Goal: Task Accomplishment & Management: Complete application form

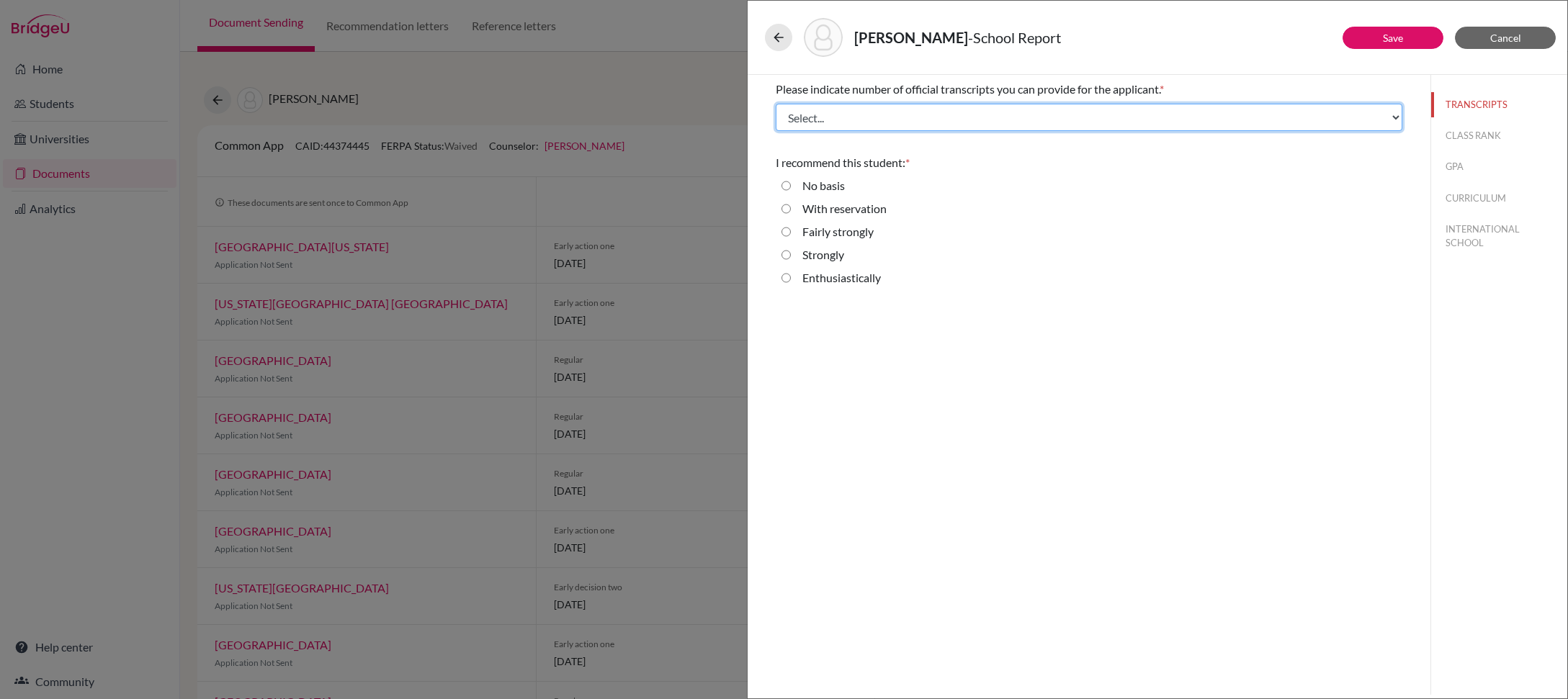
click at [821, 120] on select "Select... 1 2 3 4" at bounding box center [1089, 117] width 627 height 27
select select "1"
click at [776, 104] on select "Select... 1 2 3 4" at bounding box center [1089, 117] width 627 height 27
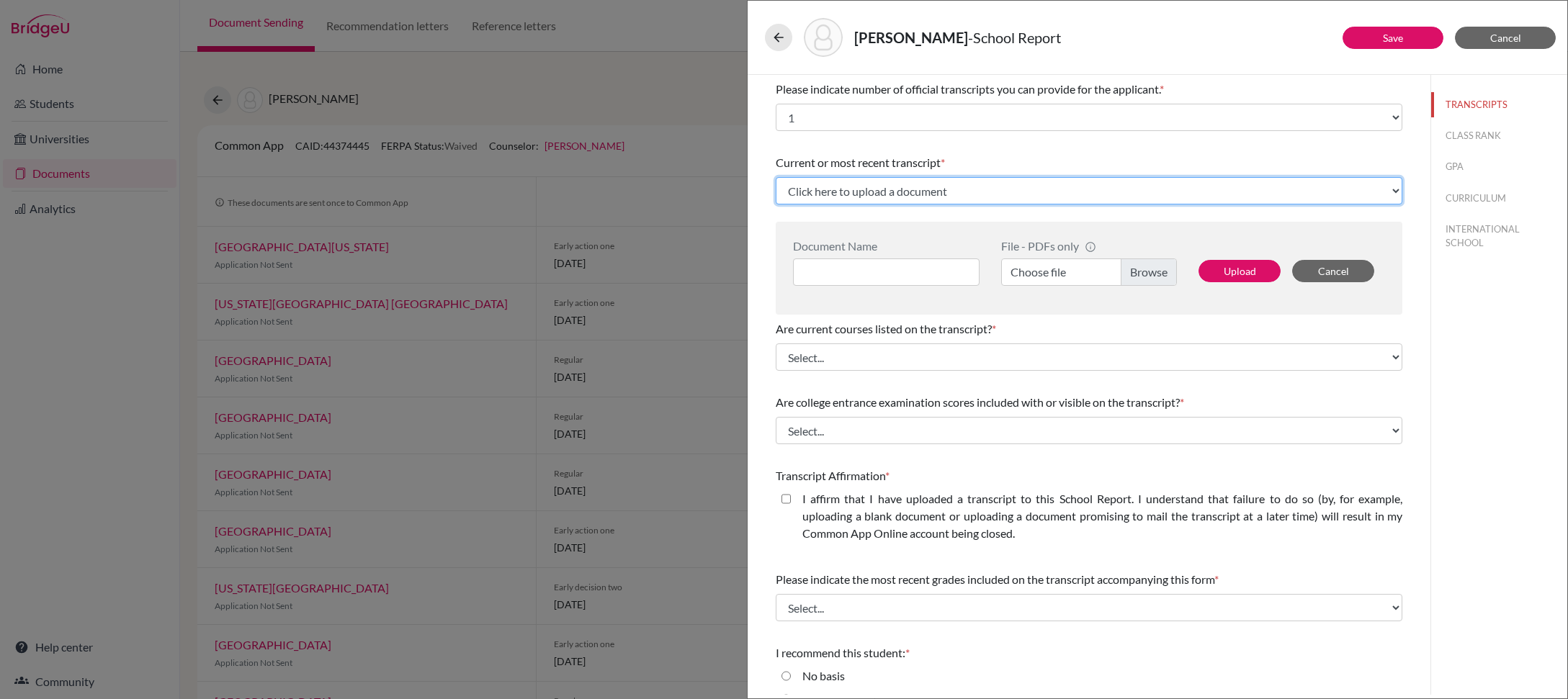
click at [888, 192] on select "Click here to upload a document Upload New File" at bounding box center [1089, 191] width 627 height 27
select select "Upload New File"
click at [776, 177] on select "Click here to upload a document Upload New File" at bounding box center [1089, 191] width 627 height 27
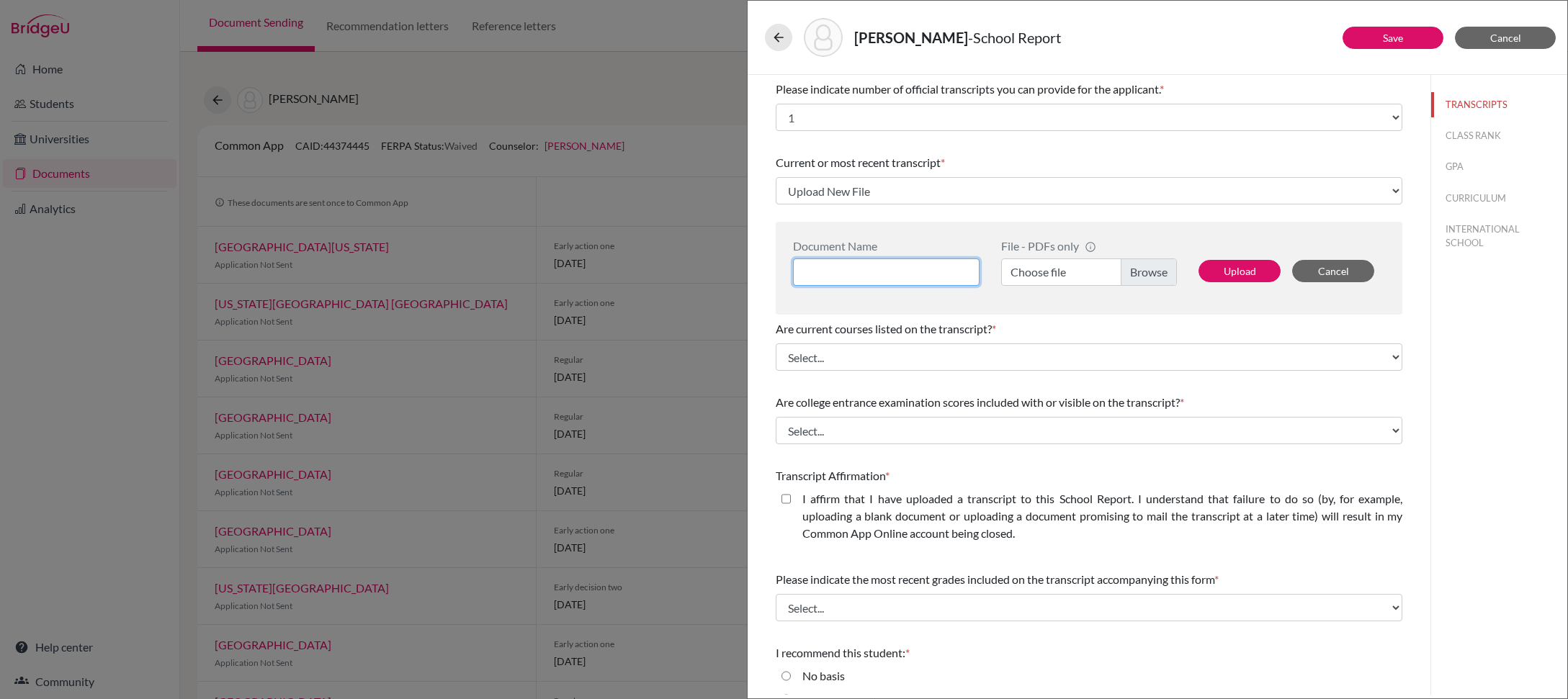
drag, startPoint x: 929, startPoint y: 263, endPoint x: 1128, endPoint y: 270, distance: 199.1
click at [929, 263] on input at bounding box center [886, 272] width 186 height 27
type input "Junior Year Transcript"
click at [1148, 274] on label "Choose file" at bounding box center [1088, 272] width 176 height 27
click at [1148, 274] on input "Choose file" at bounding box center [1088, 272] width 176 height 27
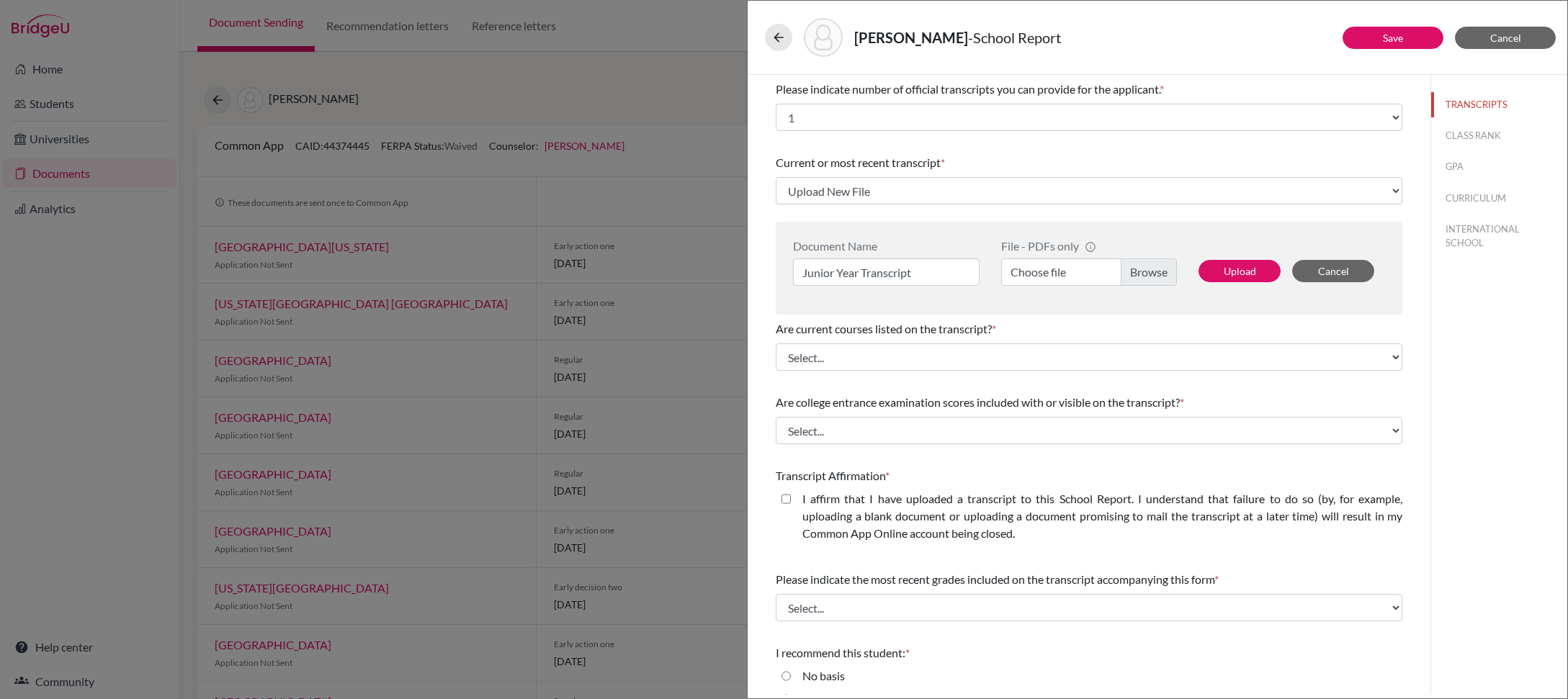
click at [1562, 62] on div "[PERSON_NAME] - School Report" at bounding box center [1157, 38] width 819 height 74
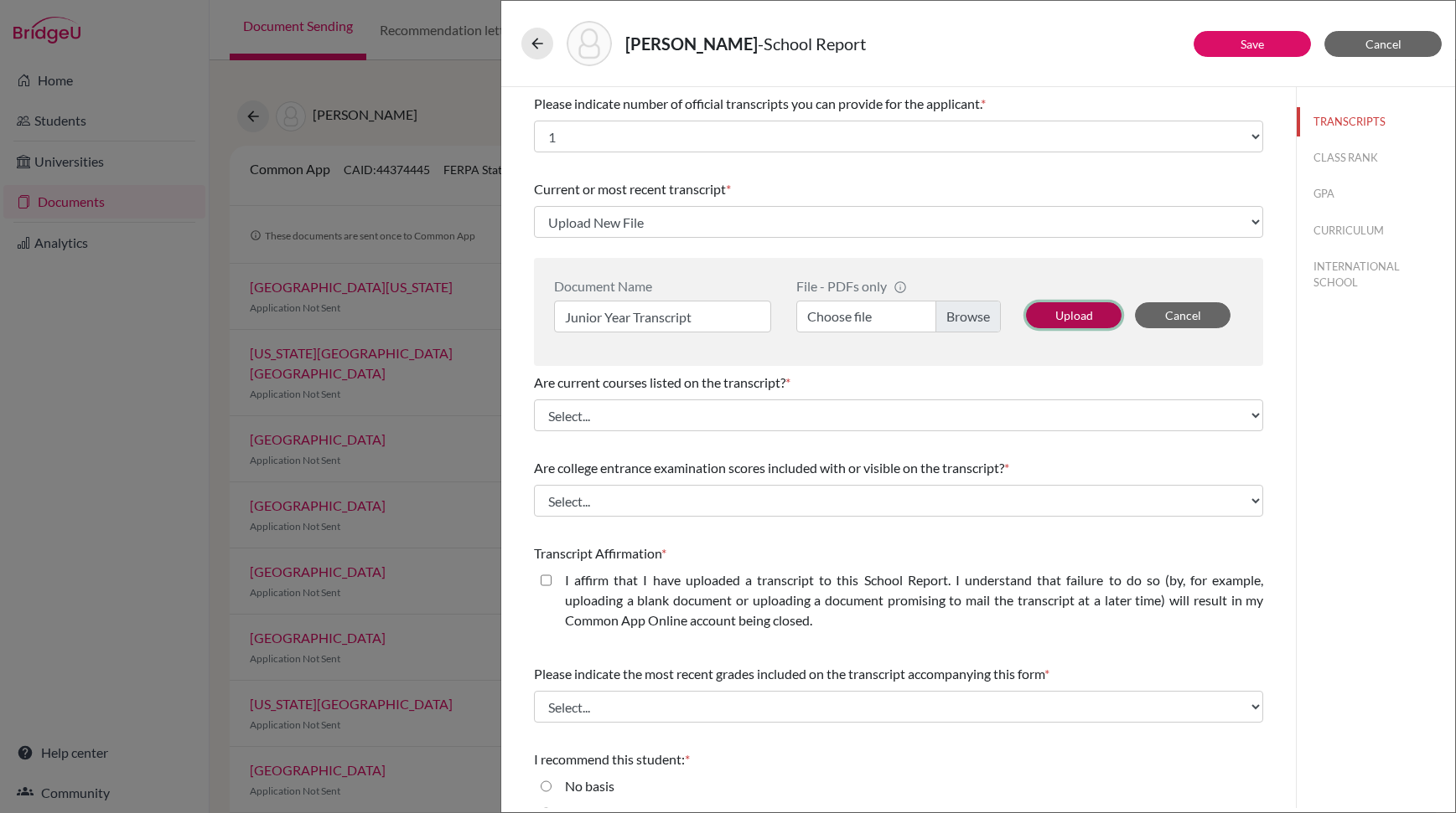
click at [1052, 310] on button "Upload" at bounding box center [1073, 315] width 95 height 26
click at [1052, 316] on button "Upload" at bounding box center [1073, 315] width 95 height 26
click at [974, 318] on label "Choose file" at bounding box center [898, 316] width 205 height 32
click at [974, 318] on input "Choose file" at bounding box center [898, 316] width 205 height 32
click at [1052, 314] on button "Upload" at bounding box center [1073, 315] width 95 height 26
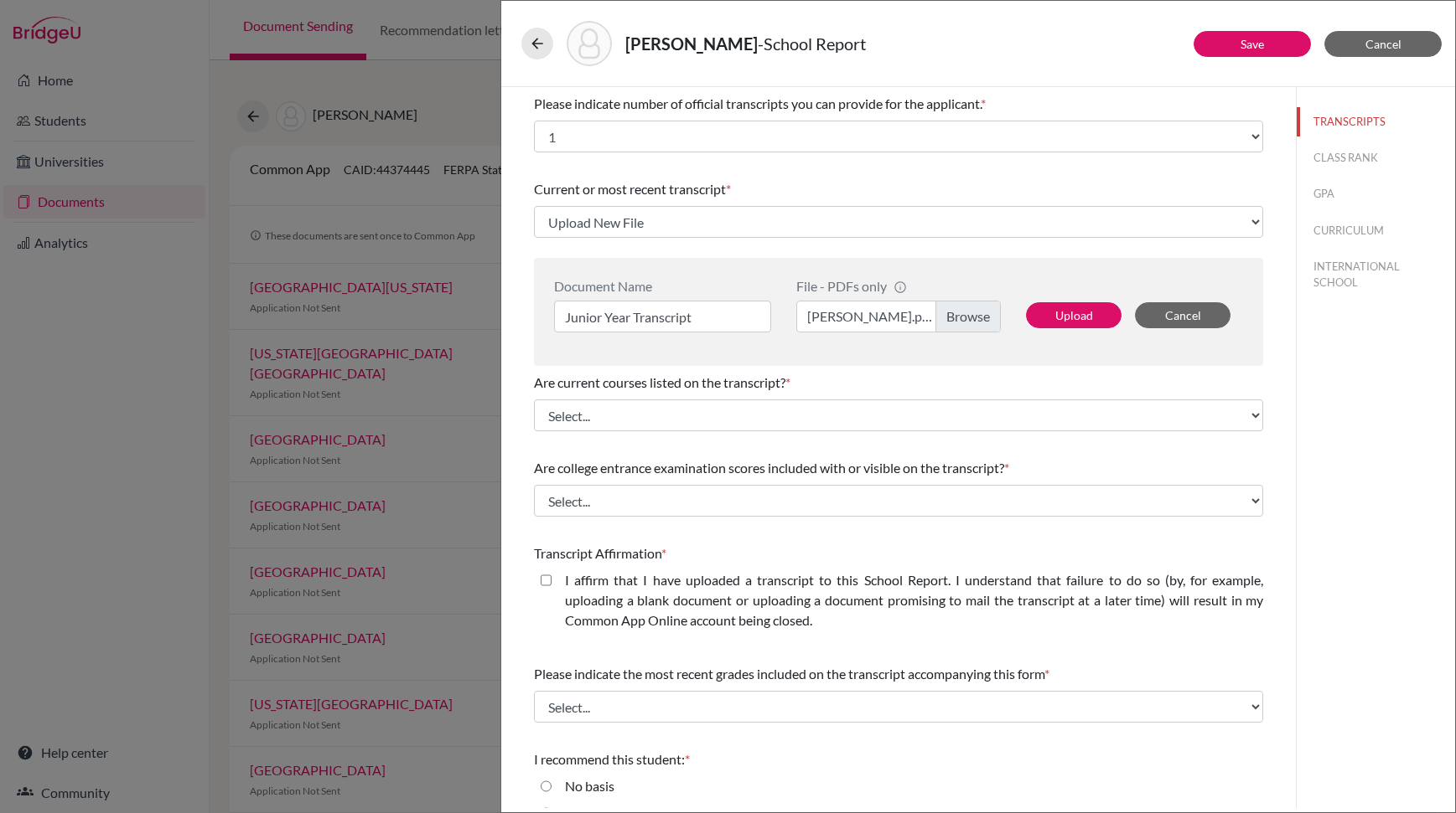
select select "688731"
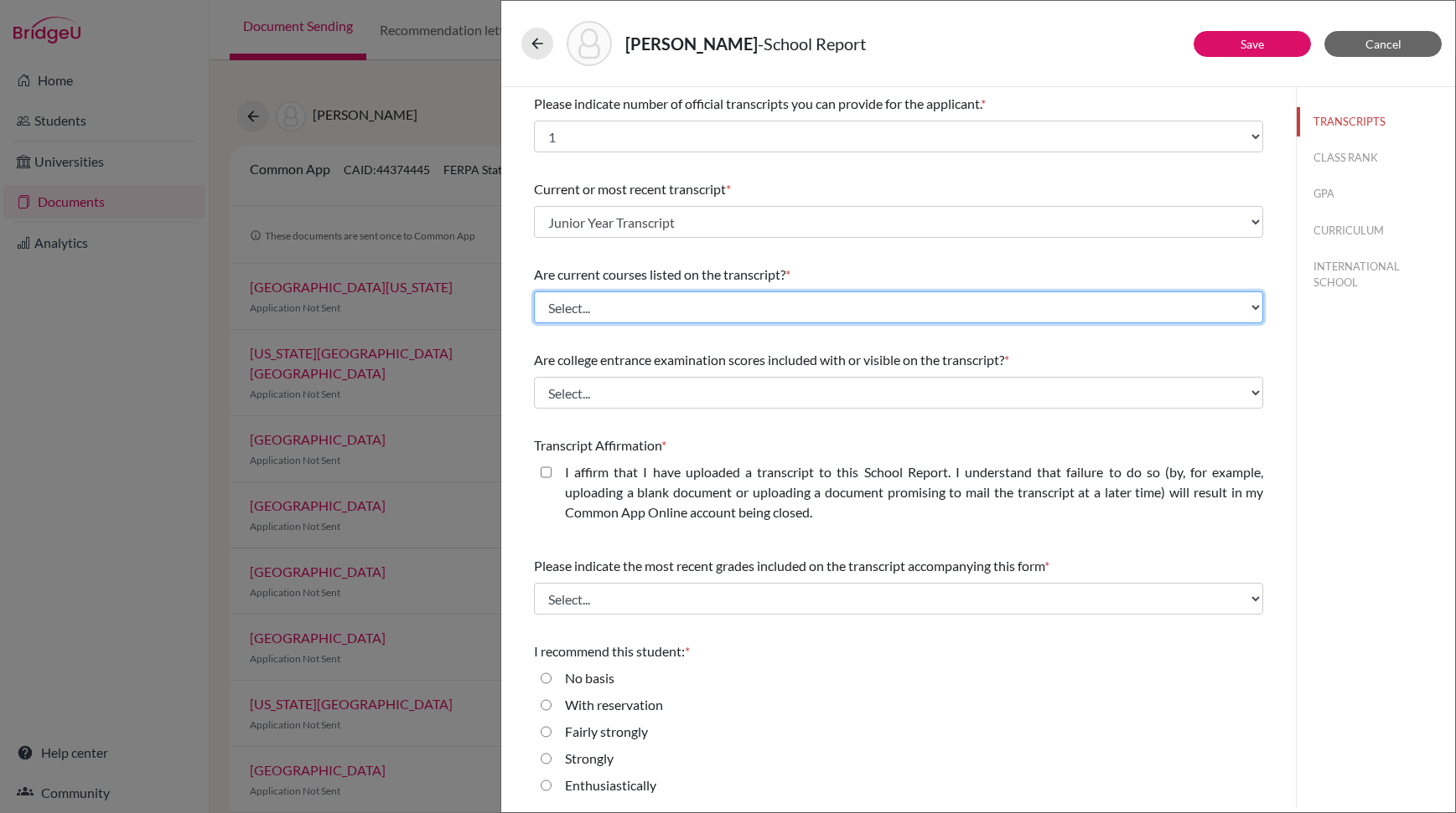
click at [740, 295] on select "Select... Yes No" at bounding box center [898, 307] width 729 height 32
select select "0"
click at [534, 291] on select "Select... Yes No" at bounding box center [898, 307] width 729 height 32
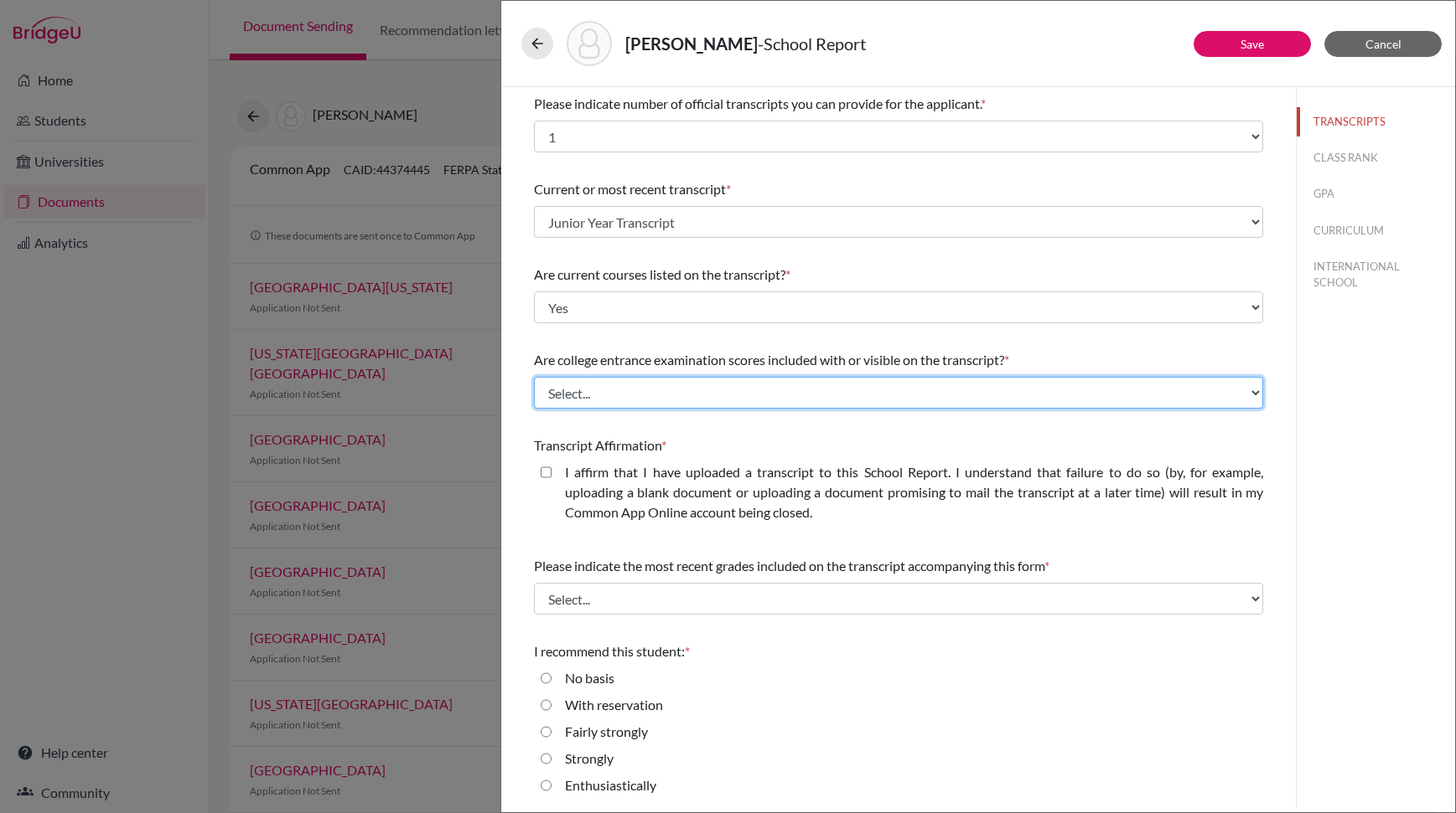
click at [683, 389] on select "Select... Yes No" at bounding box center [898, 393] width 729 height 32
select select "1"
click at [534, 377] on select "Select... Yes No" at bounding box center [898, 393] width 729 height 32
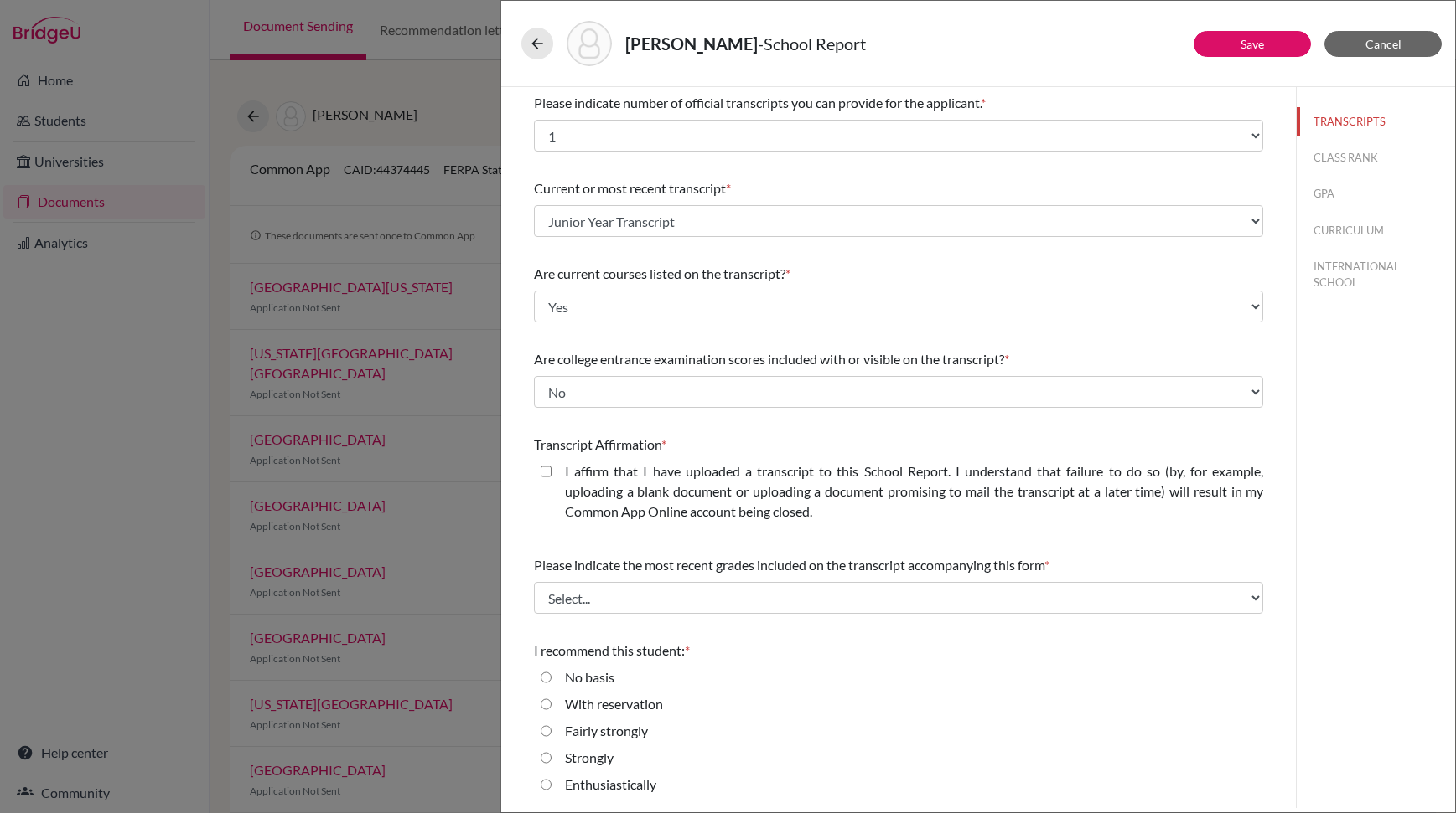
drag, startPoint x: 544, startPoint y: 473, endPoint x: 575, endPoint y: 470, distance: 31.1
click at [544, 473] on closed\ "I affirm that I have uploaded a transcript to this School Report. I understand …" at bounding box center [546, 471] width 11 height 21
checkbox closed\ "true"
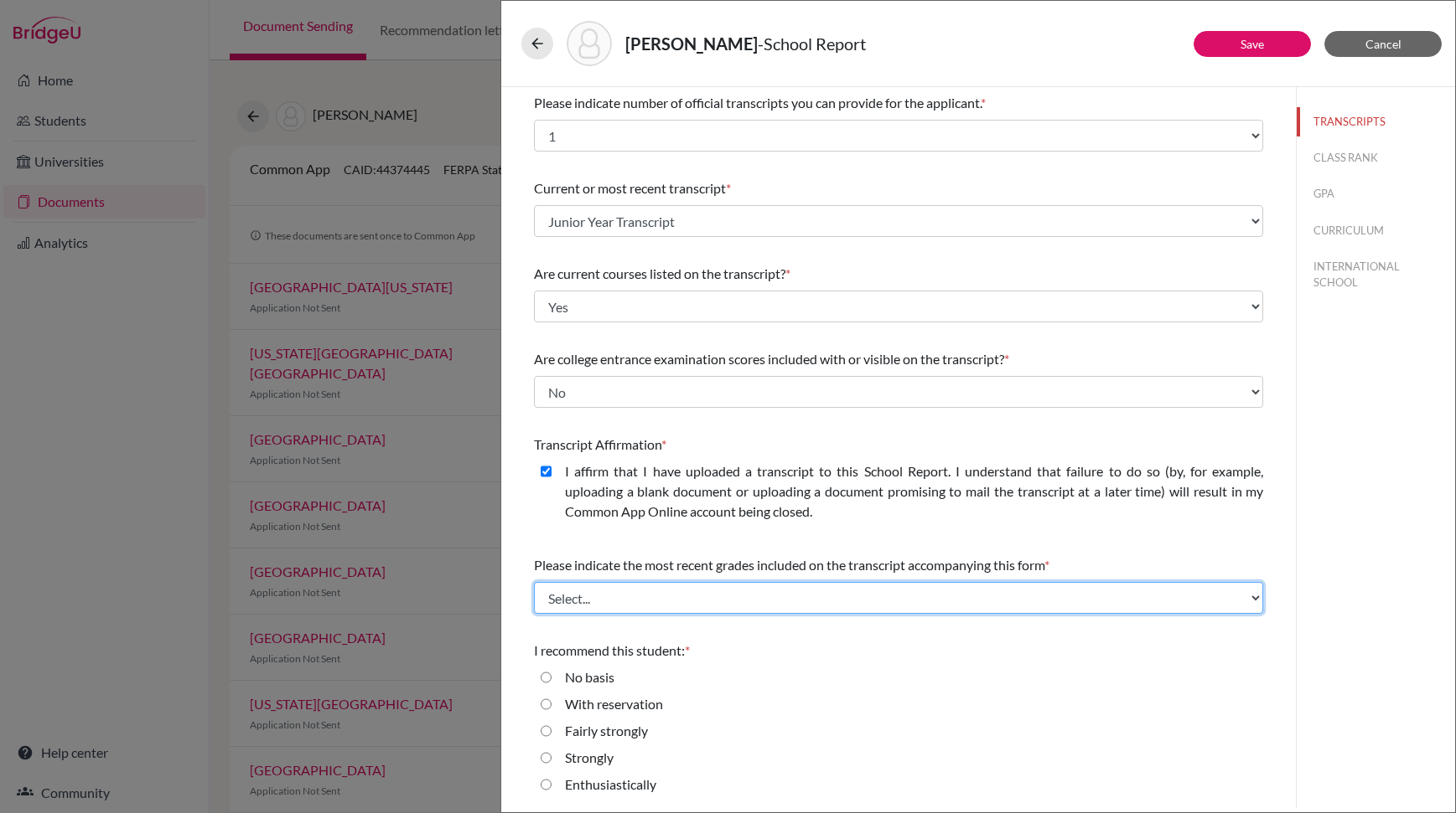
click at [653, 601] on select "Select... Final junior year grades 1st Quarter senior year grades 2nd Quarter/1…" at bounding box center [898, 598] width 729 height 32
select select "0"
click at [534, 582] on select "Select... Final junior year grades 1st Quarter senior year grades 2nd Quarter/1…" at bounding box center [898, 598] width 729 height 32
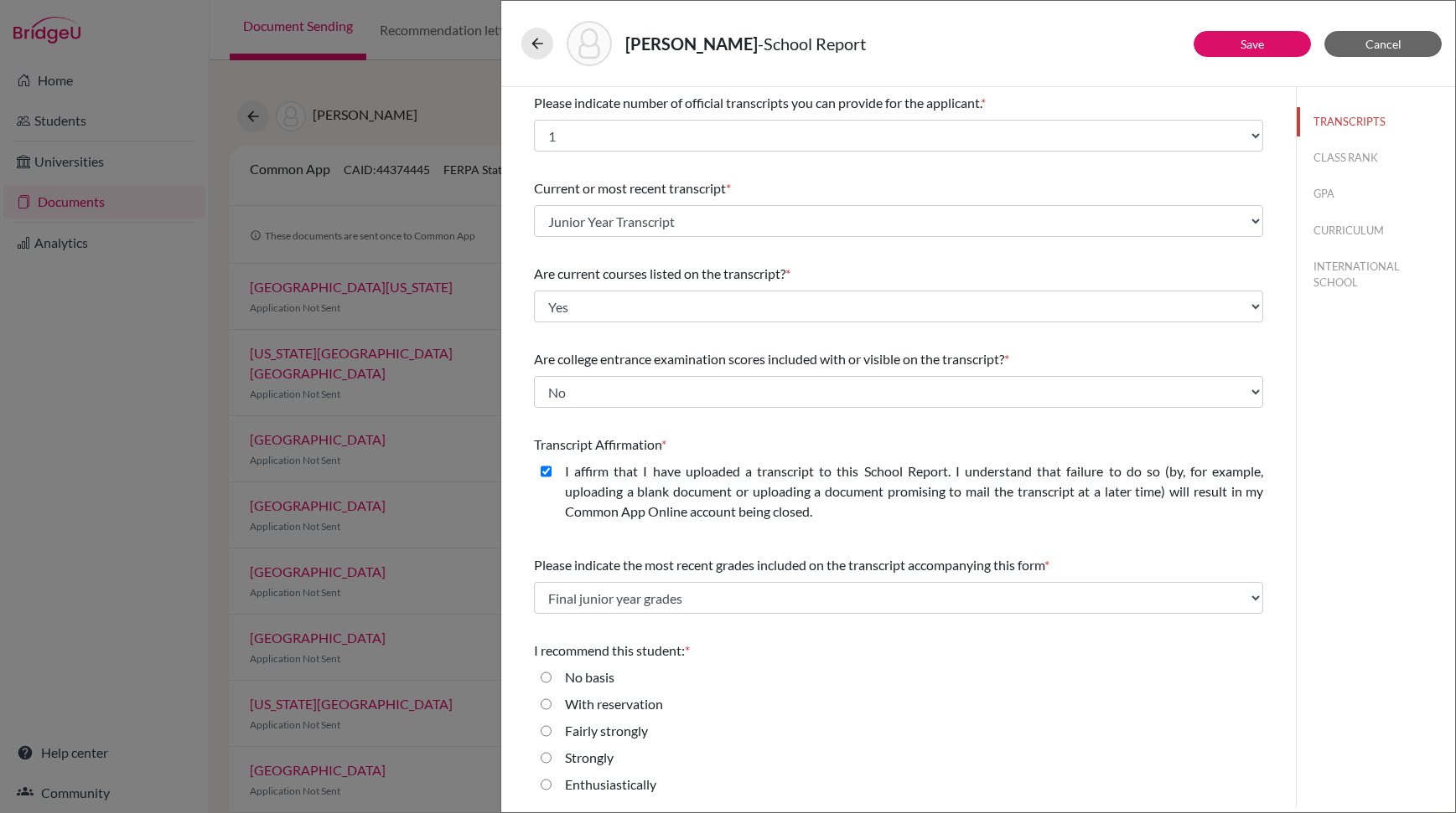
click at [547, 780] on input "Enthusiastically" at bounding box center [546, 785] width 11 height 21
radio input "true"
click at [1279, 37] on button "Save" at bounding box center [1252, 44] width 118 height 26
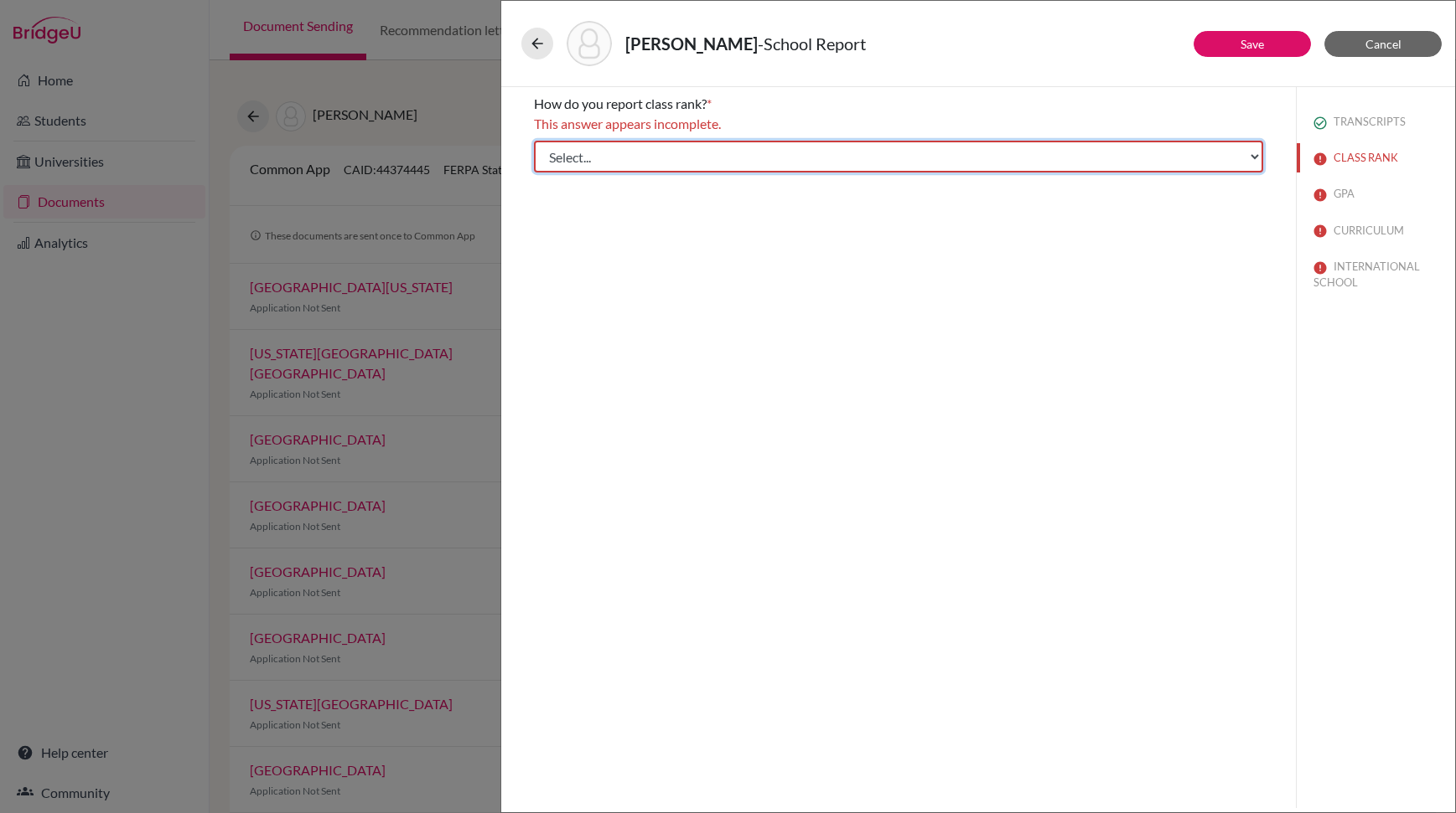
click at [755, 164] on select "Select... Exact Decile Quintile Quartile None" at bounding box center [898, 157] width 729 height 32
select select "5"
click at [534, 141] on select "Select... Exact Decile Quintile Quartile None" at bounding box center [898, 157] width 729 height 32
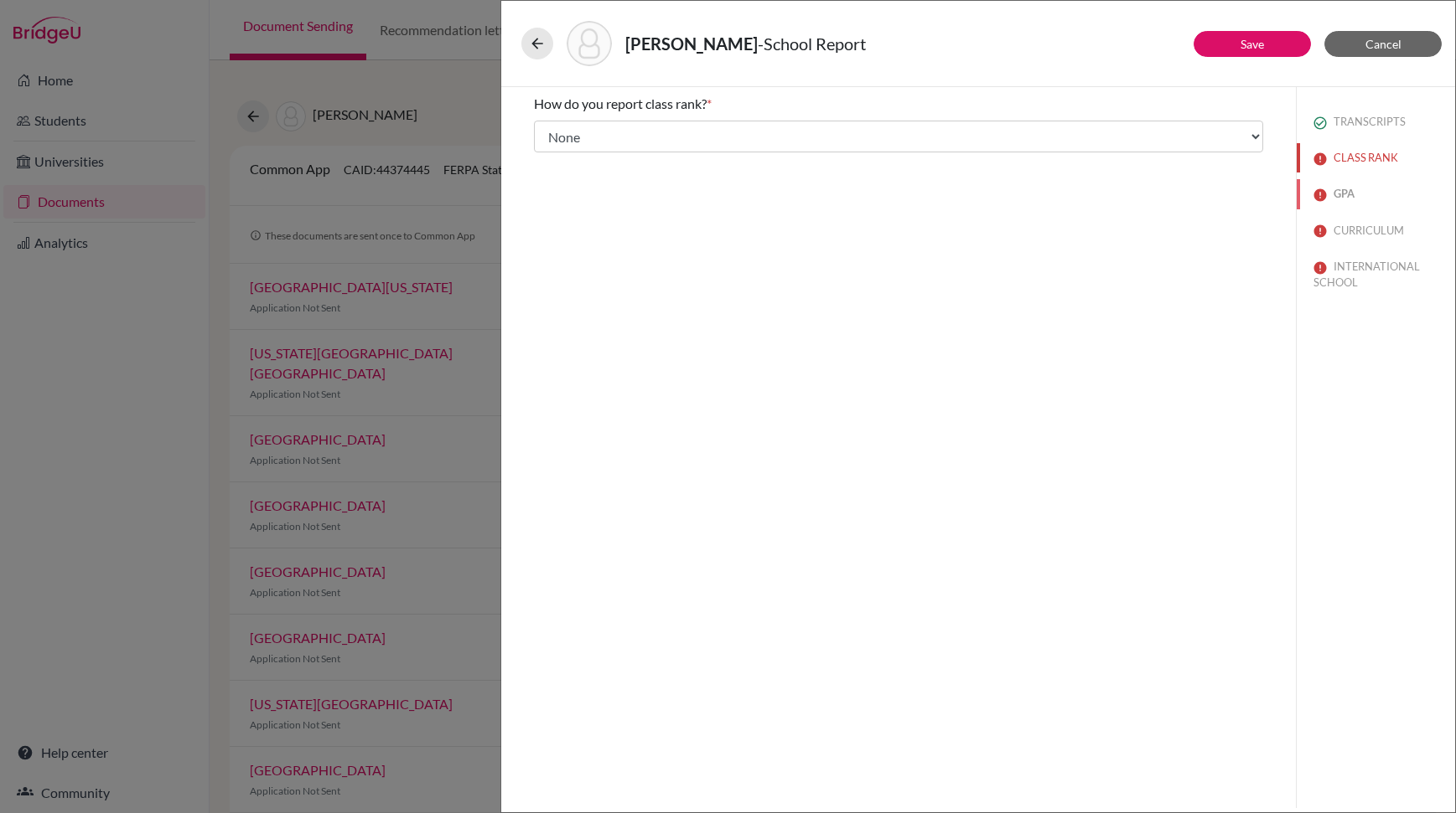
drag, startPoint x: 1343, startPoint y: 188, endPoint x: 1329, endPoint y: 187, distance: 14.0
click at [1343, 188] on button "GPA" at bounding box center [1376, 193] width 159 height 29
click at [556, 179] on div "No" at bounding box center [567, 180] width 31 height 27
click at [548, 179] on input "No" at bounding box center [546, 177] width 11 height 21
radio input "true"
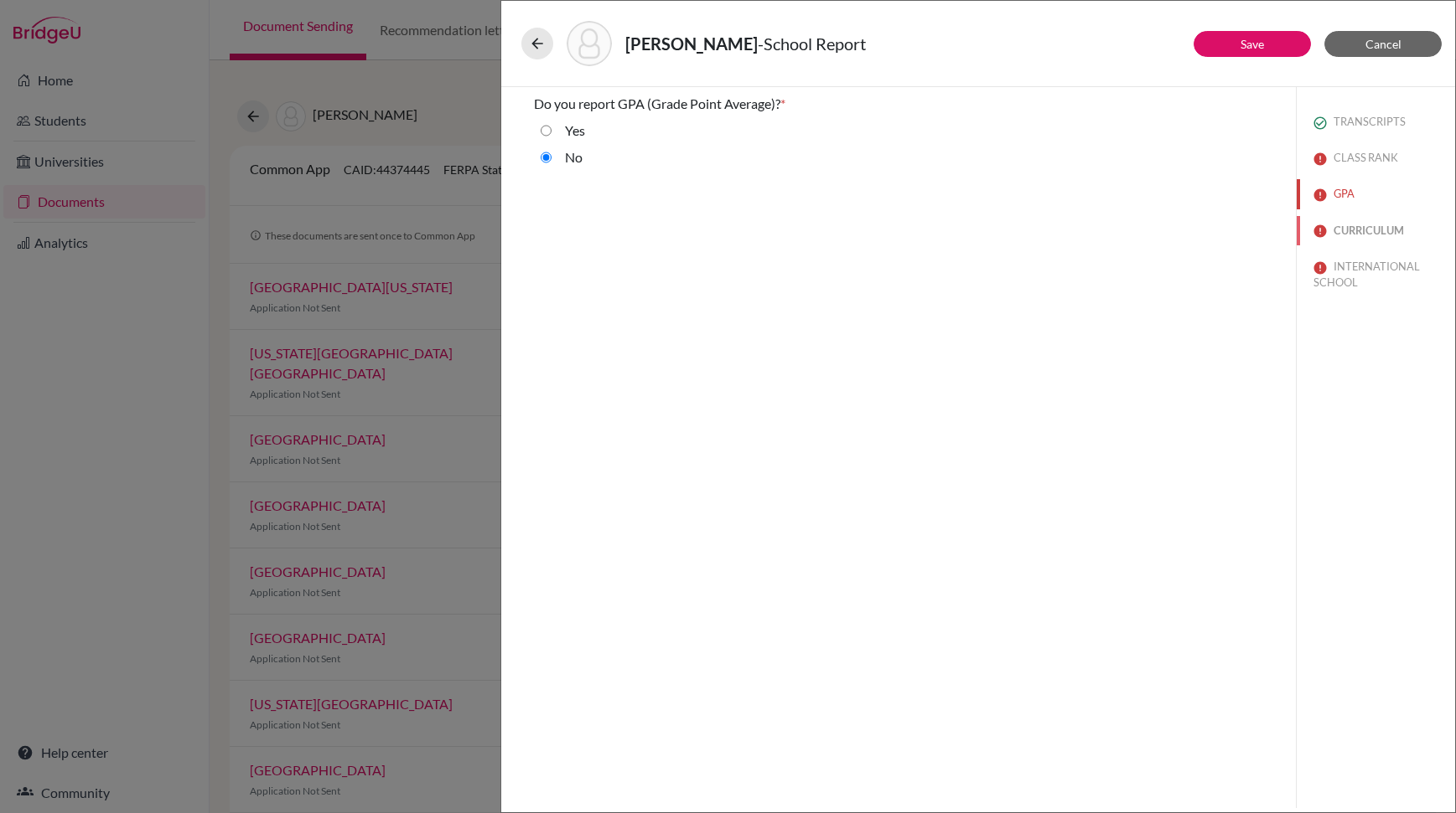
click at [1329, 223] on button "CURRICULUM" at bounding box center [1376, 231] width 159 height 29
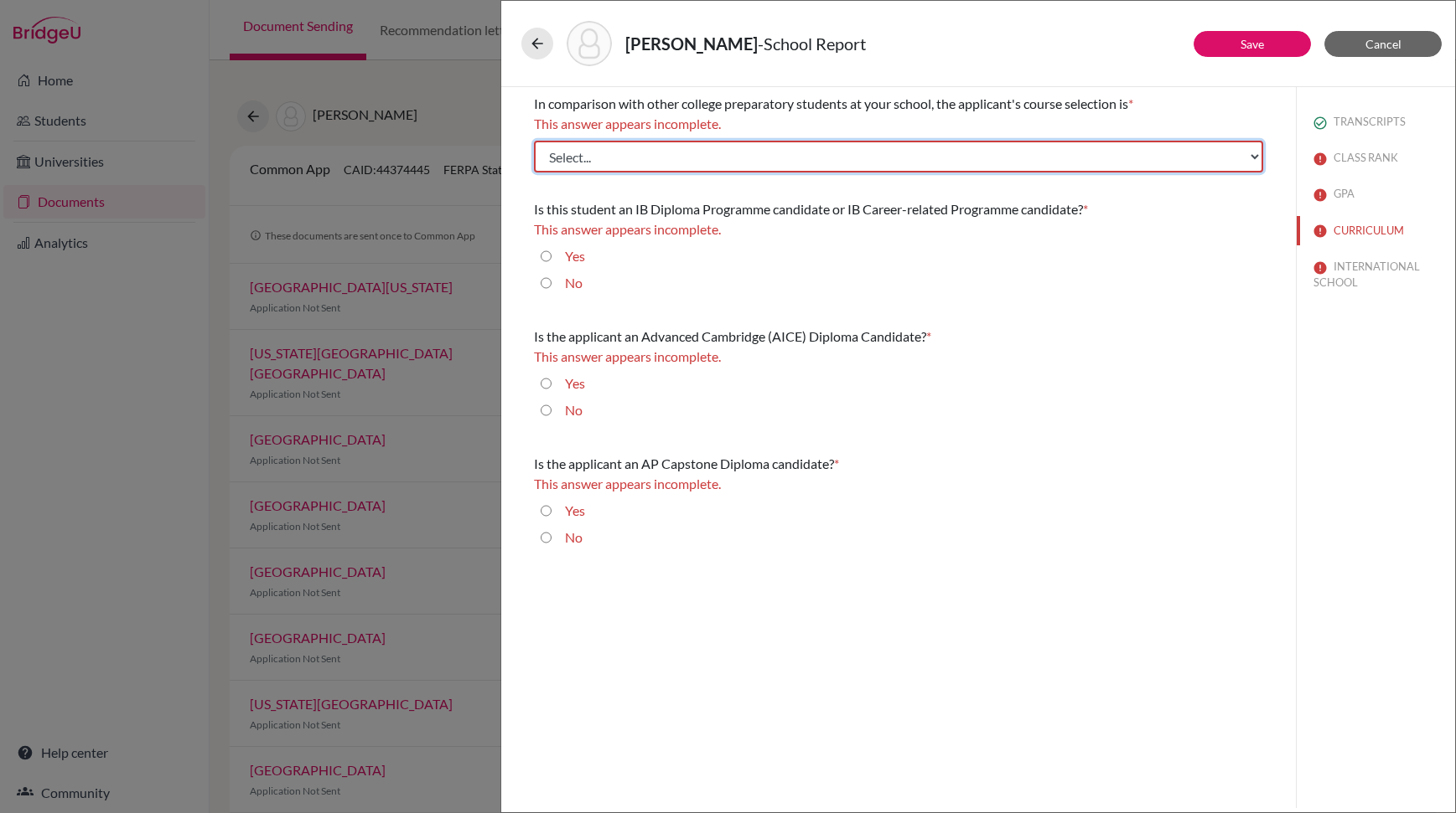
click at [657, 160] on select "Select... Less than demanding Average [PERSON_NAME] Very demanding Most demandi…" at bounding box center [898, 157] width 729 height 32
select select "4"
click at [534, 141] on select "Select... Less than demanding Average [PERSON_NAME] Very demanding Most demandi…" at bounding box center [898, 157] width 729 height 32
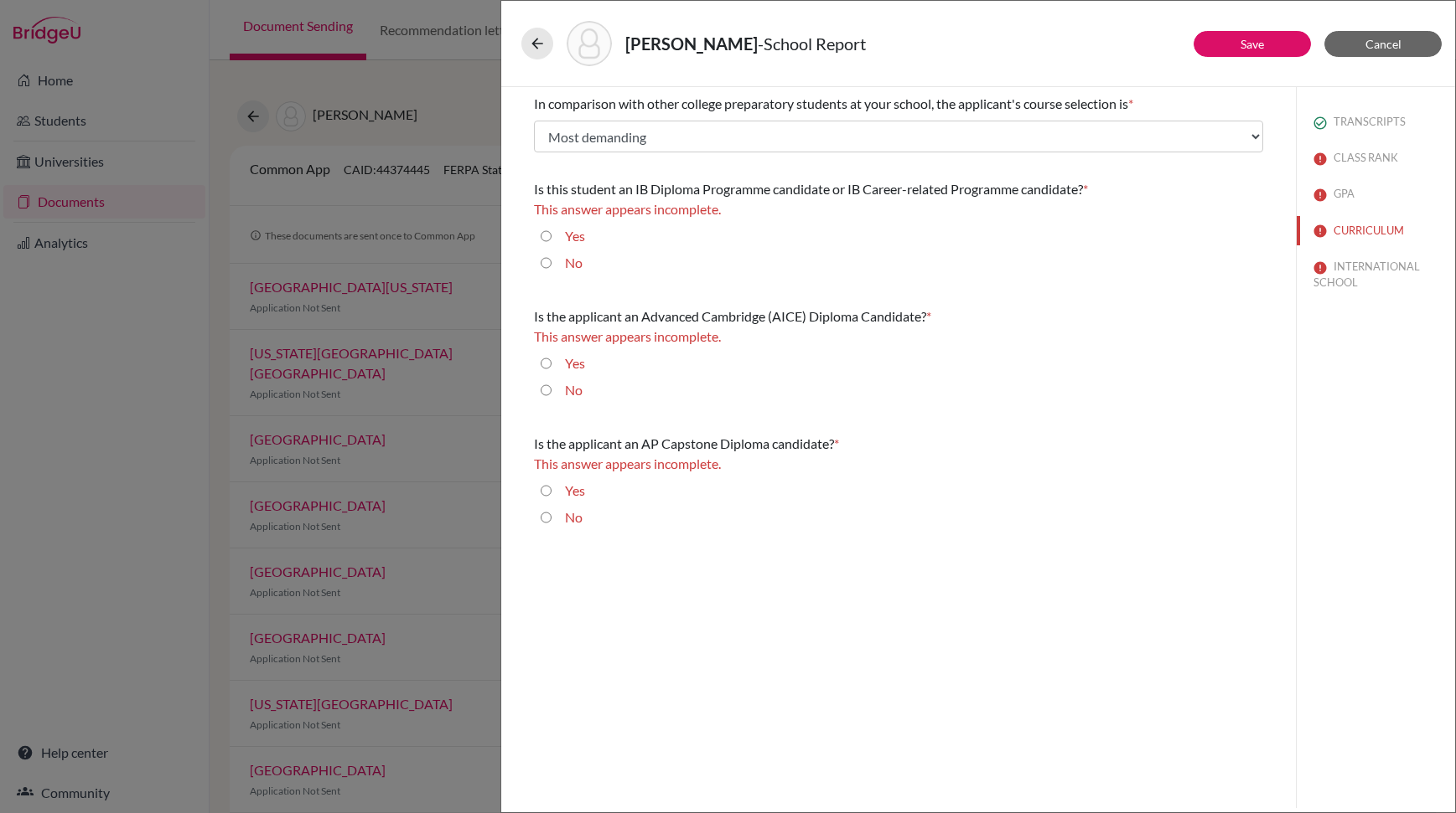
drag, startPoint x: 538, startPoint y: 261, endPoint x: 547, endPoint y: 261, distance: 9.0
click at [538, 262] on div "No" at bounding box center [898, 266] width 729 height 27
click at [547, 261] on input "No" at bounding box center [546, 263] width 11 height 21
radio input "true"
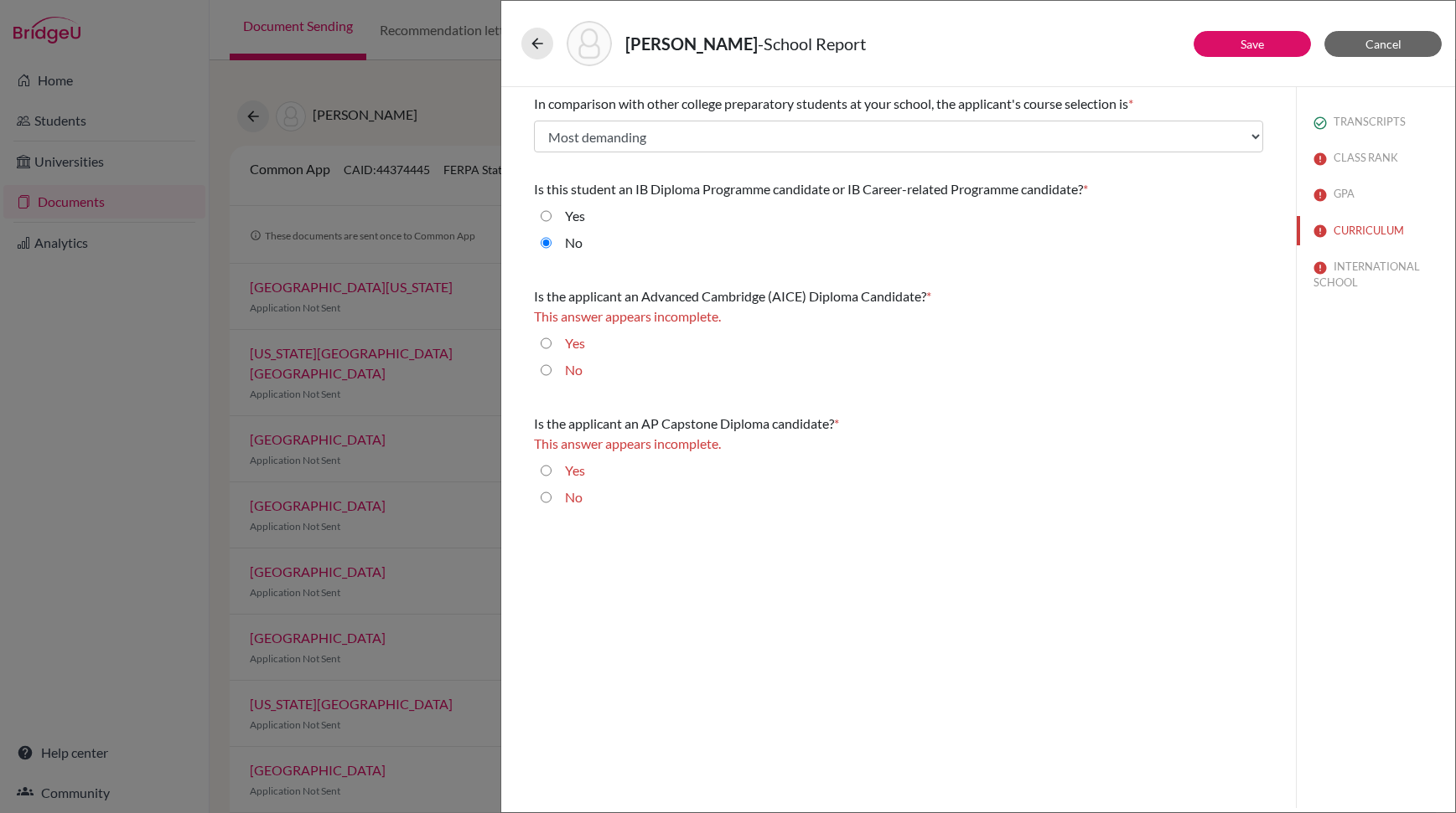
click at [544, 368] on input "No" at bounding box center [546, 371] width 11 height 21
radio input "true"
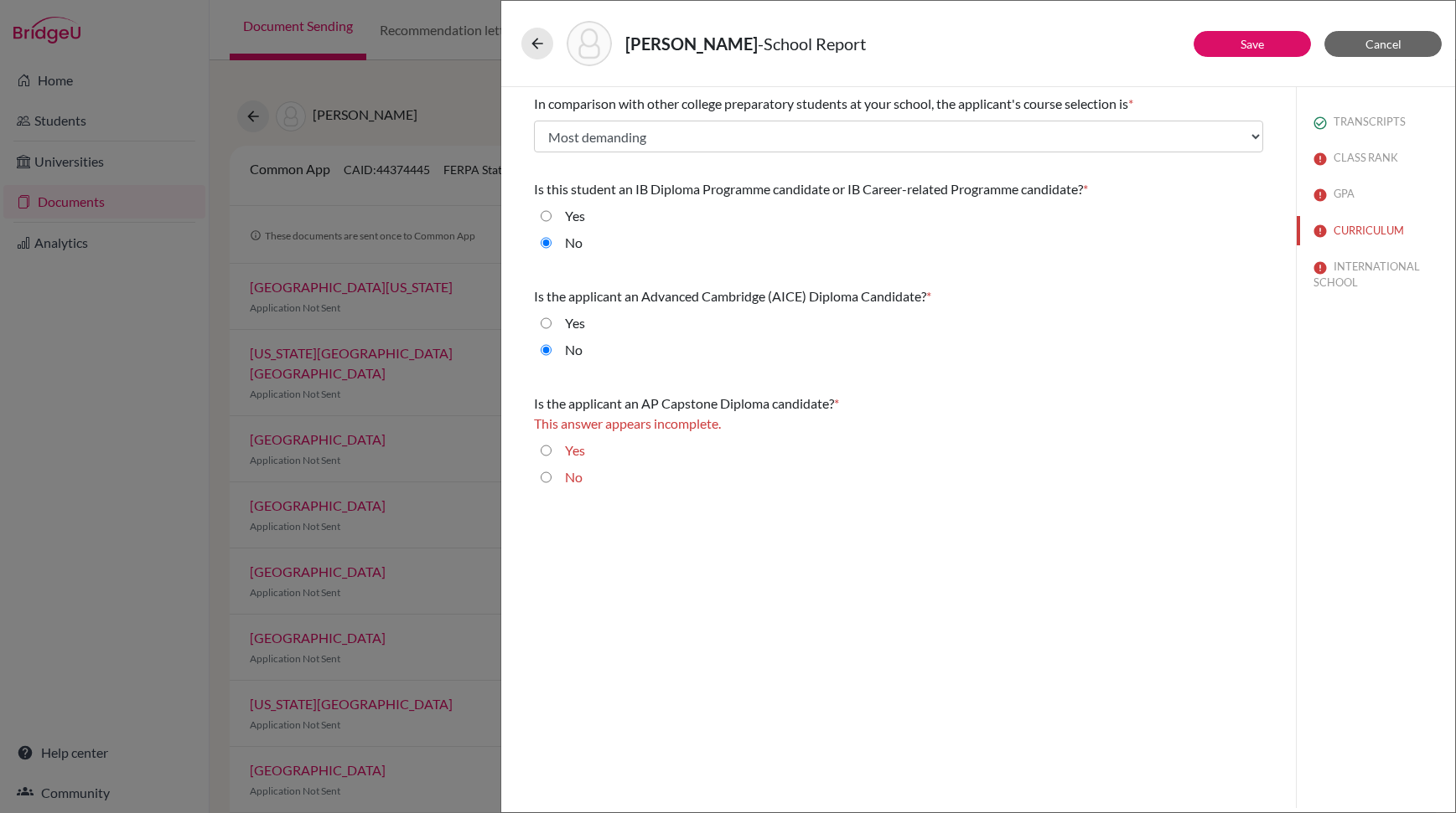
click at [544, 476] on input "No" at bounding box center [546, 478] width 11 height 21
radio input "true"
click at [1360, 267] on button "INTERNATIONAL SCHOOL" at bounding box center [1376, 274] width 159 height 45
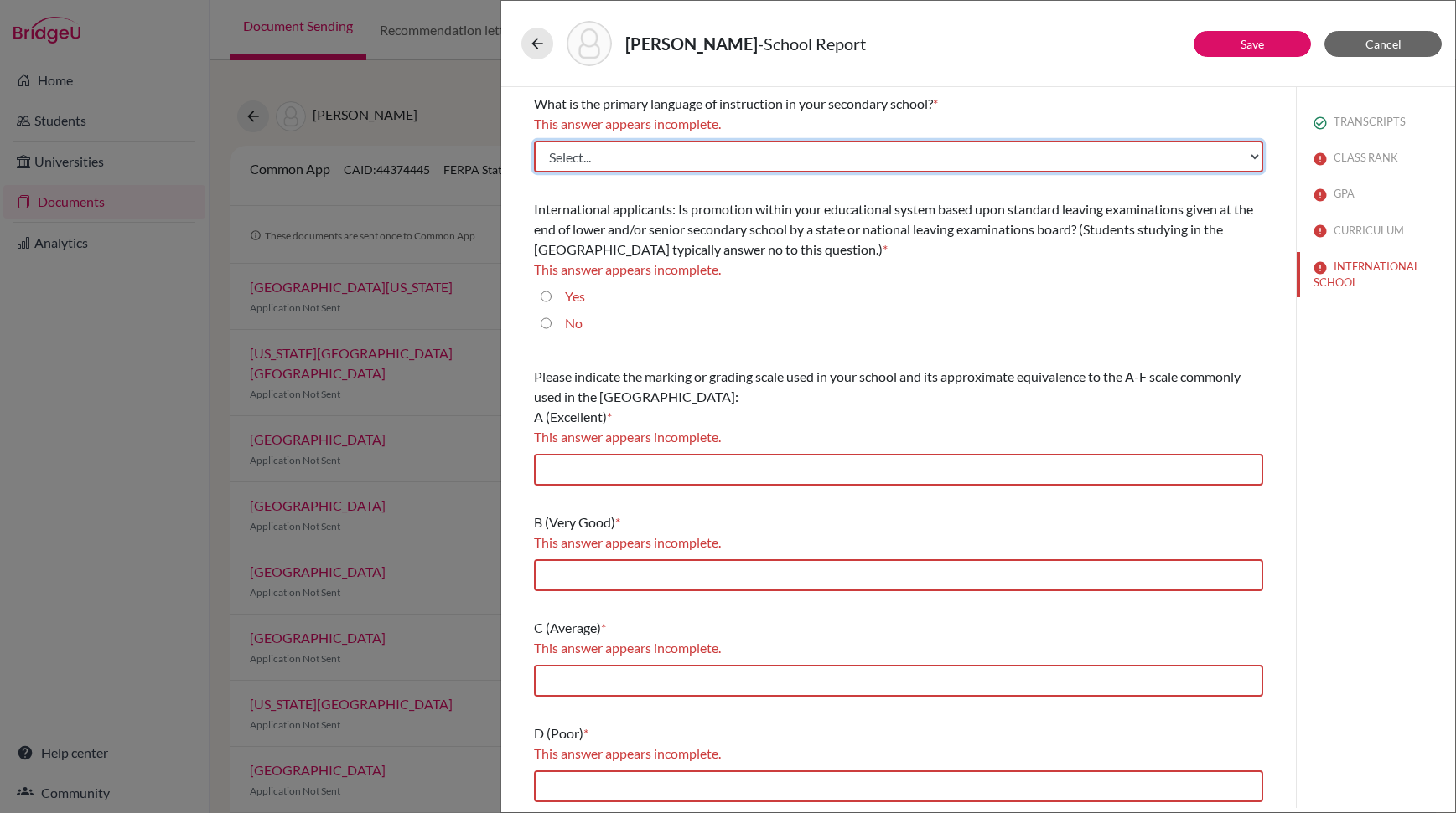
click at [651, 156] on select "Select... Albanian Arabic Armenian Assamese Azerbaijani Belarusian Bengali Bulg…" at bounding box center [898, 157] width 729 height 32
select select "14"
click at [534, 141] on select "Select... Albanian Arabic Armenian Assamese Azerbaijani Belarusian Bengali Bulg…" at bounding box center [898, 157] width 729 height 32
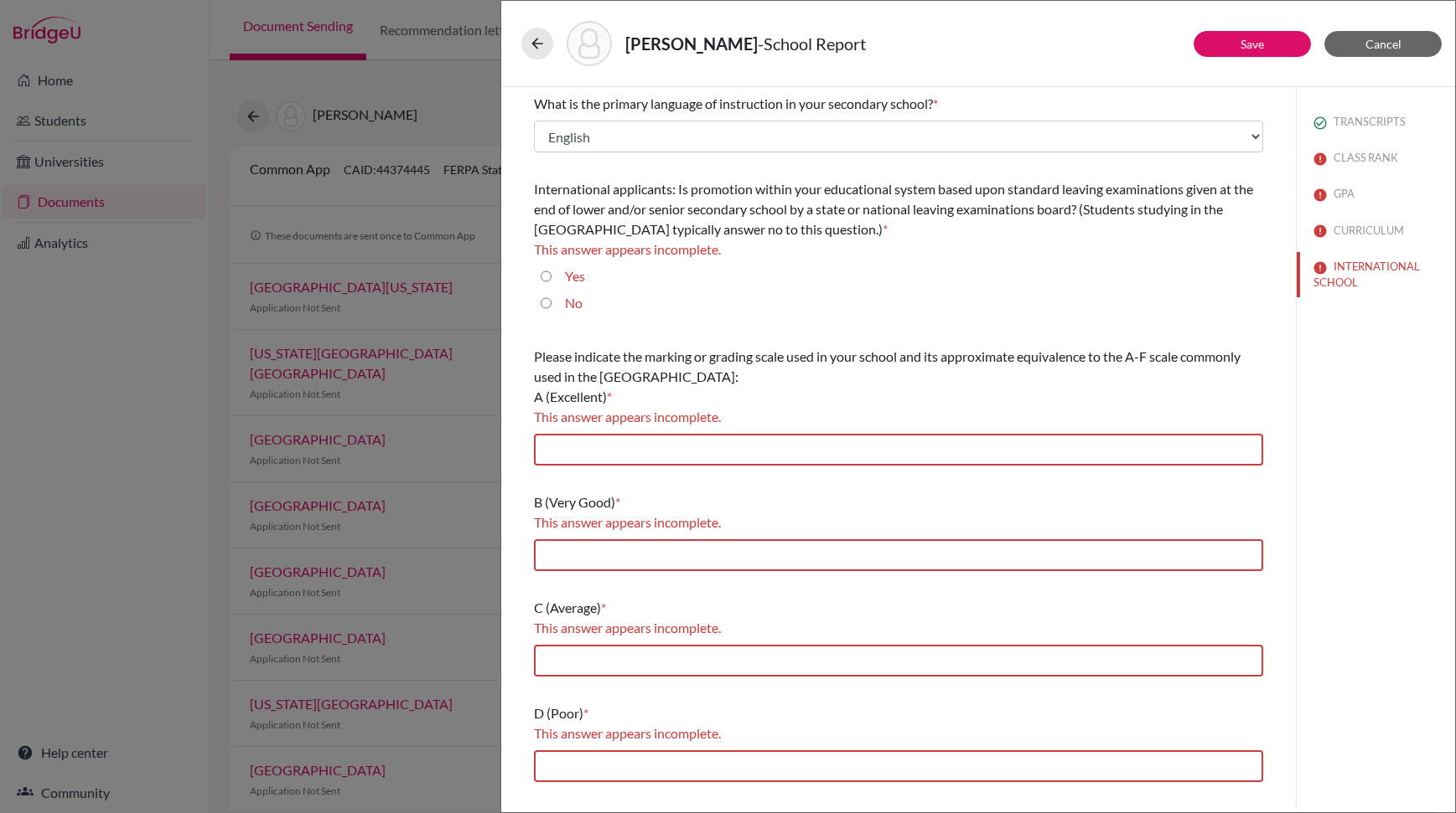
click at [546, 306] on input "No" at bounding box center [546, 303] width 11 height 21
radio input "true"
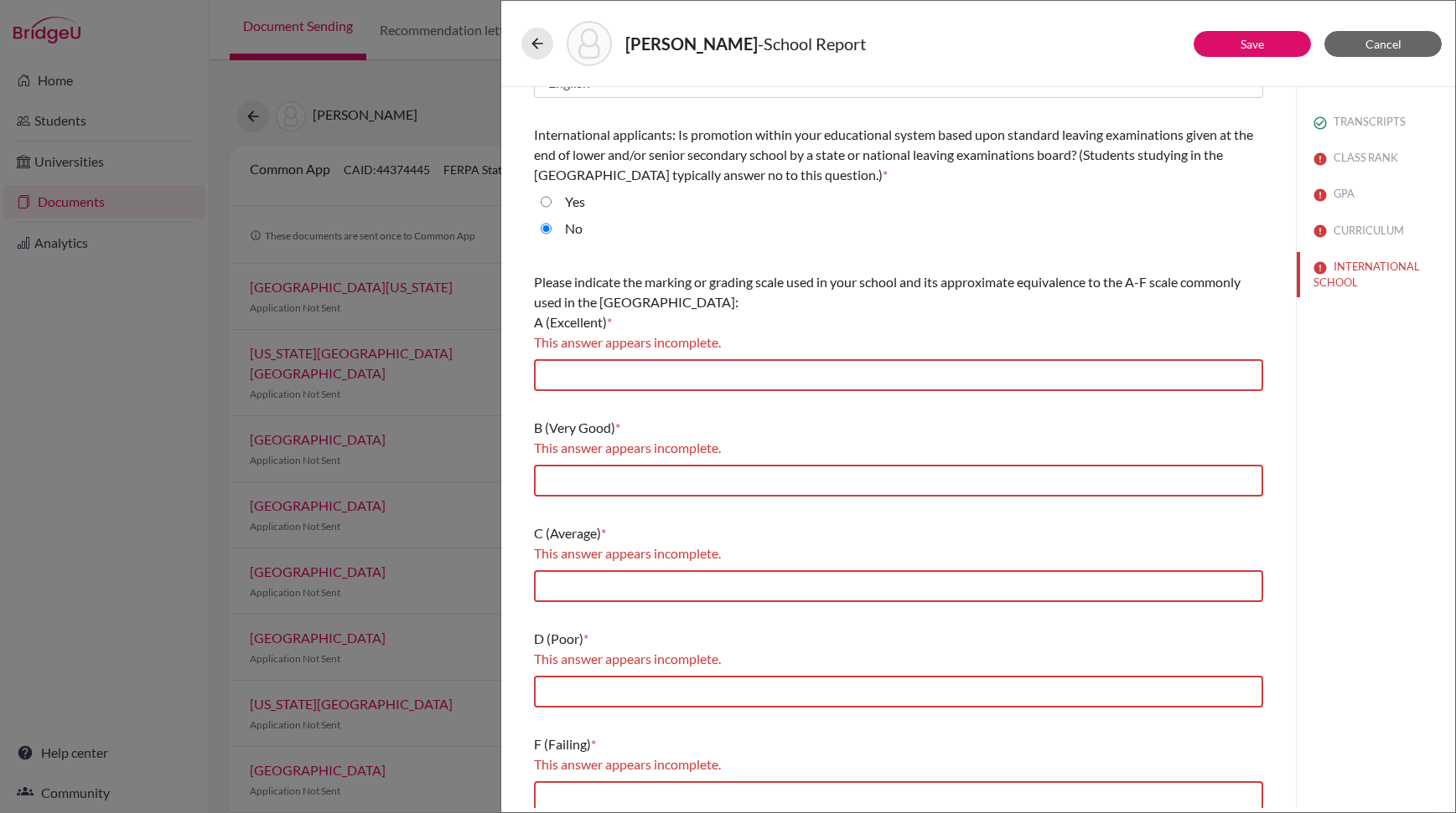
scroll to position [66, 0]
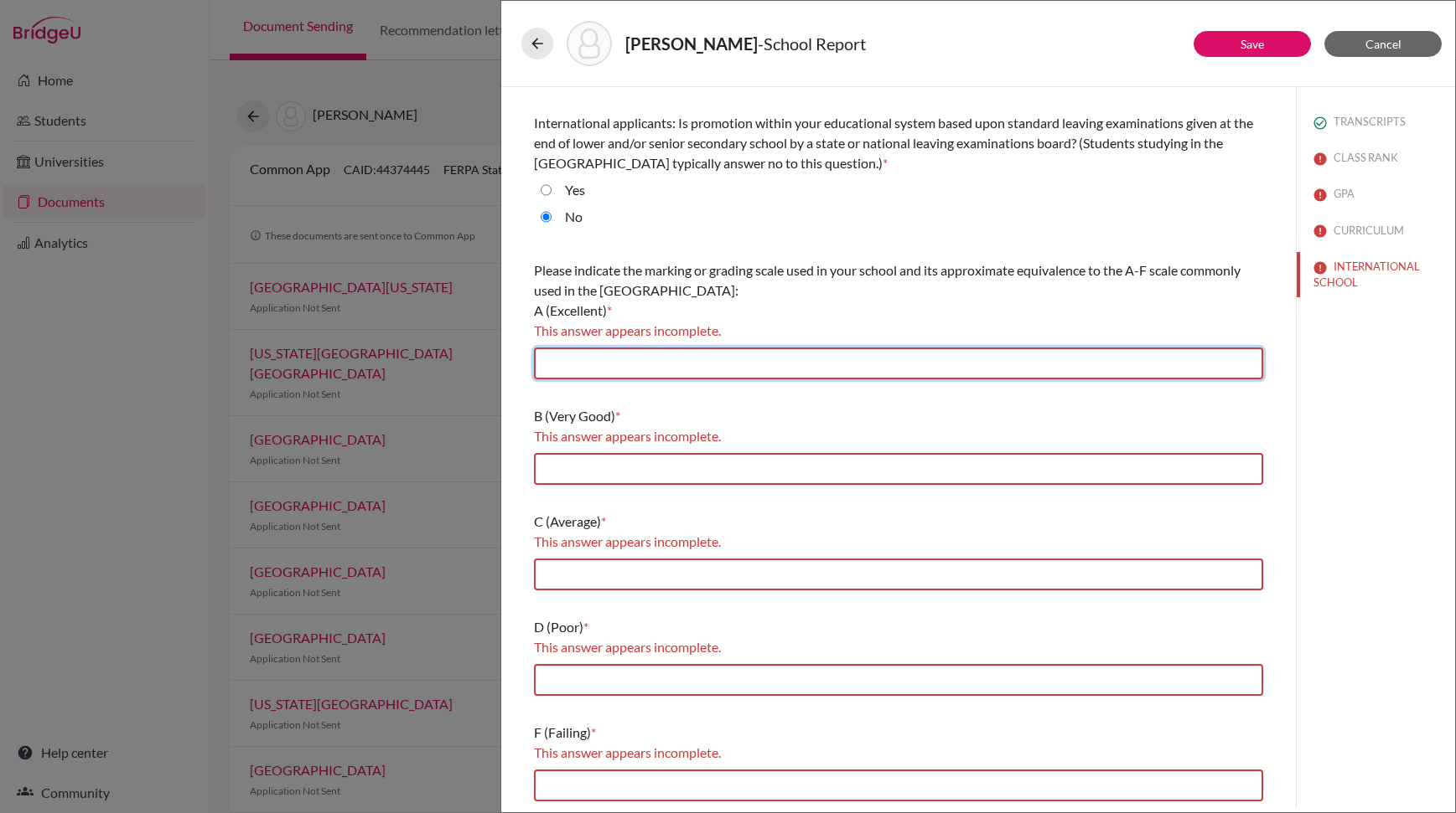
click at [592, 365] on input "text" at bounding box center [898, 363] width 729 height 32
type input "85-100"
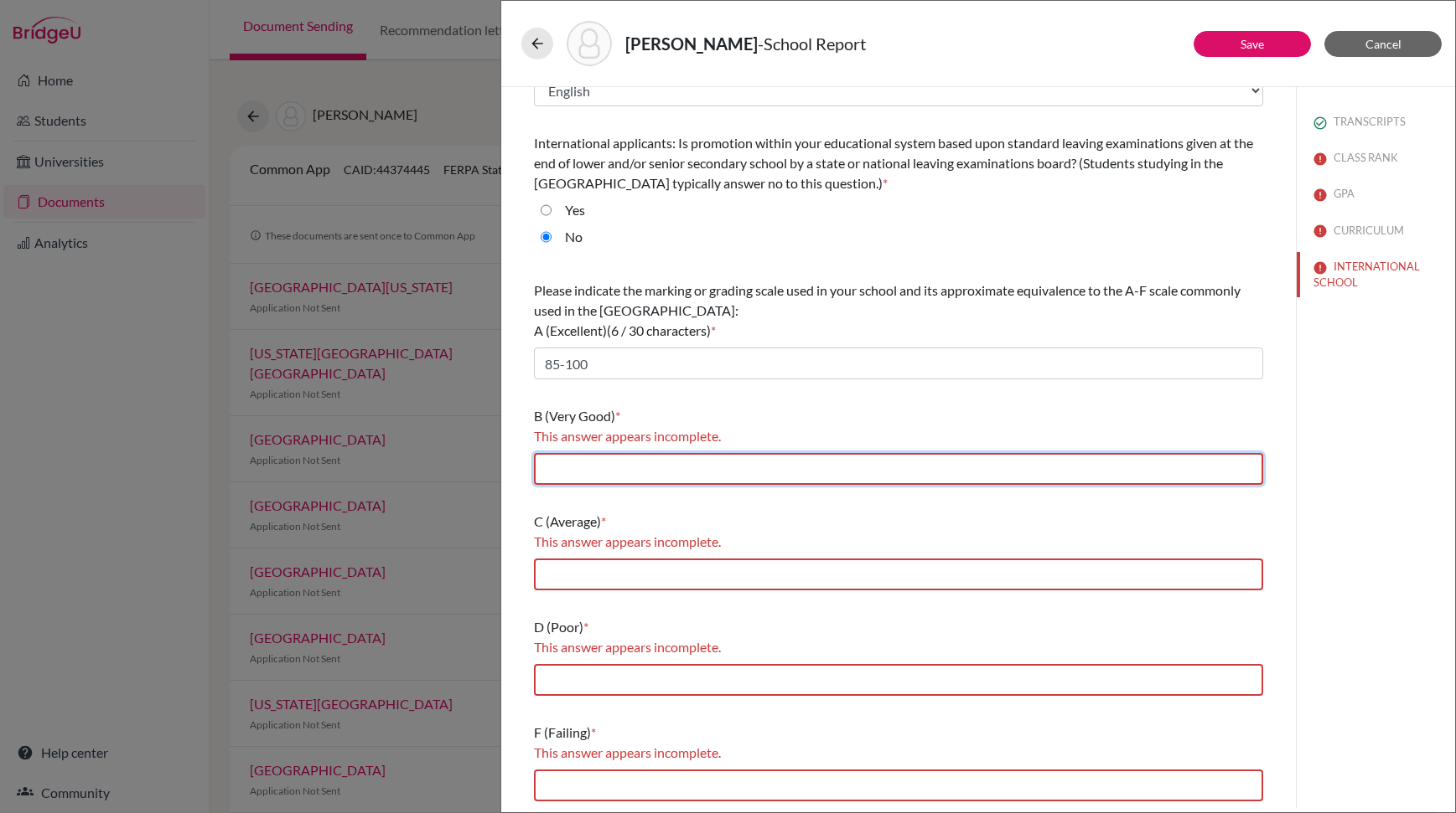
click at [625, 480] on input "text" at bounding box center [898, 470] width 729 height 32
type input "70-84"
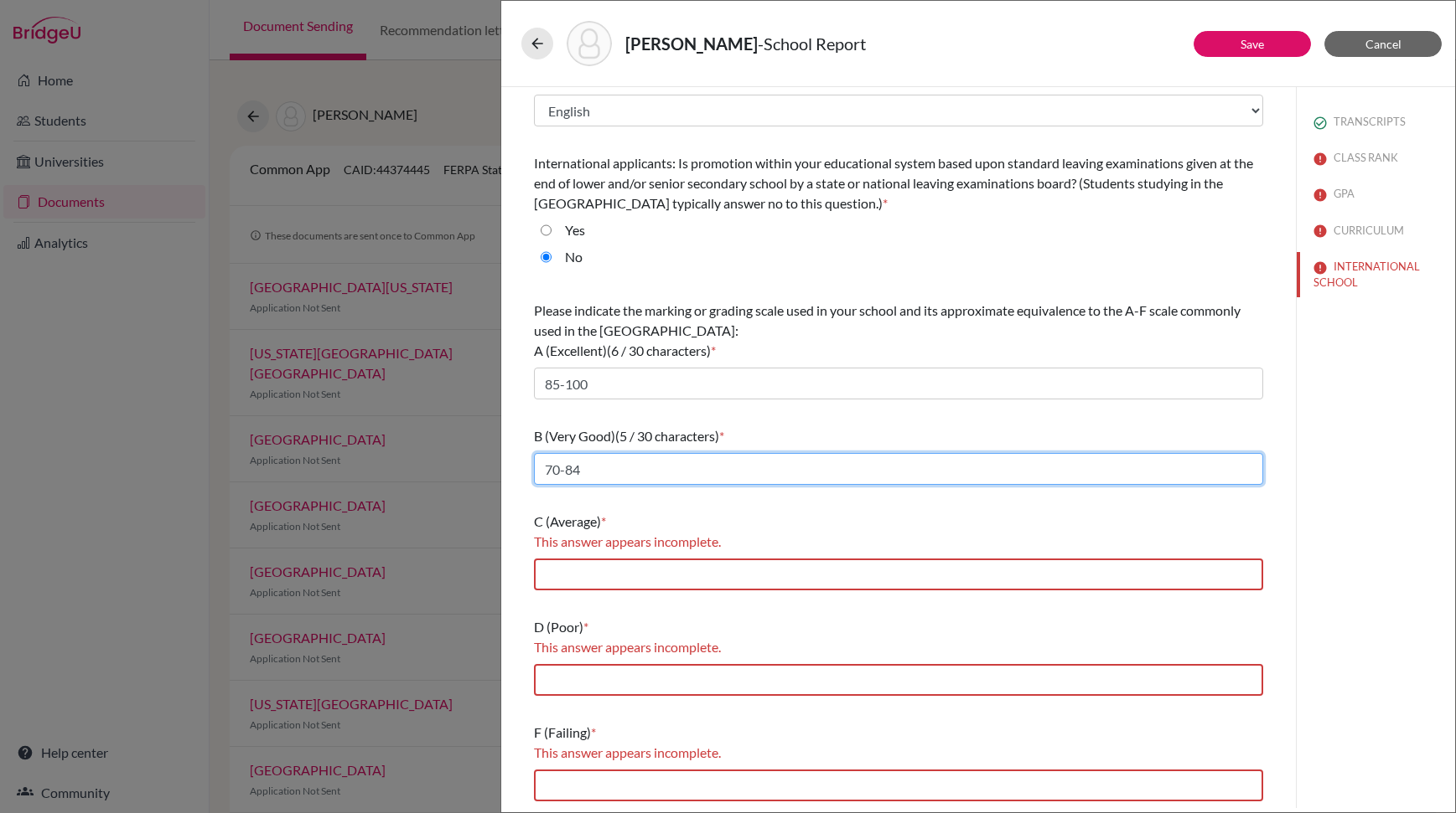
scroll to position [26, 0]
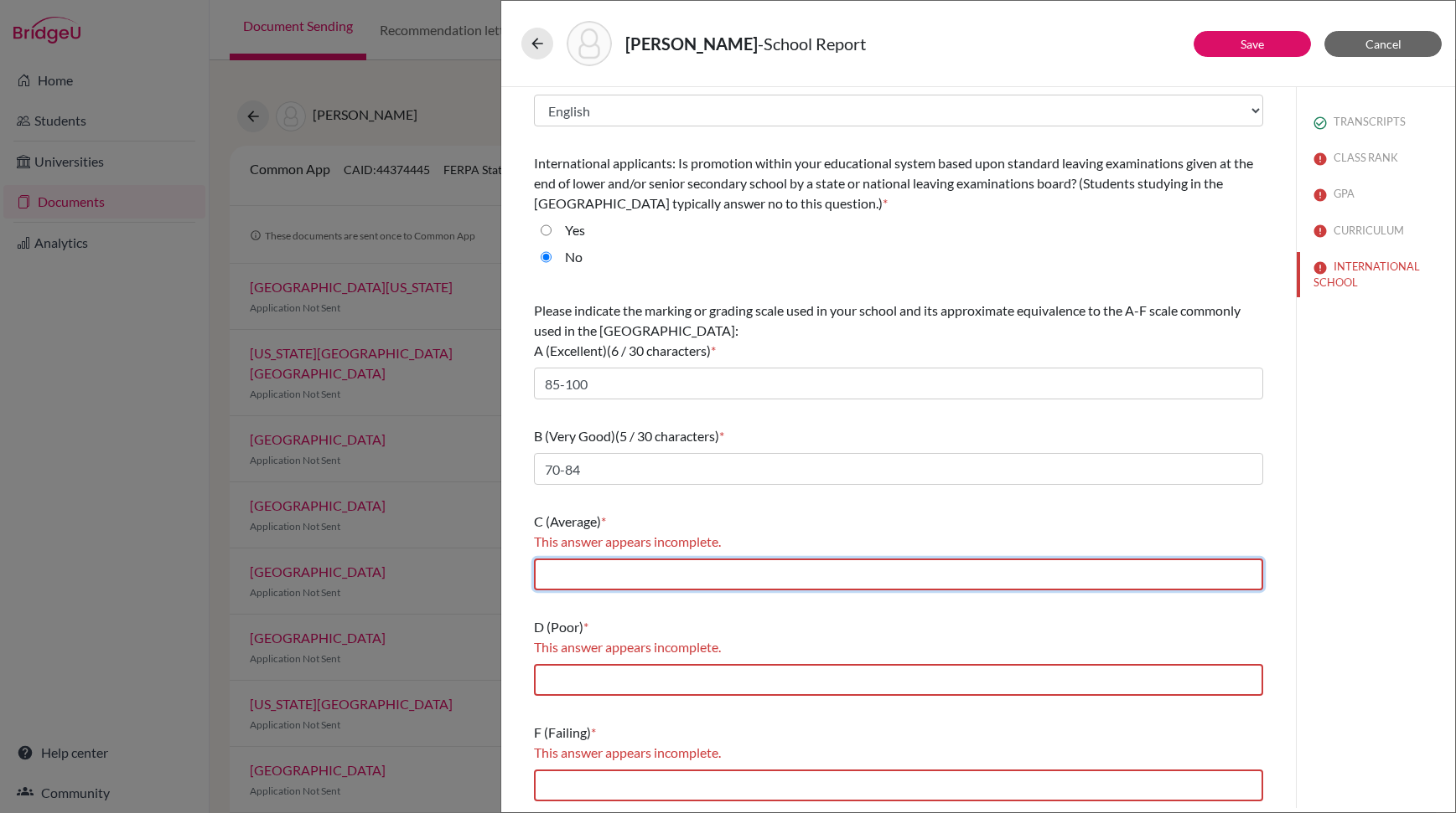
click at [600, 580] on input "text" at bounding box center [898, 575] width 729 height 32
type input "60-69"
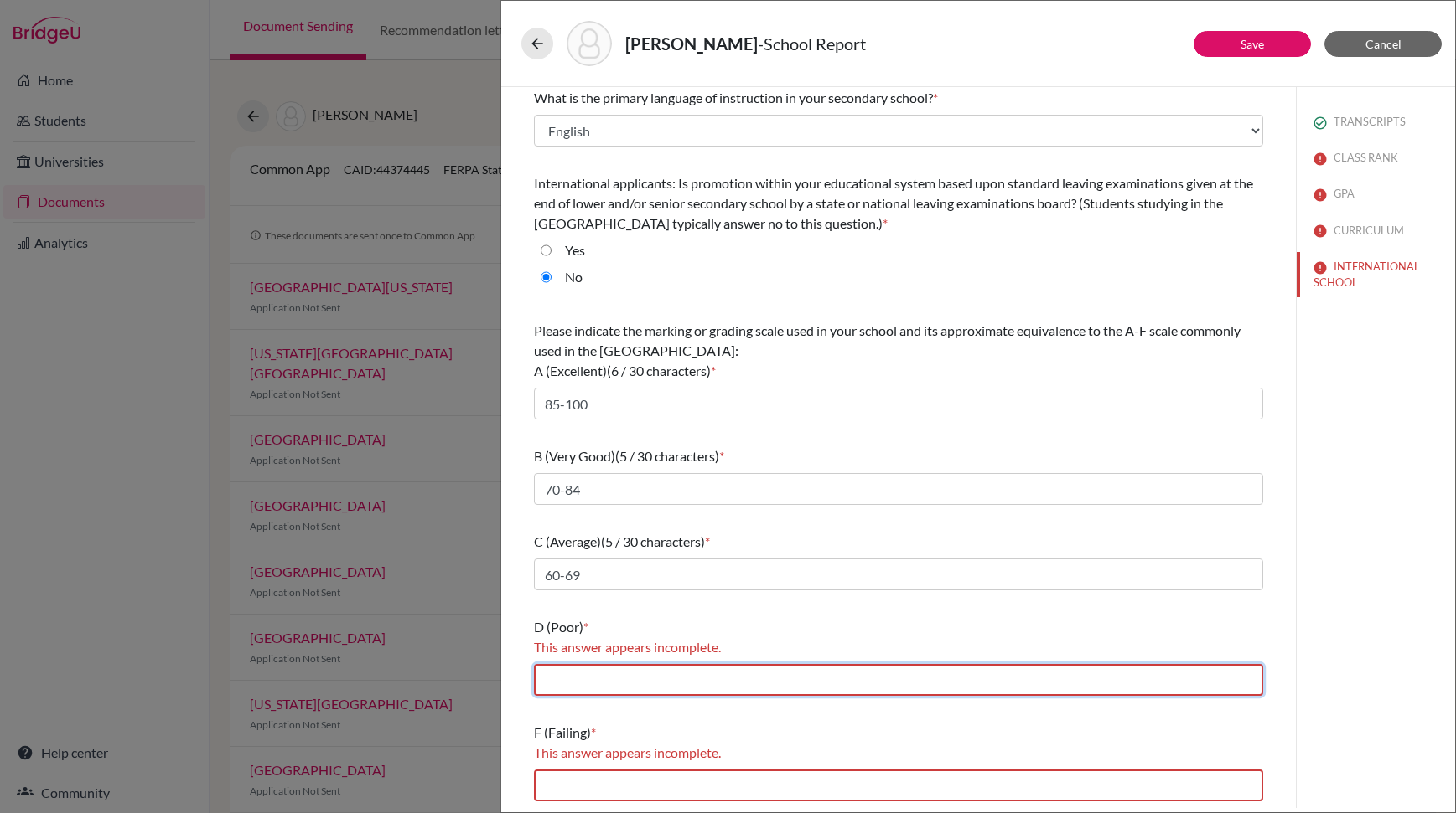
click at [585, 683] on input "text" at bounding box center [898, 680] width 729 height 32
type input "55-59"
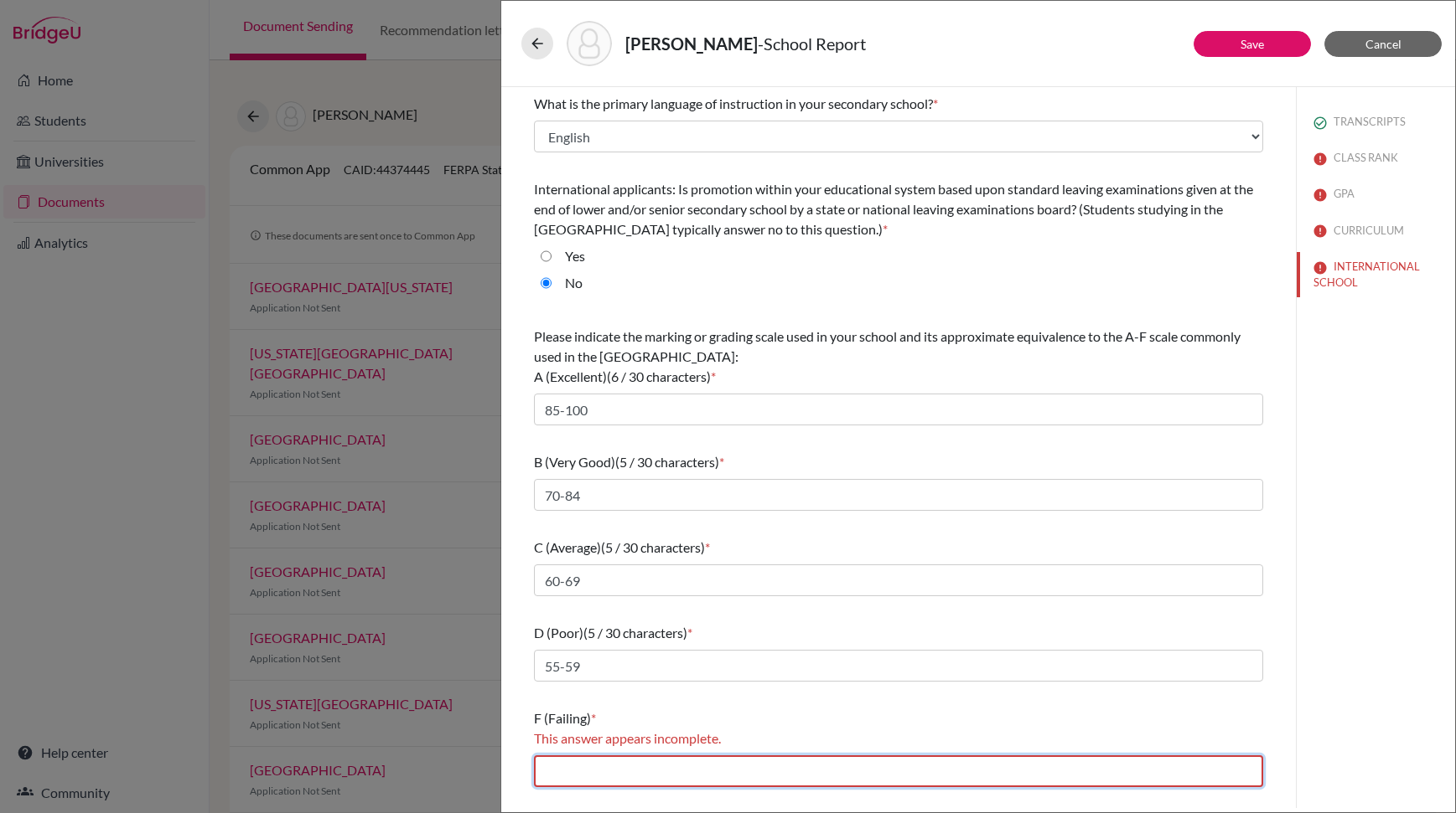
click at [592, 780] on input "text" at bounding box center [898, 771] width 729 height 32
type input "0-54"
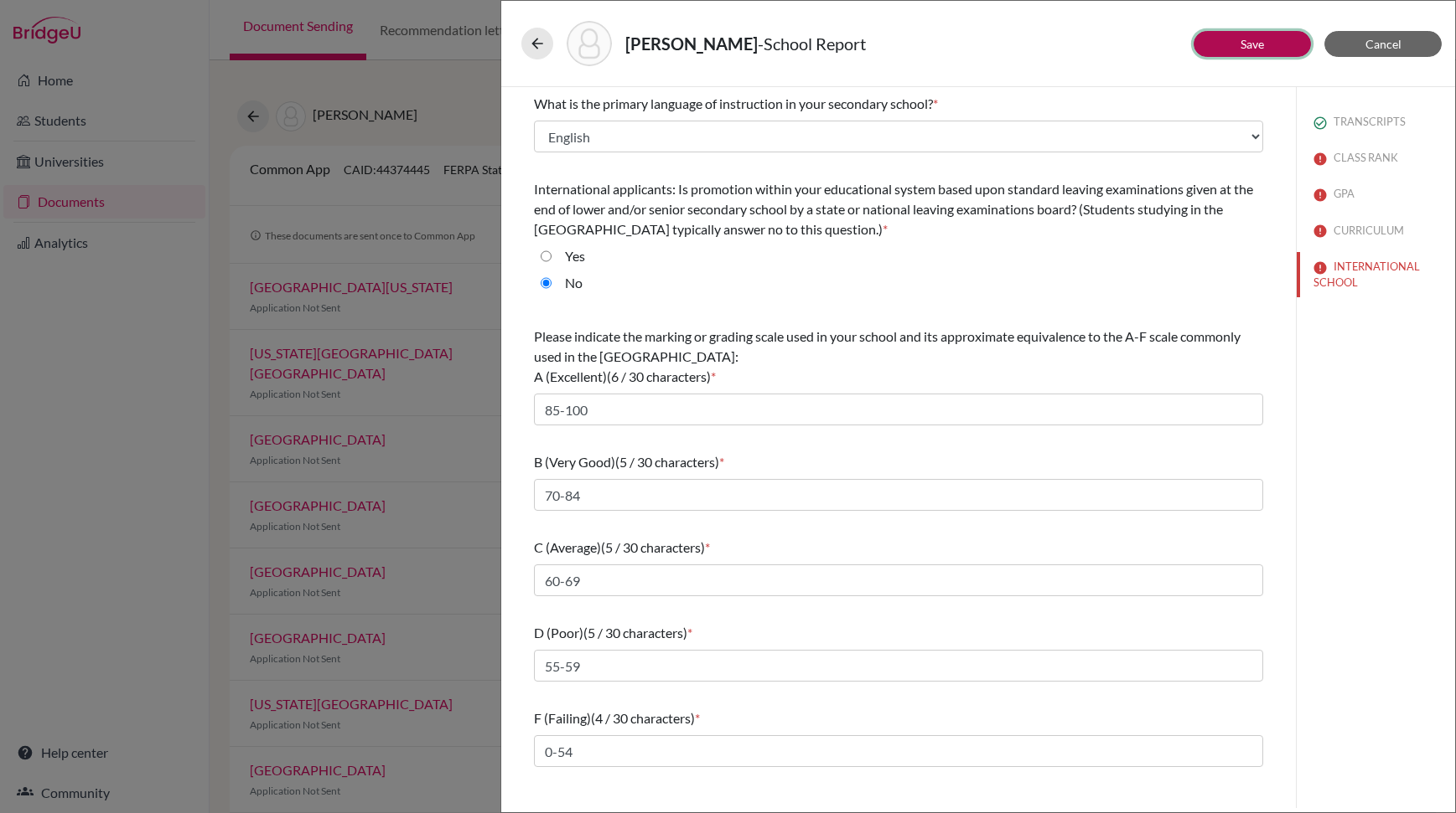
click at [1258, 46] on link "Save" at bounding box center [1251, 43] width 23 height 14
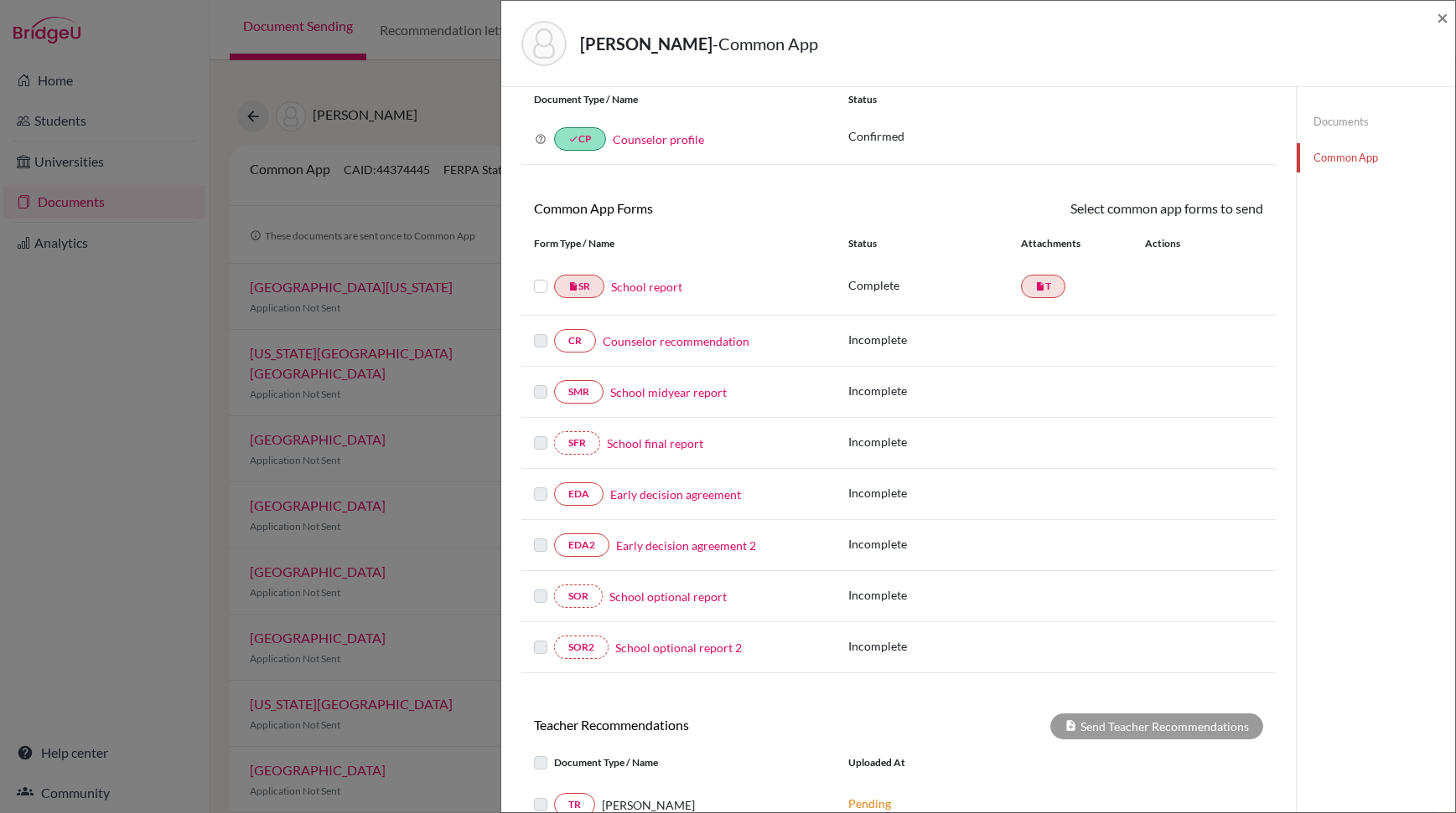
scroll to position [98, 0]
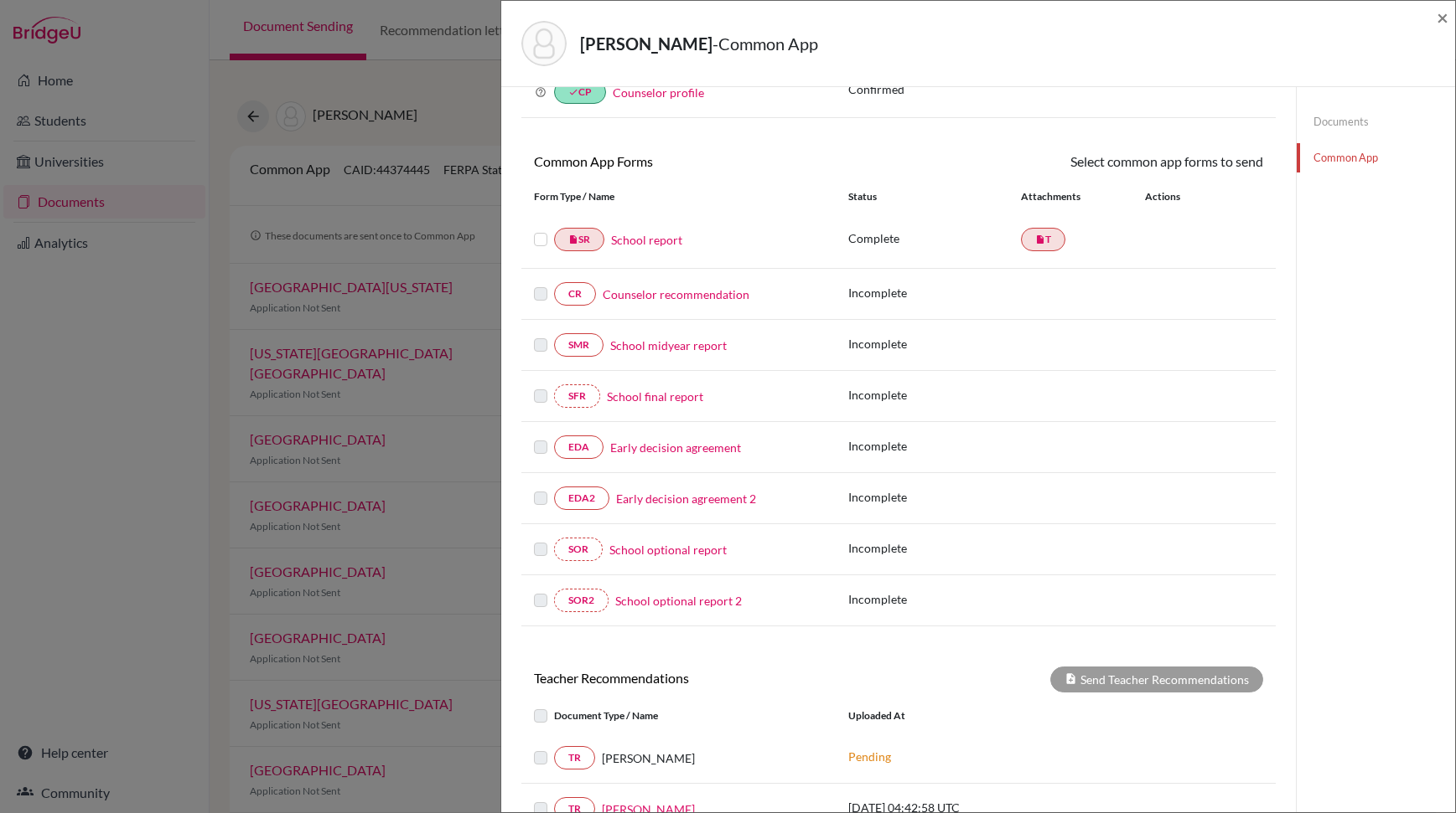
click at [700, 296] on link "Counselor recommendation" at bounding box center [675, 294] width 147 height 18
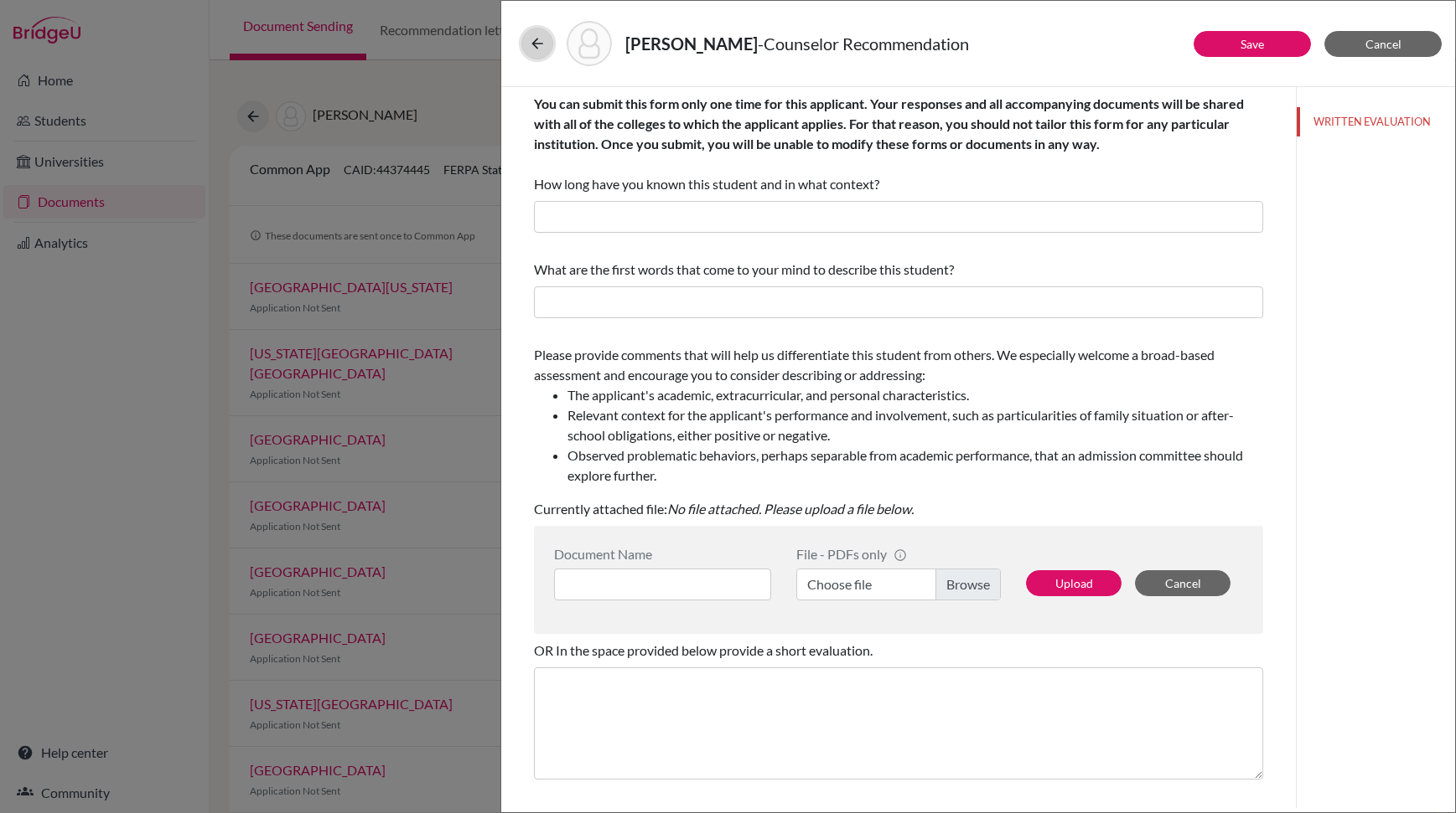
click at [539, 36] on icon at bounding box center [537, 44] width 17 height 17
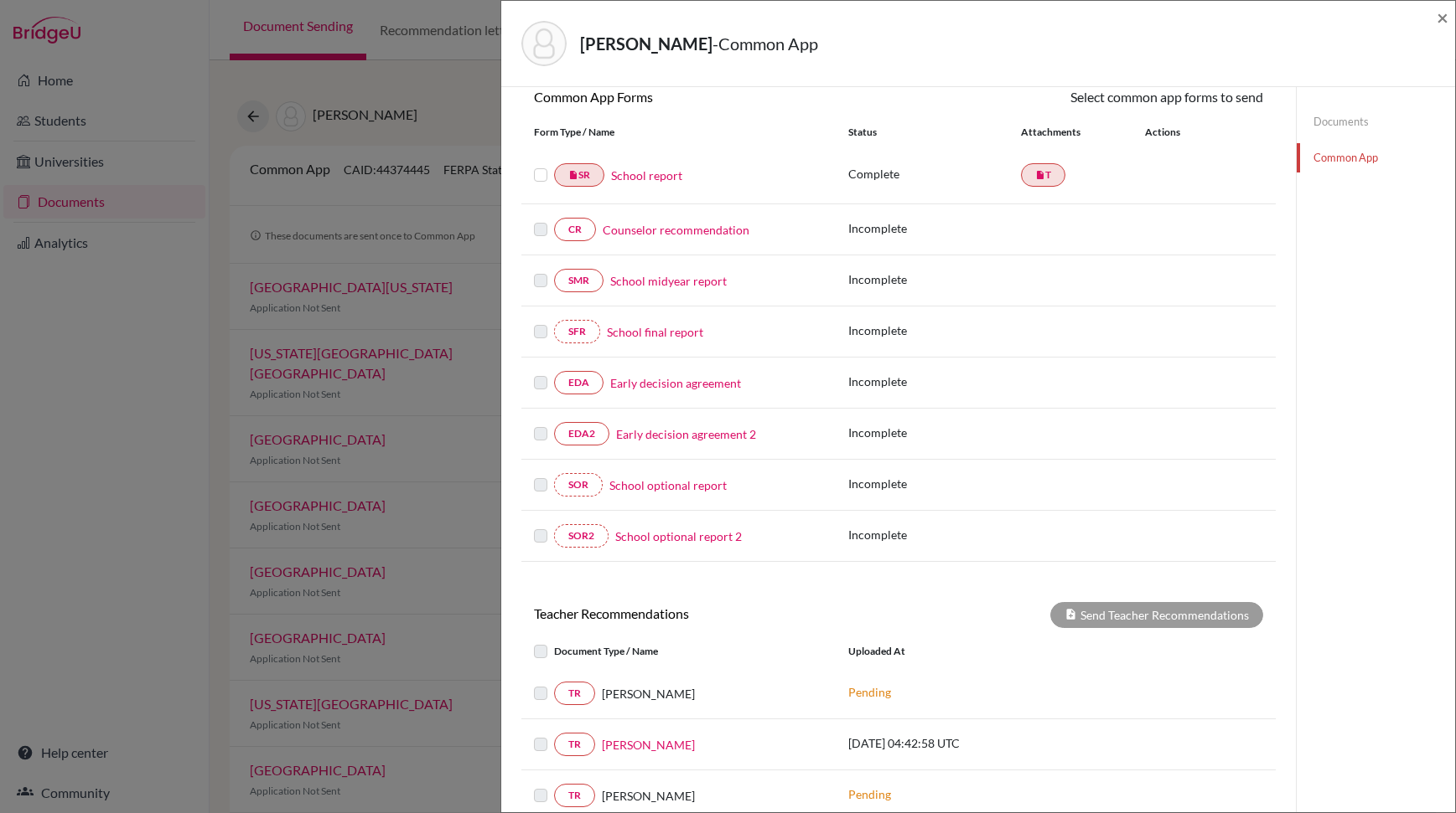
scroll to position [403, 0]
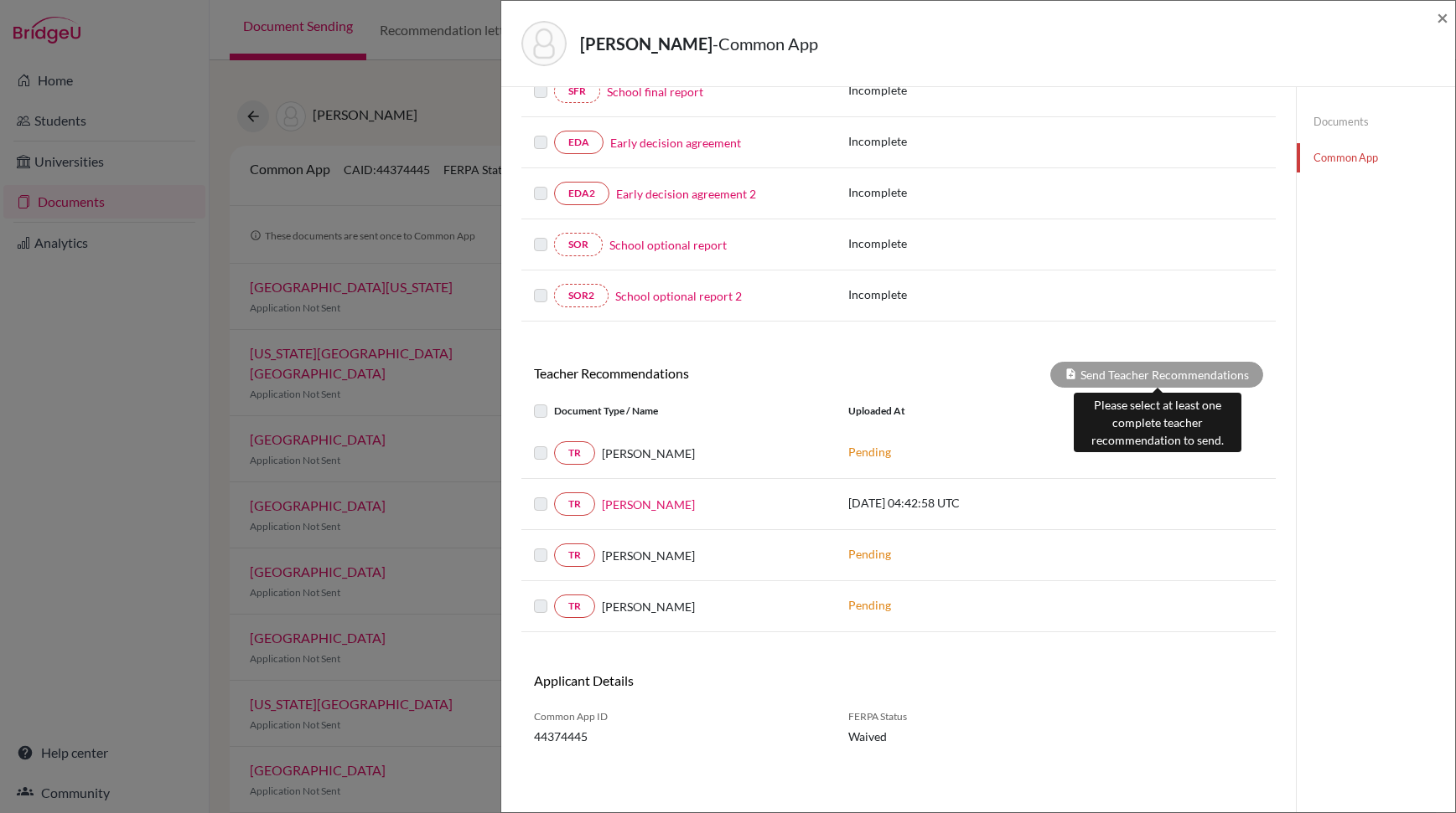
click at [1112, 382] on div "Send Teacher Recommendations" at bounding box center [1156, 375] width 213 height 26
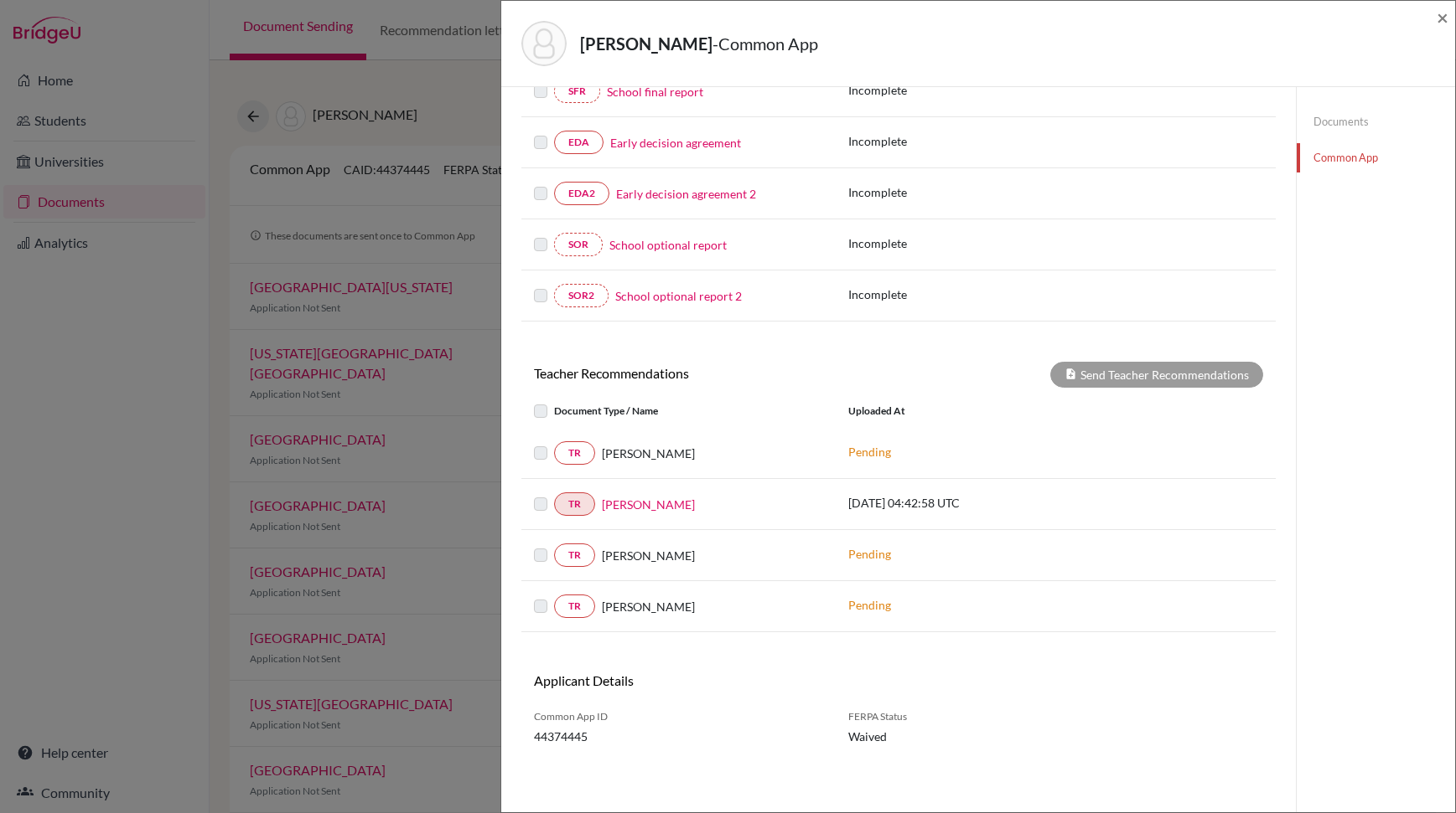
drag, startPoint x: 536, startPoint y: 500, endPoint x: 559, endPoint y: 500, distance: 23.0
click at [554, 494] on label at bounding box center [554, 494] width 0 height 0
click at [538, 498] on div at bounding box center [544, 504] width 21 height 21
click at [554, 494] on label at bounding box center [554, 494] width 0 height 0
drag, startPoint x: 1095, startPoint y: 395, endPoint x: 1102, endPoint y: 377, distance: 19.3
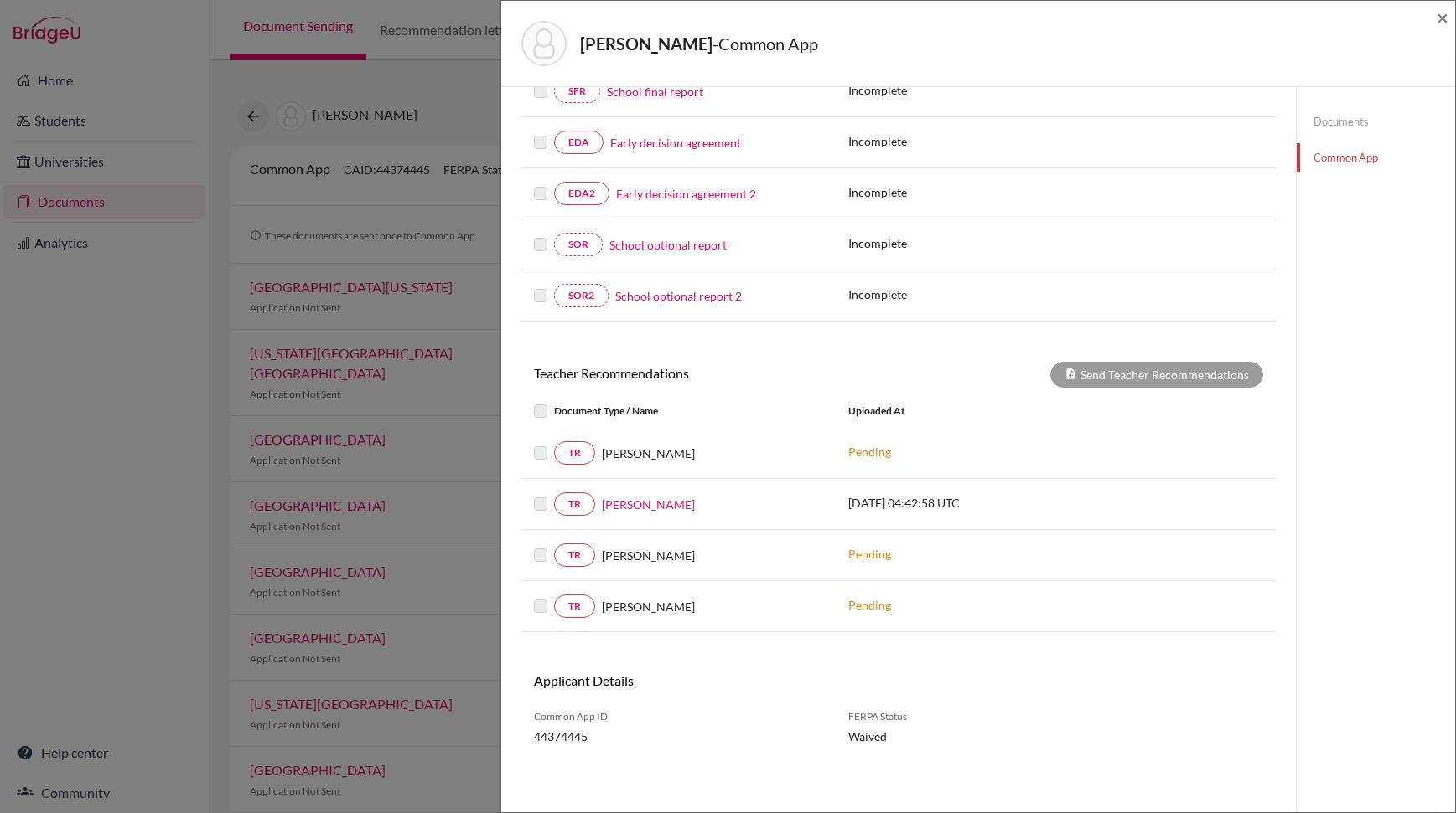
click at [1095, 395] on div "Document Type / Name Uploaded at" at bounding box center [898, 412] width 755 height 34
click at [1102, 377] on div "Send Teacher Recommendations" at bounding box center [1156, 375] width 213 height 26
click at [527, 506] on div "[PERSON_NAME]" at bounding box center [678, 504] width 315 height 23
click at [554, 494] on label at bounding box center [554, 494] width 0 height 0
click at [570, 506] on link "TR" at bounding box center [574, 504] width 41 height 23
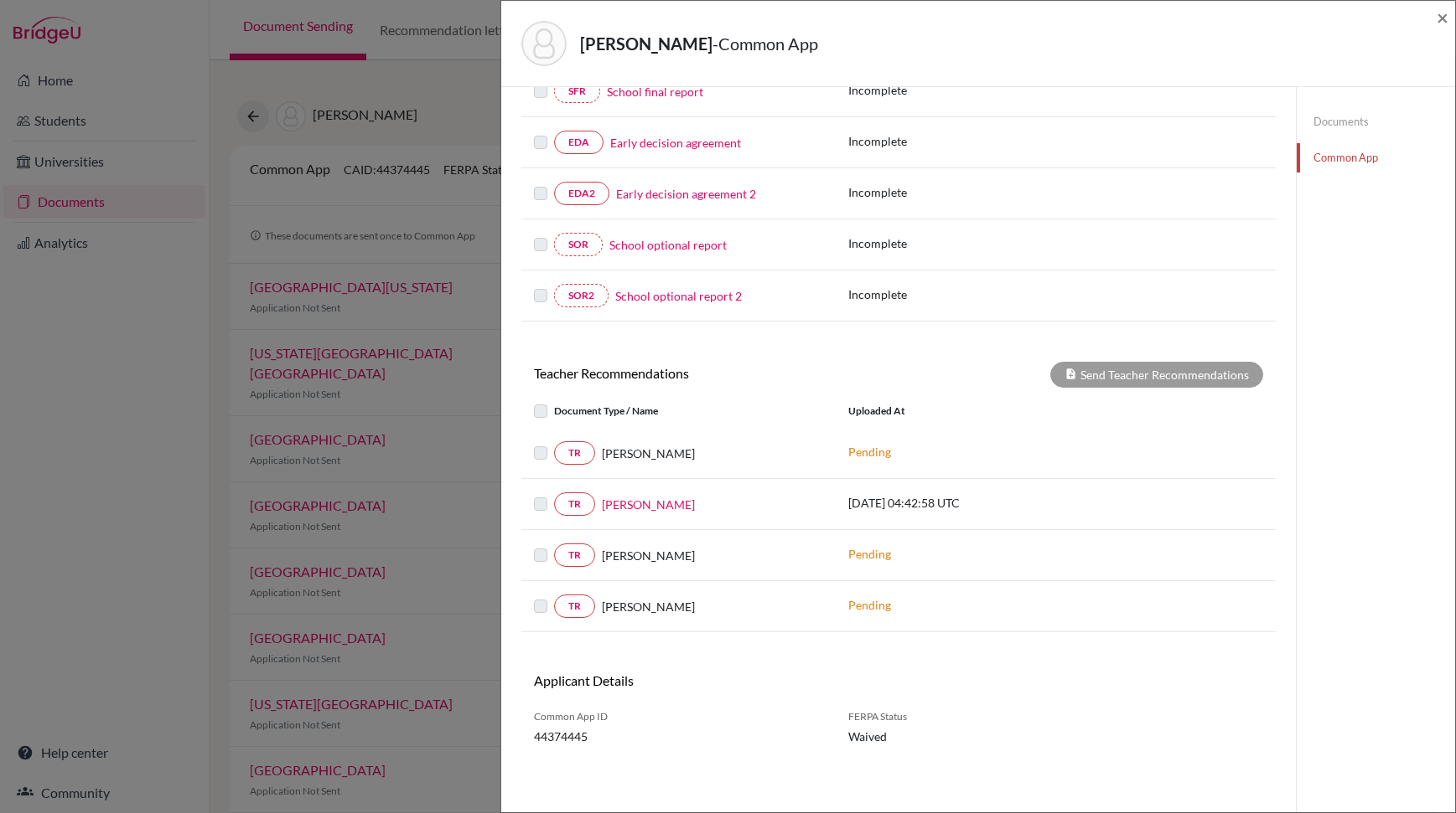
click at [897, 507] on p "[DATE] 04:42:58 UTC" at bounding box center [961, 502] width 226 height 18
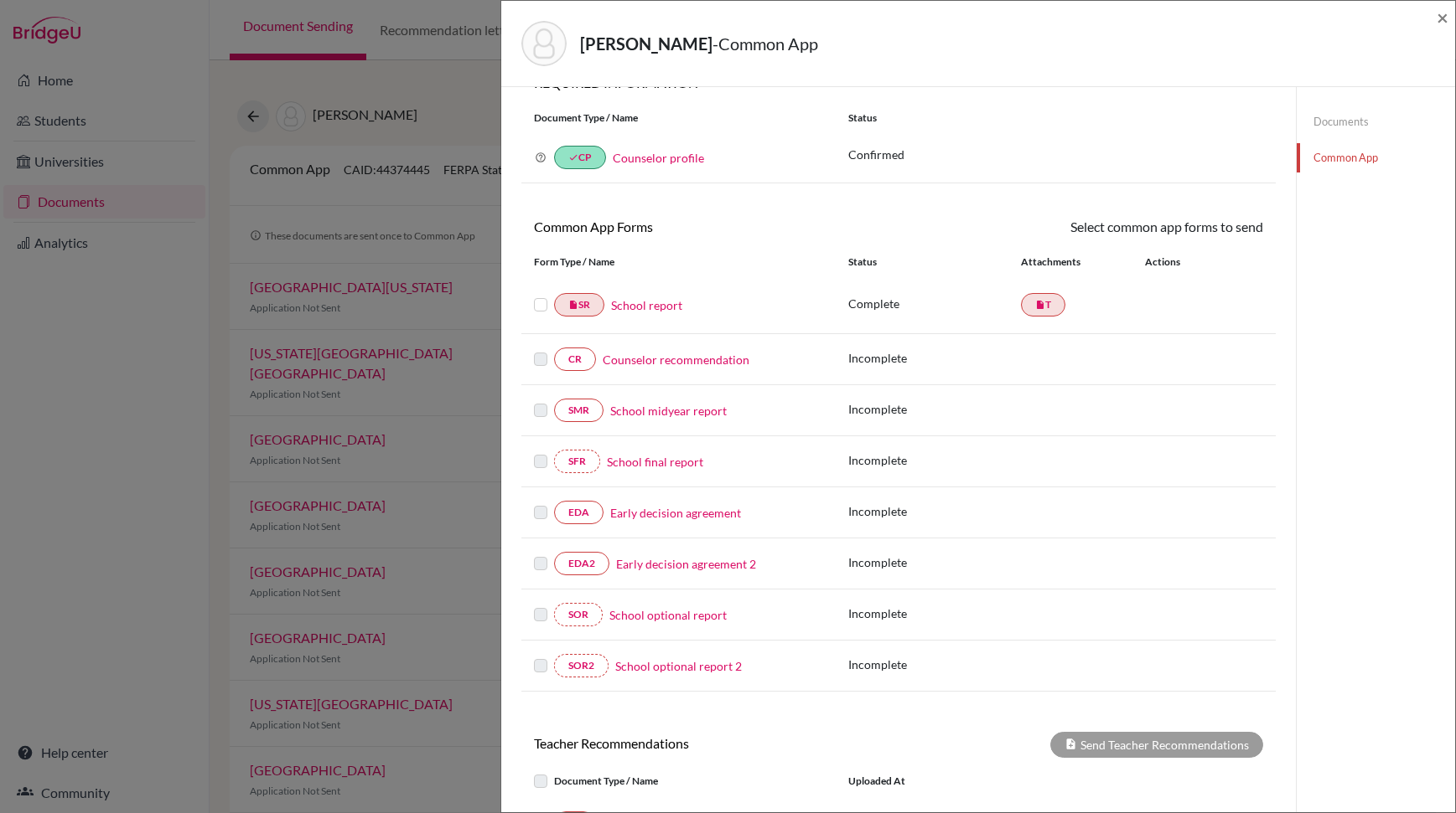
scroll to position [0, 0]
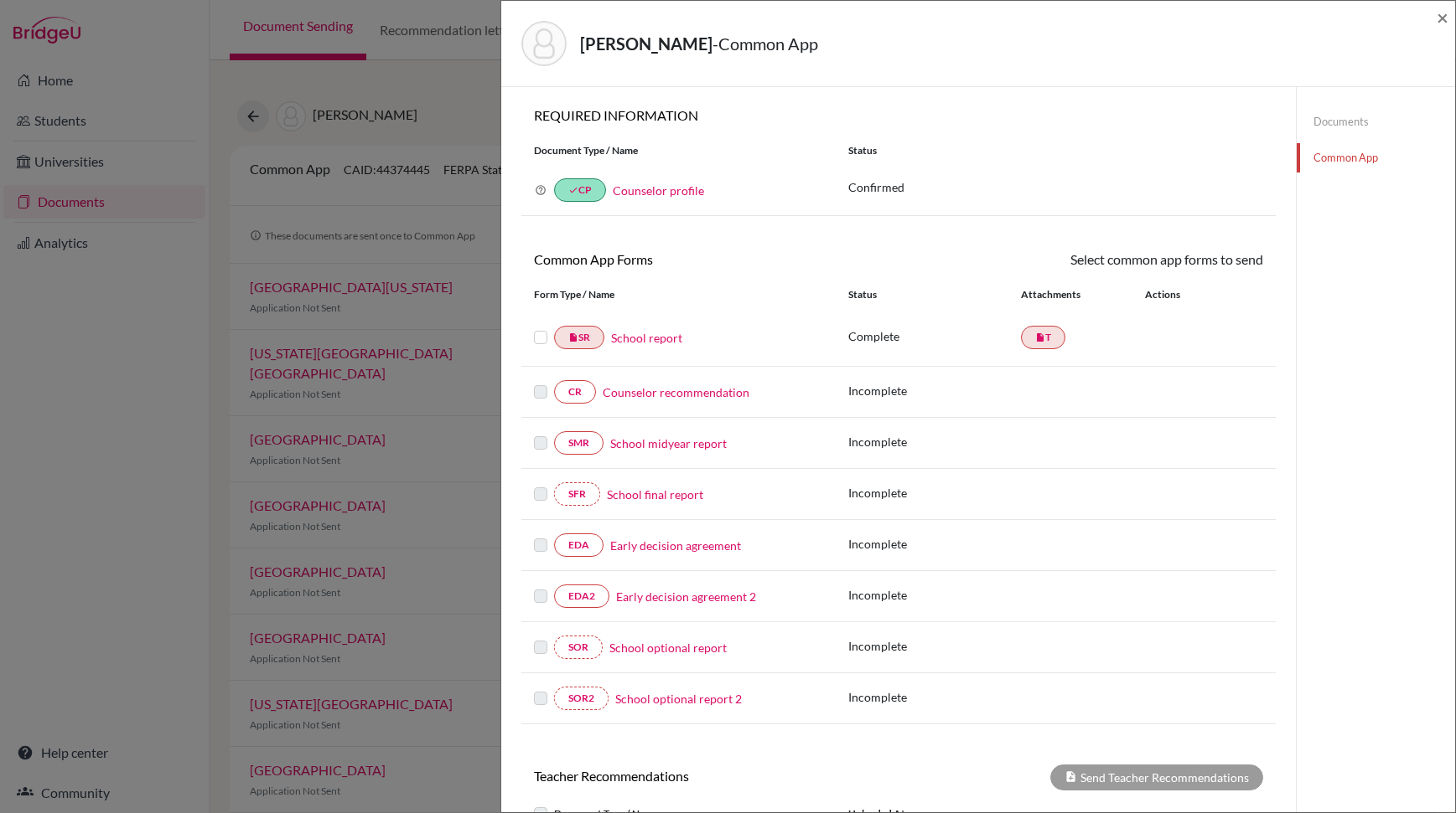
click at [1348, 139] on div "Documents Common App" at bounding box center [1376, 139] width 159 height 105
click at [1344, 129] on link "Documents" at bounding box center [1376, 121] width 159 height 29
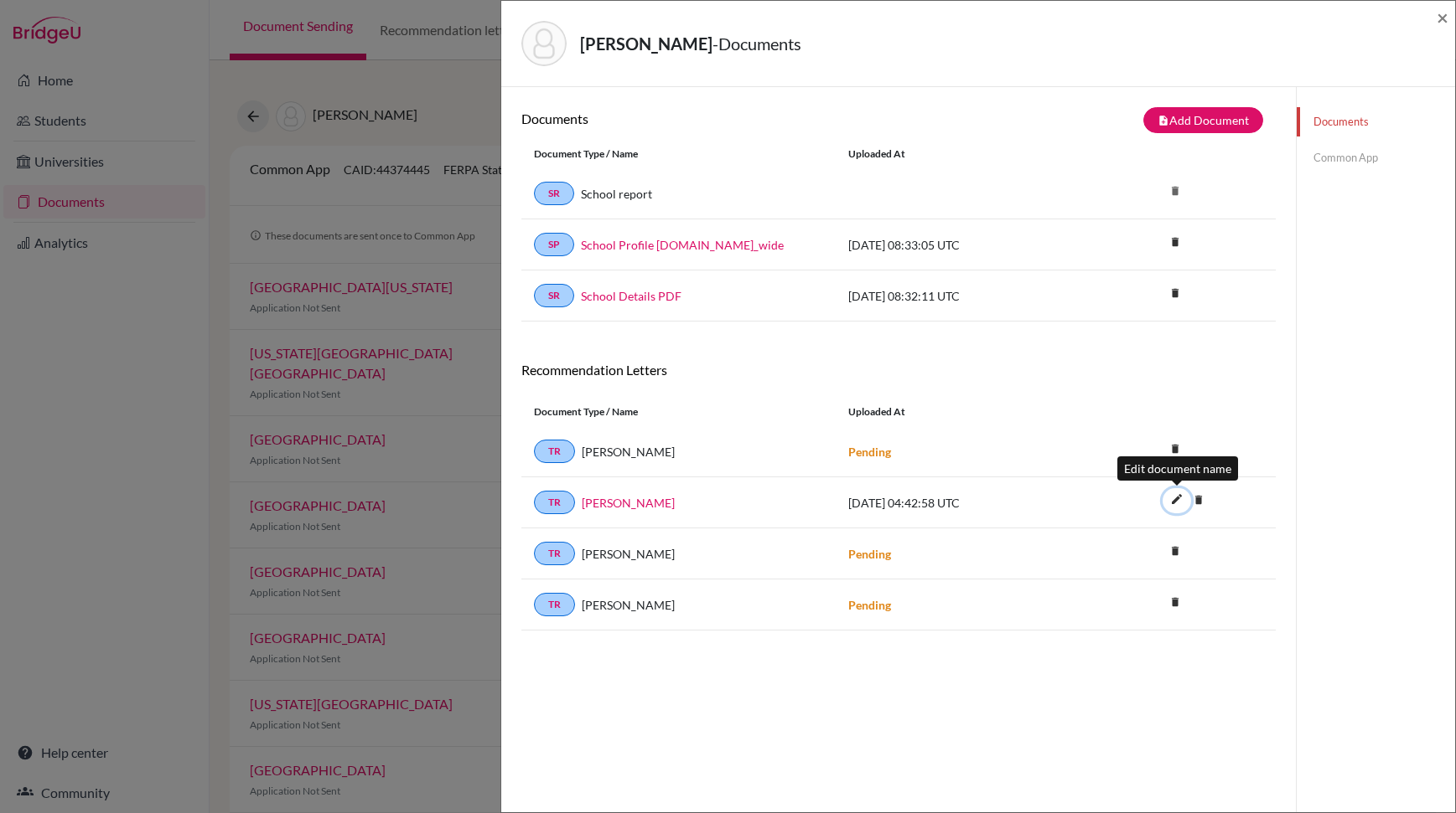
click at [1173, 506] on icon "edit" at bounding box center [1177, 499] width 27 height 27
click at [1183, 506] on button "Save" at bounding box center [1189, 504] width 52 height 23
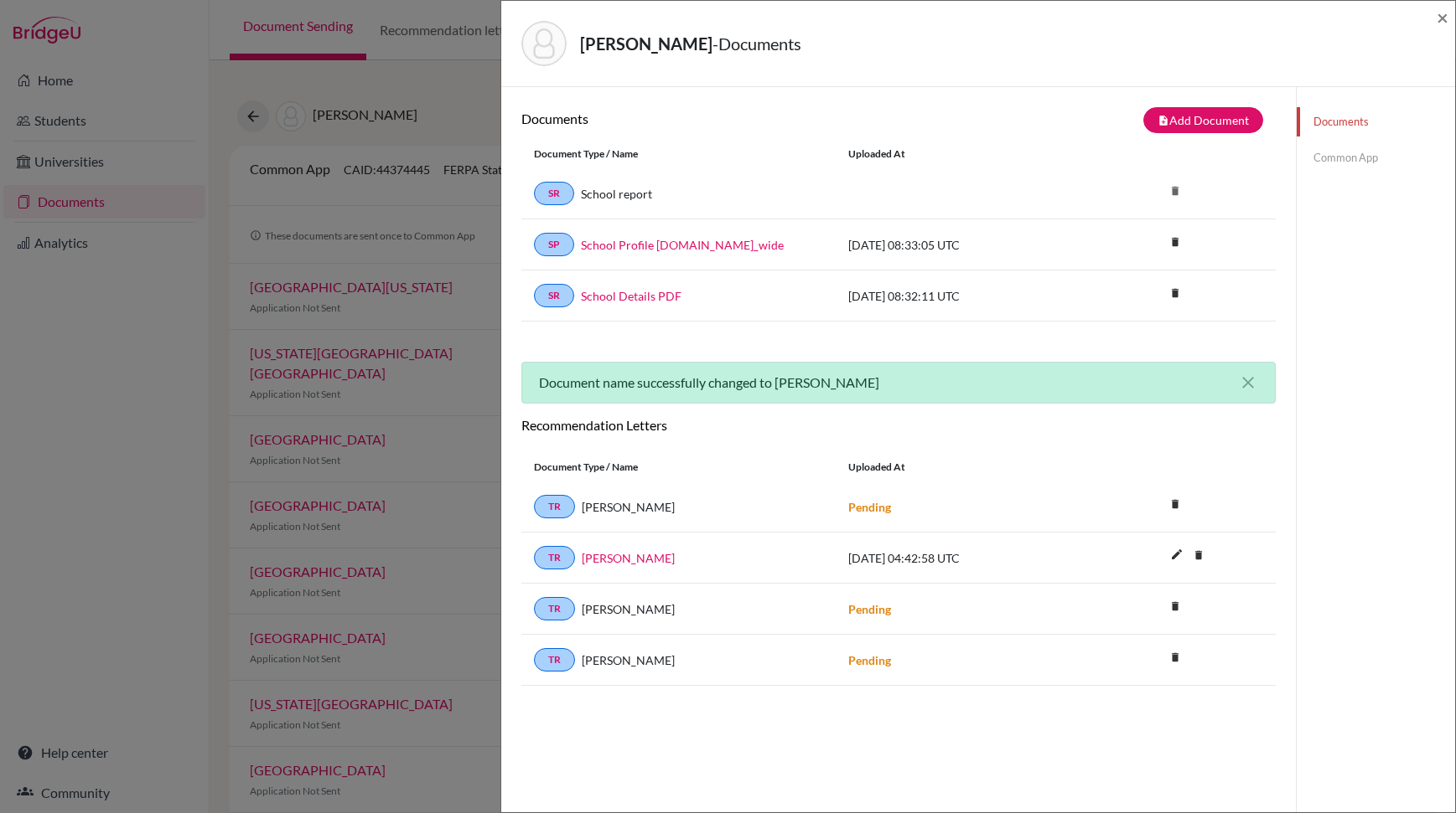
click at [1356, 155] on link "Common App" at bounding box center [1376, 157] width 159 height 29
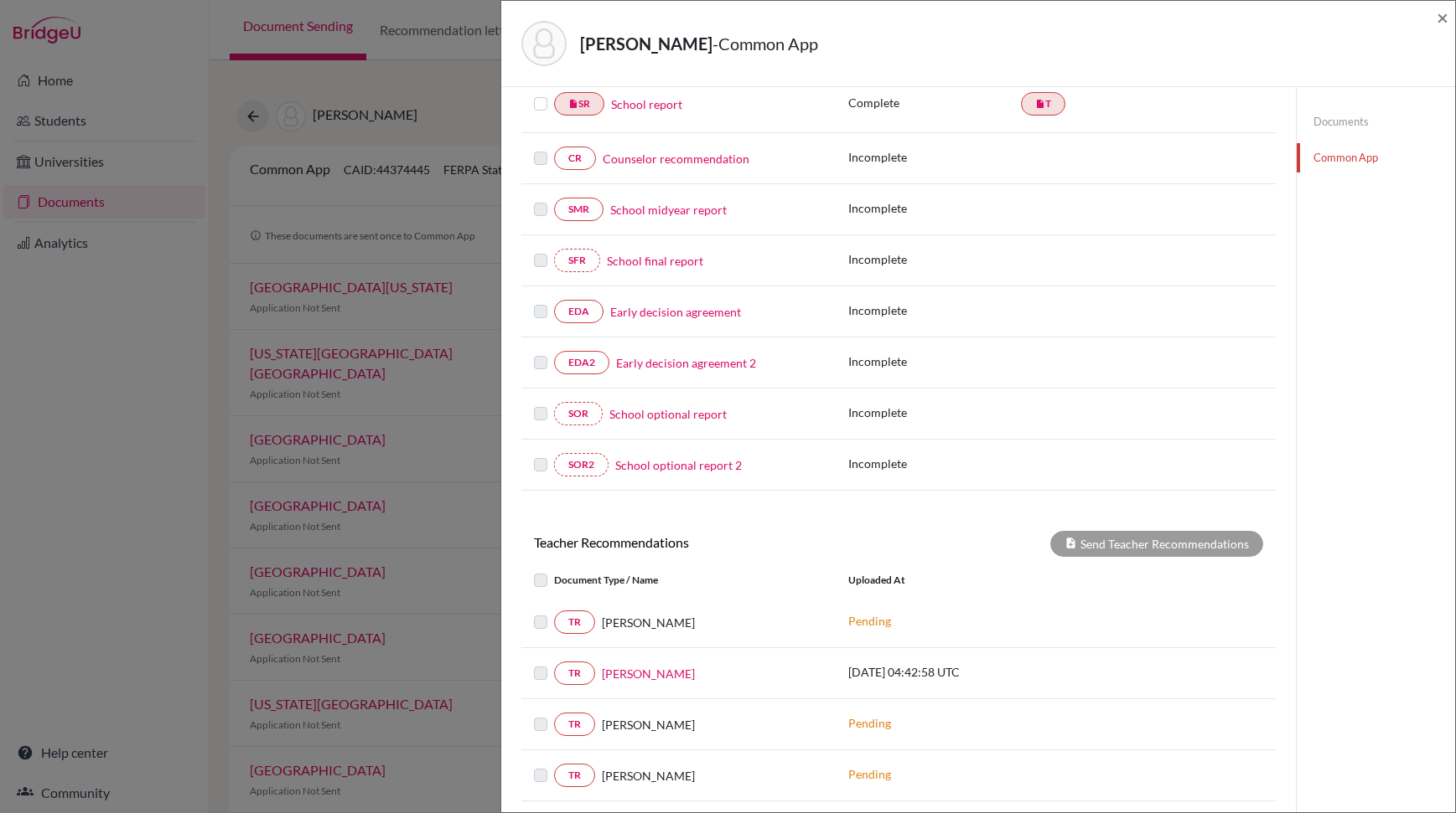
scroll to position [403, 0]
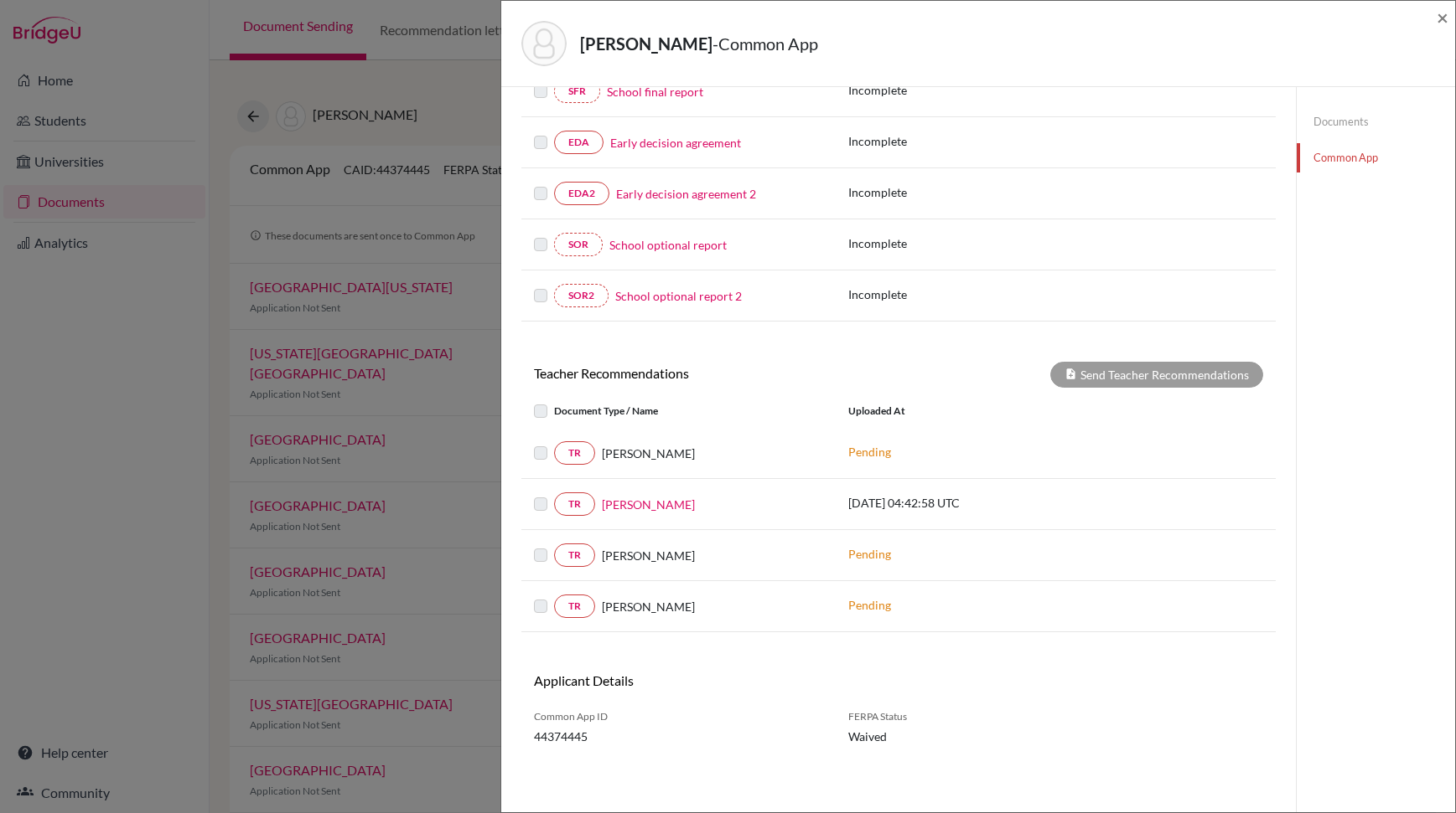
click at [554, 494] on label at bounding box center [554, 494] width 0 height 0
click at [639, 505] on link "[PERSON_NAME]" at bounding box center [648, 504] width 93 height 18
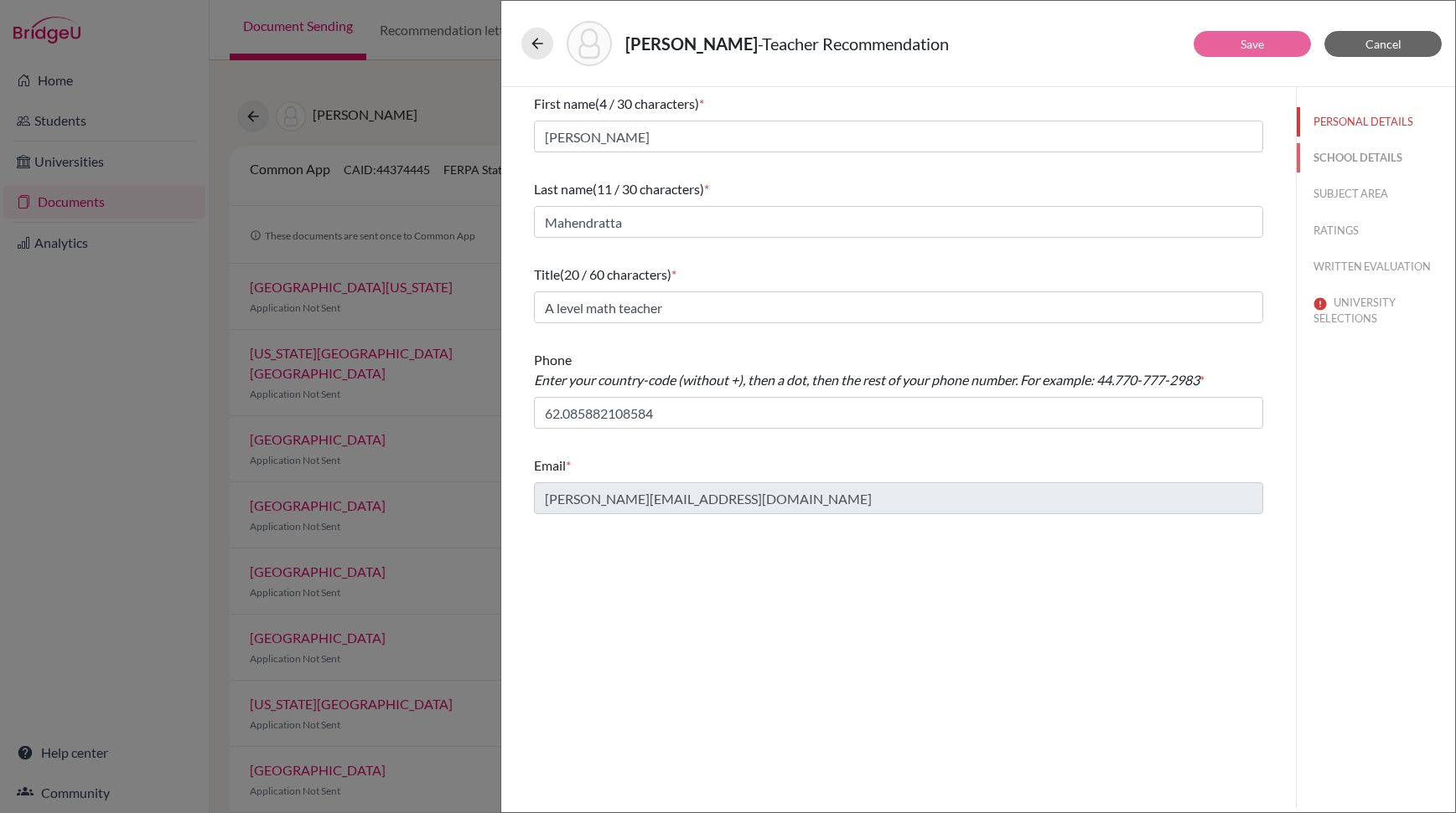
click at [1357, 151] on button "SCHOOL DETAILS" at bounding box center [1376, 157] width 159 height 29
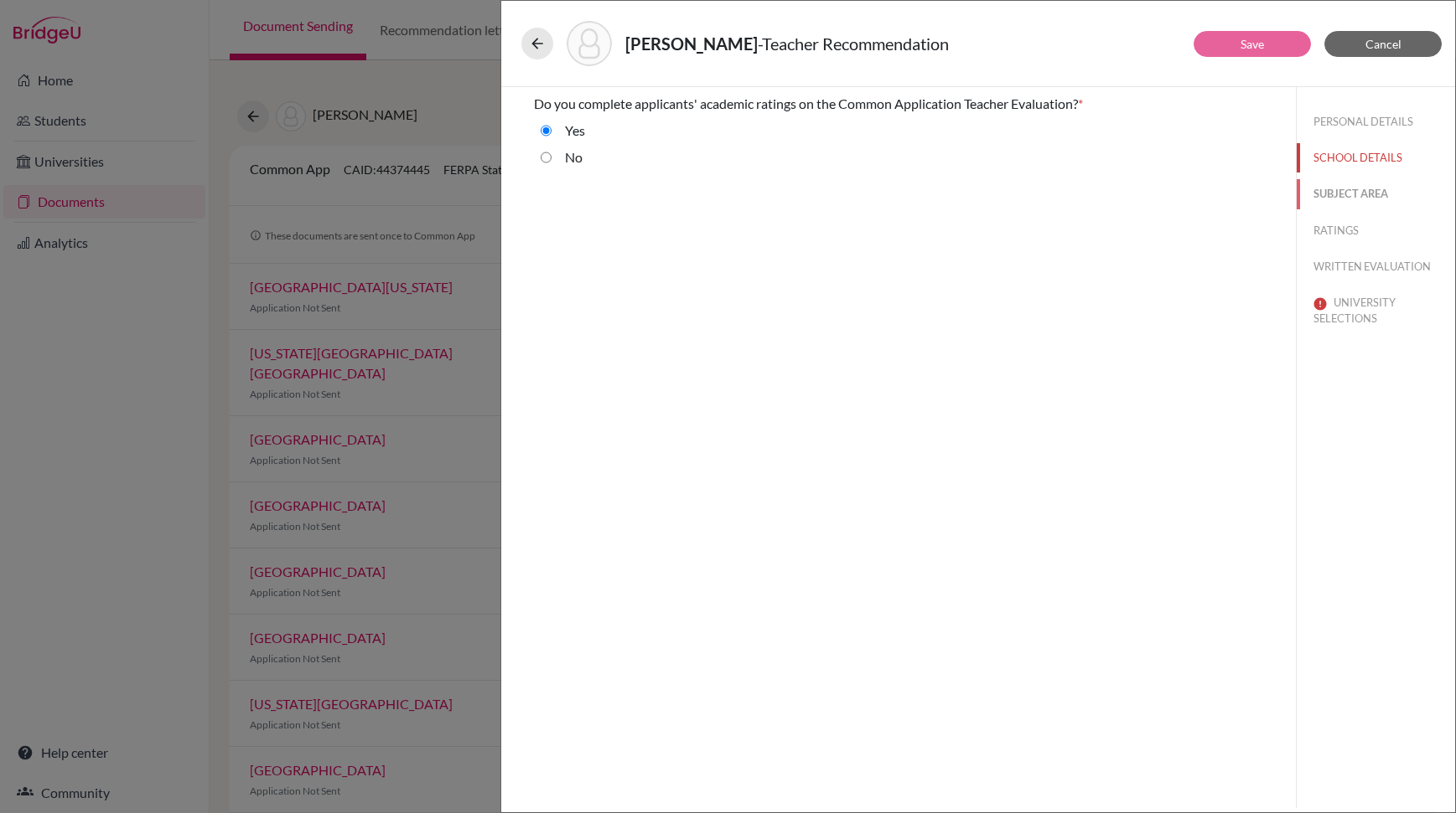
click at [1350, 192] on button "SUBJECT AREA" at bounding box center [1376, 193] width 159 height 29
select select "0"
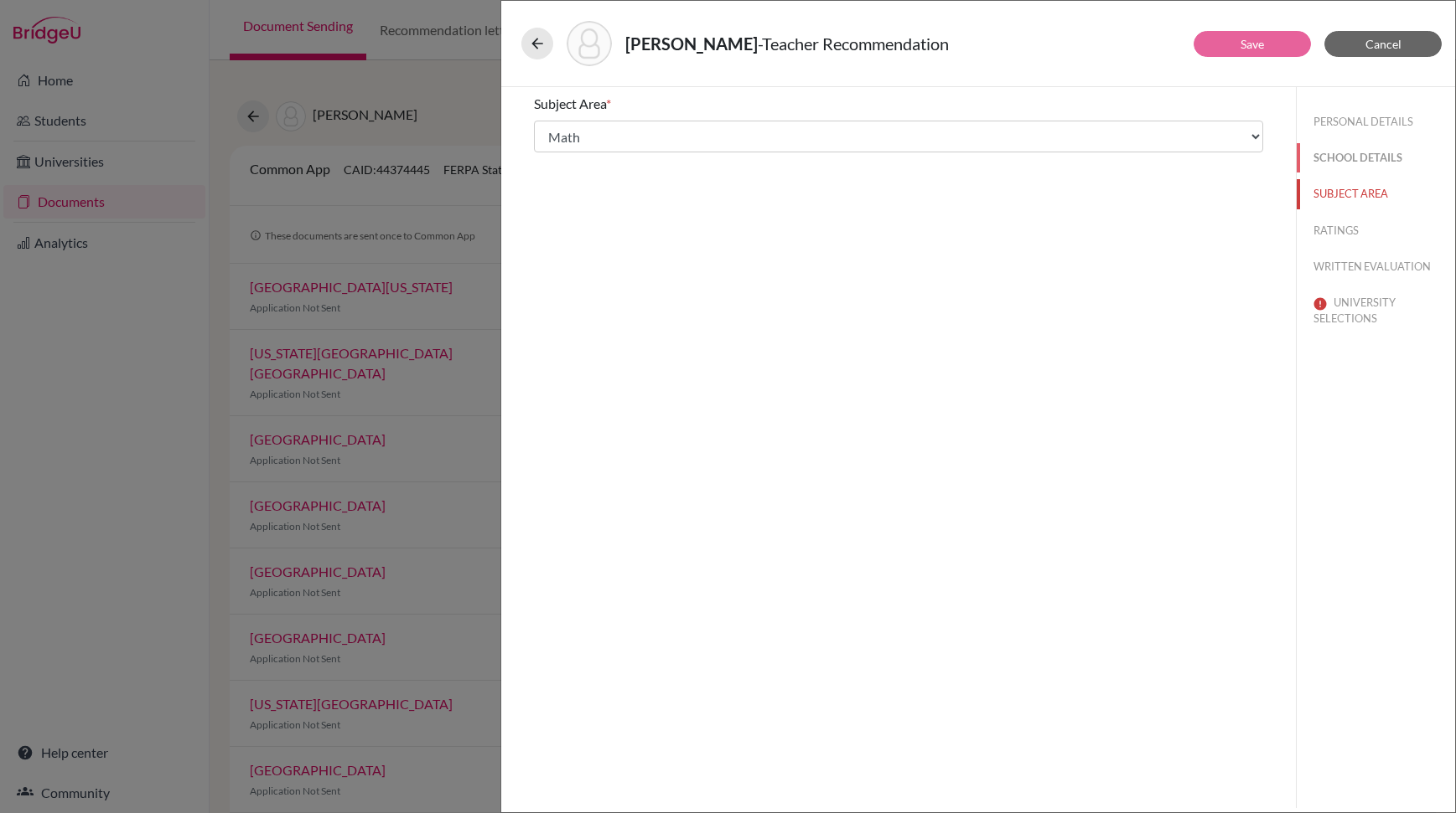
click at [1336, 166] on button "SCHOOL DETAILS" at bounding box center [1376, 157] width 159 height 29
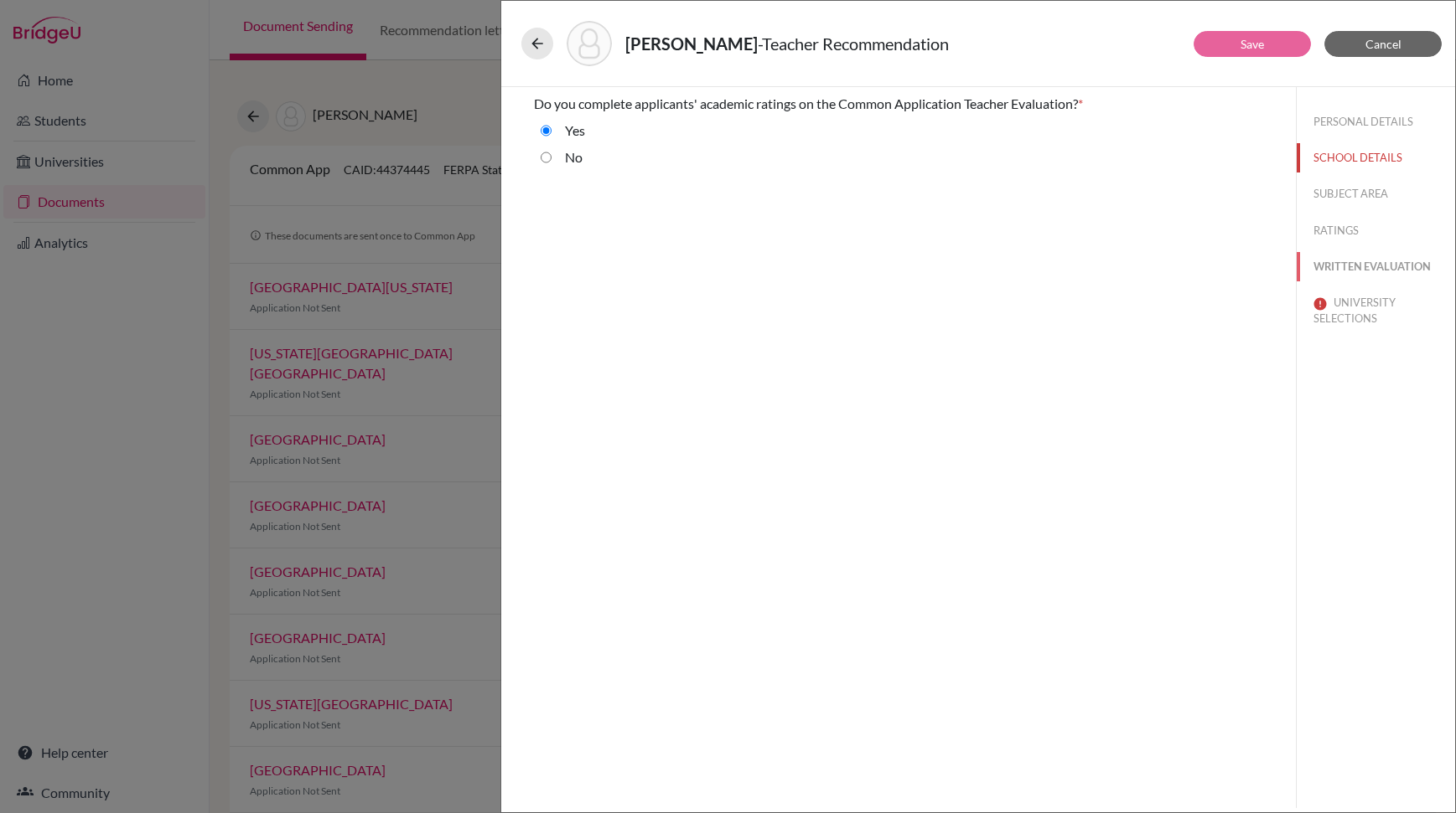
drag, startPoint x: 1344, startPoint y: 263, endPoint x: 1345, endPoint y: 273, distance: 10.0
click at [1344, 264] on button "WRITTEN EVALUATION" at bounding box center [1376, 266] width 159 height 29
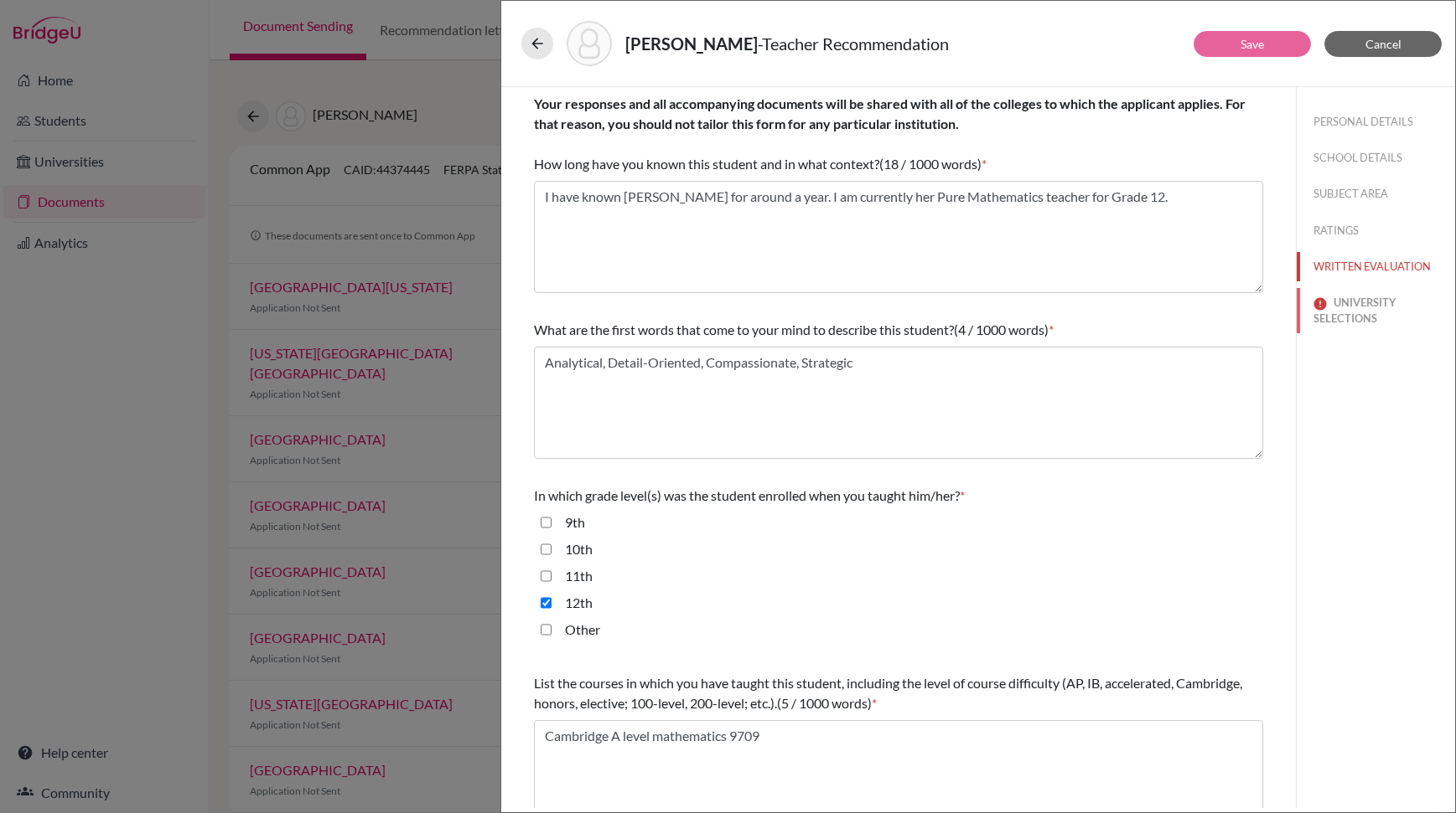
click at [1342, 307] on button "UNIVERSITY SELECTIONS" at bounding box center [1376, 311] width 159 height 45
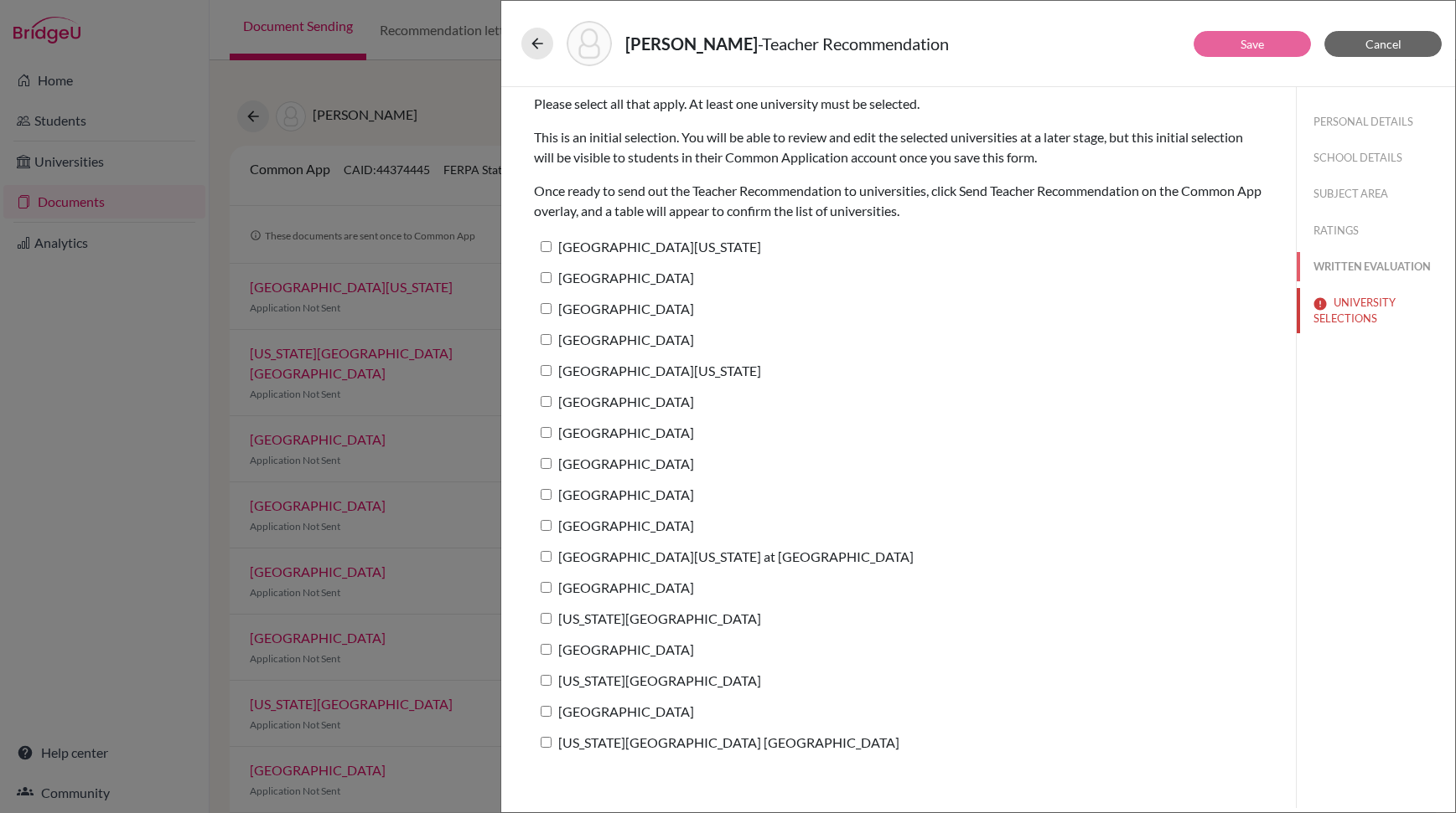
click at [1355, 264] on button "WRITTEN EVALUATION" at bounding box center [1376, 266] width 159 height 29
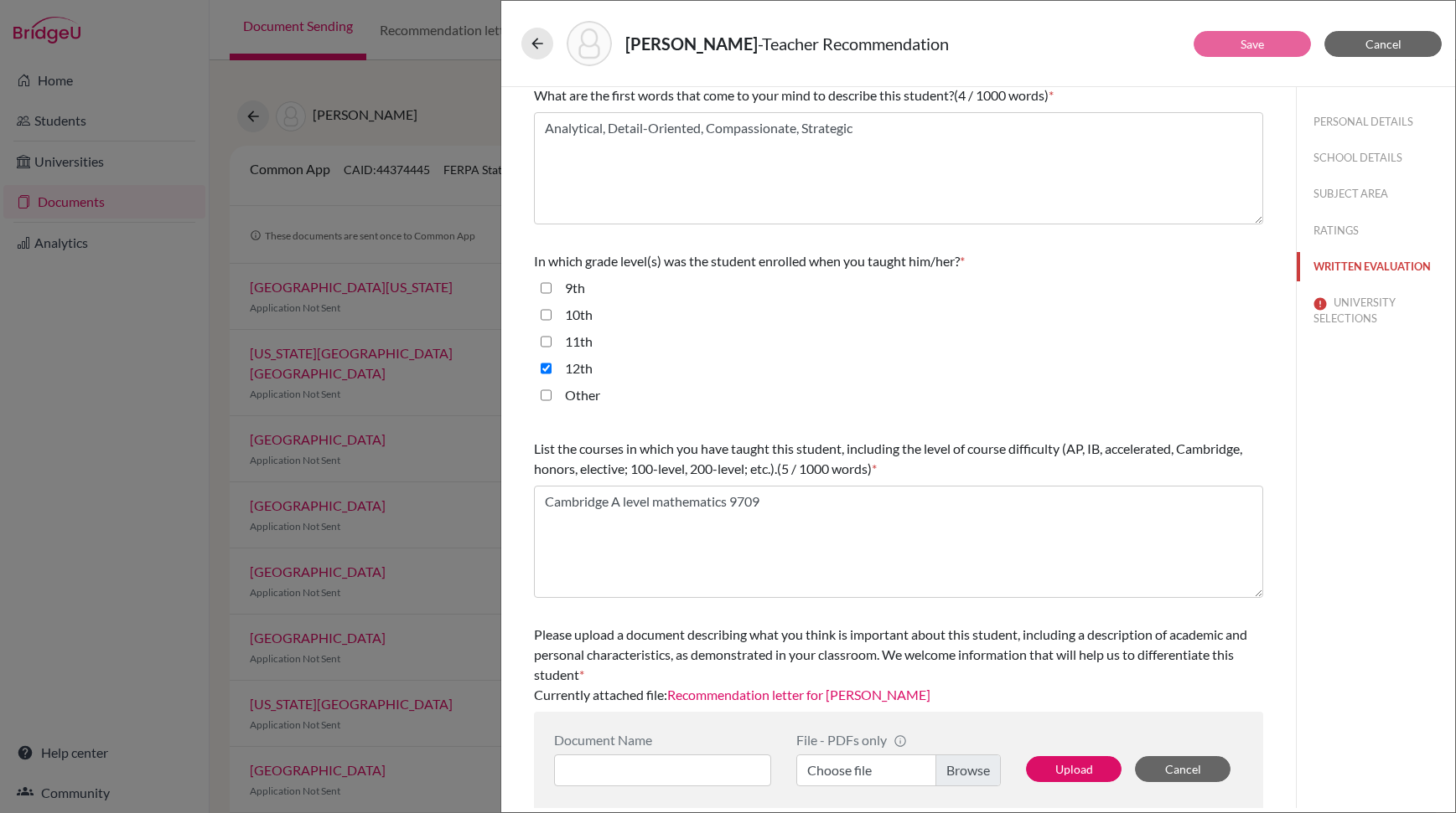
scroll to position [246, 0]
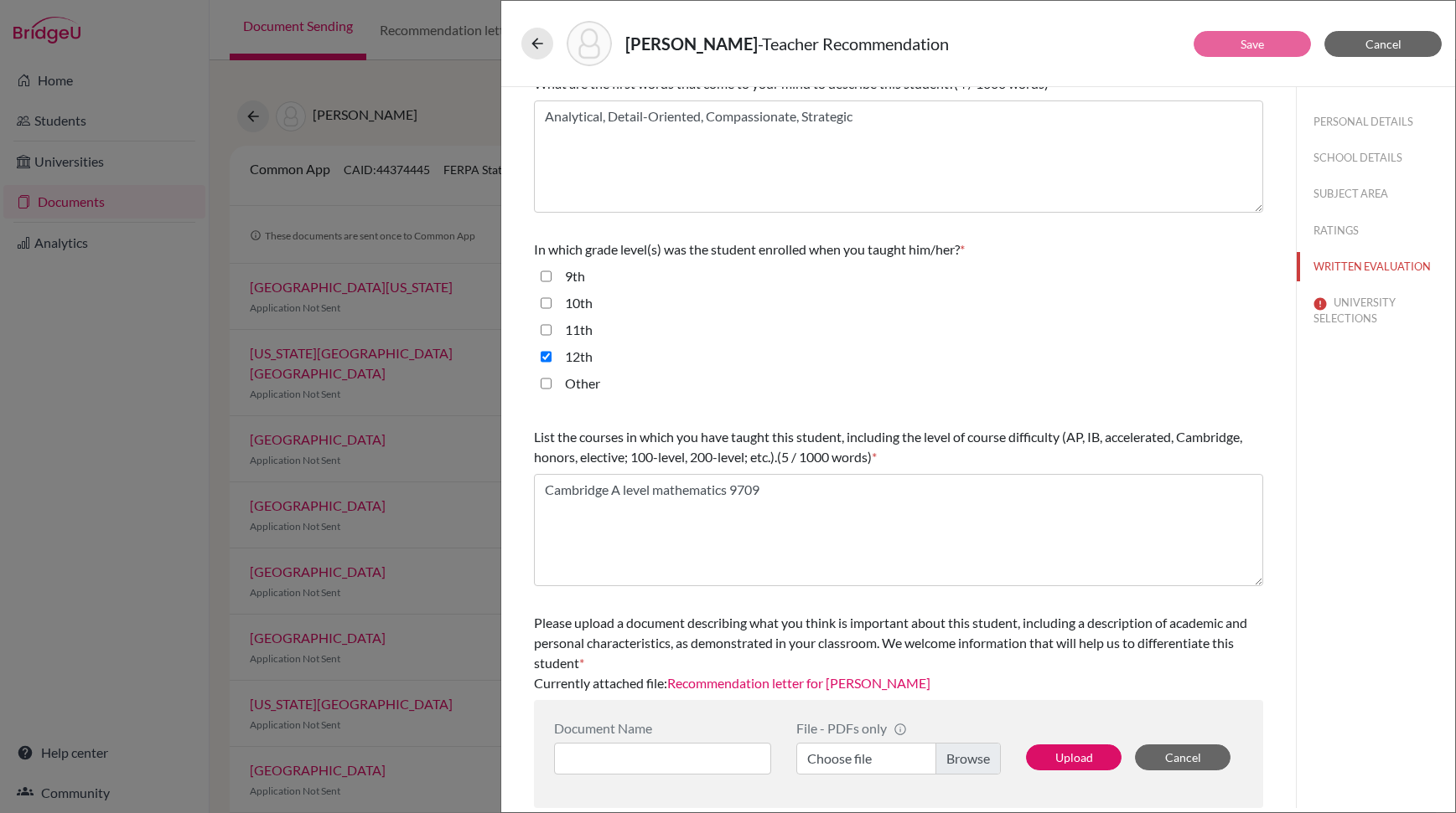
click at [799, 688] on link "Recommendation letter for [PERSON_NAME]" at bounding box center [799, 682] width 263 height 16
click at [545, 49] on button at bounding box center [537, 44] width 32 height 32
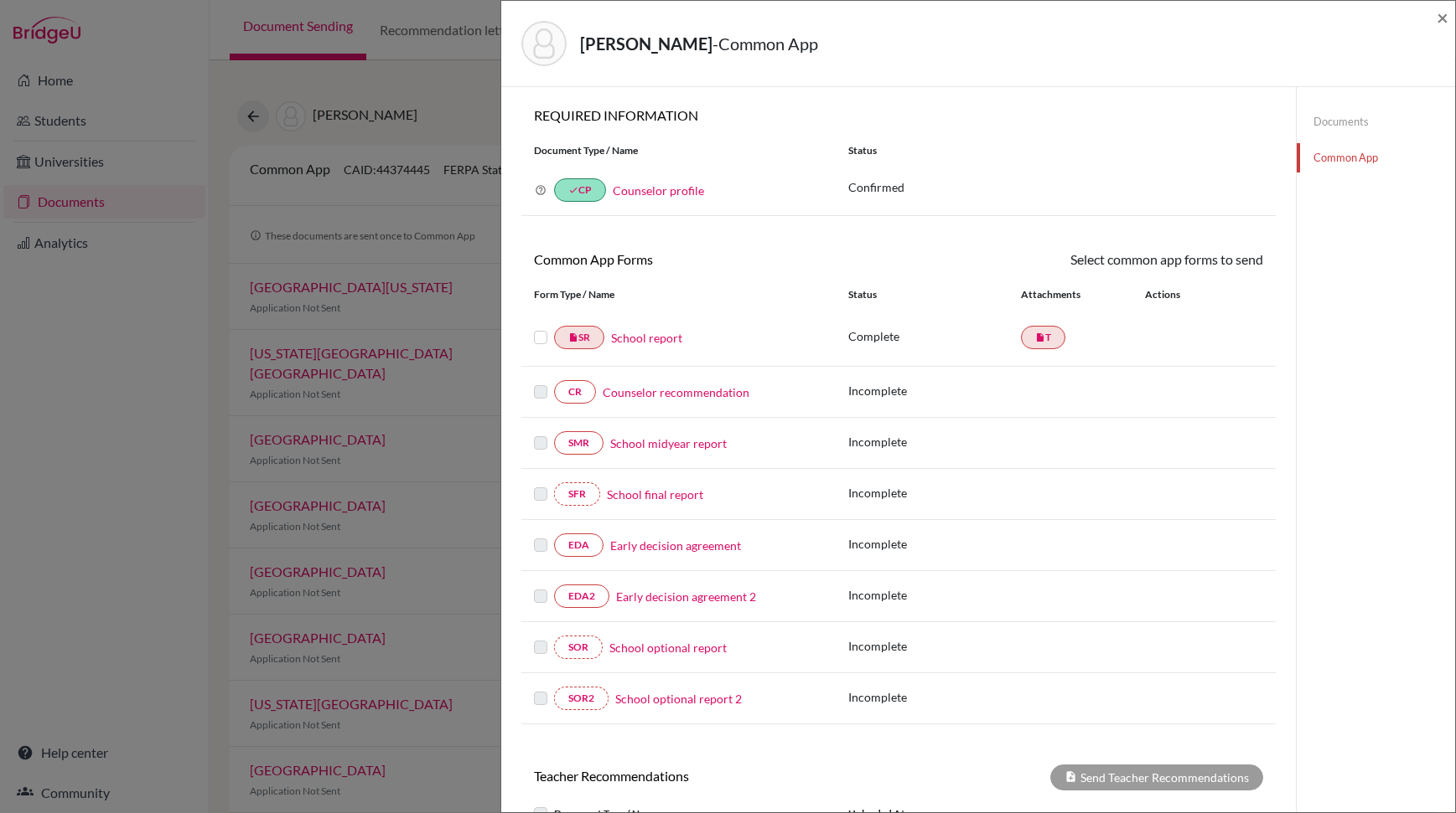
click at [645, 393] on link "Counselor recommendation" at bounding box center [675, 392] width 147 height 18
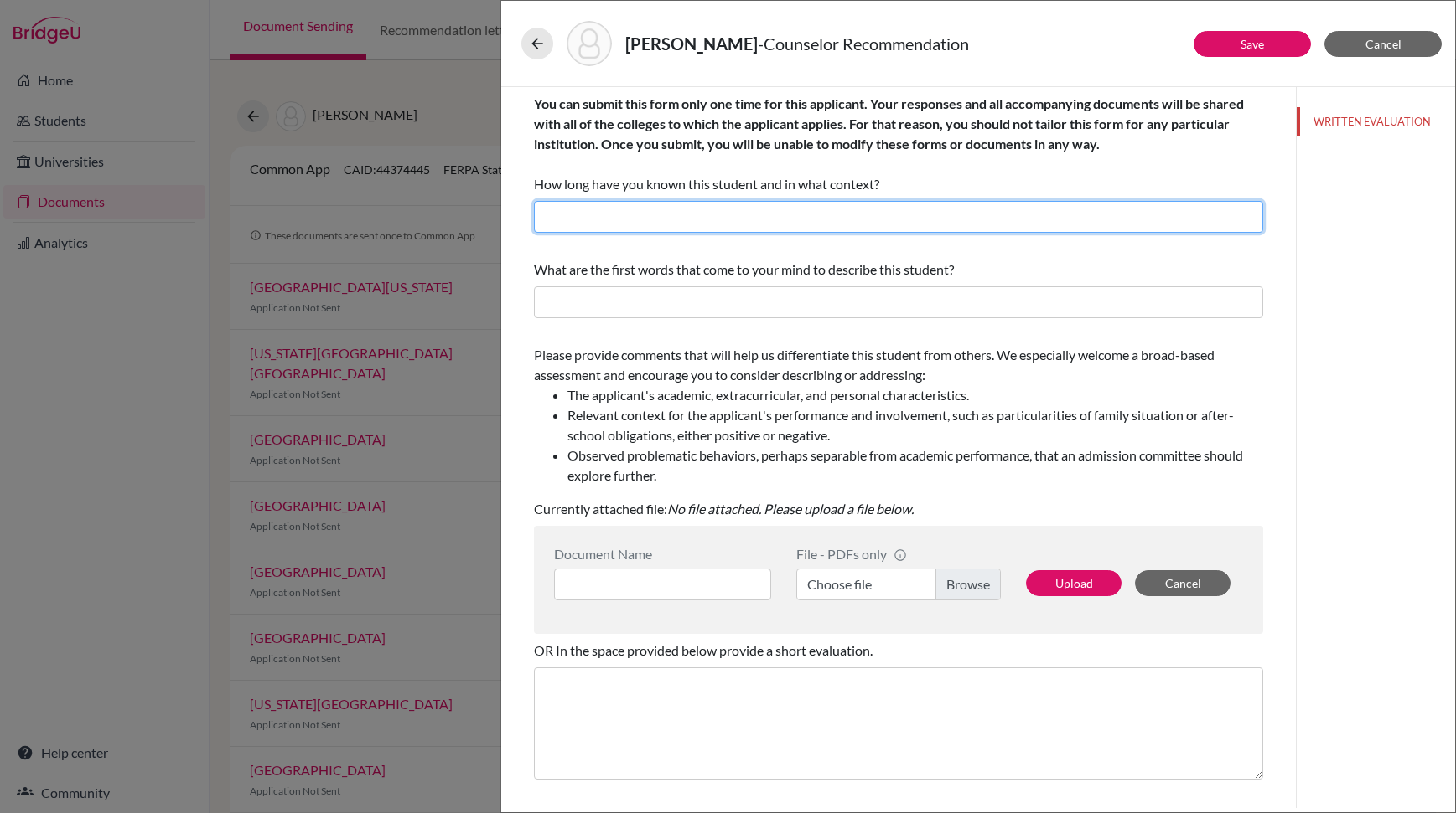
click at [716, 221] on input "text" at bounding box center [898, 217] width 729 height 32
click at [584, 217] on input "1 years and 6 months. University and Career Counselor" at bounding box center [898, 217] width 729 height 32
click at [544, 217] on input "1 years and 6 months. University and Career Counselor" at bounding box center [898, 217] width 729 height 32
click at [551, 217] on input "1 years and 6 months. University and Career Counselor" at bounding box center [898, 217] width 729 height 32
drag, startPoint x: 677, startPoint y: 221, endPoint x: 823, endPoint y: 246, distance: 148.1
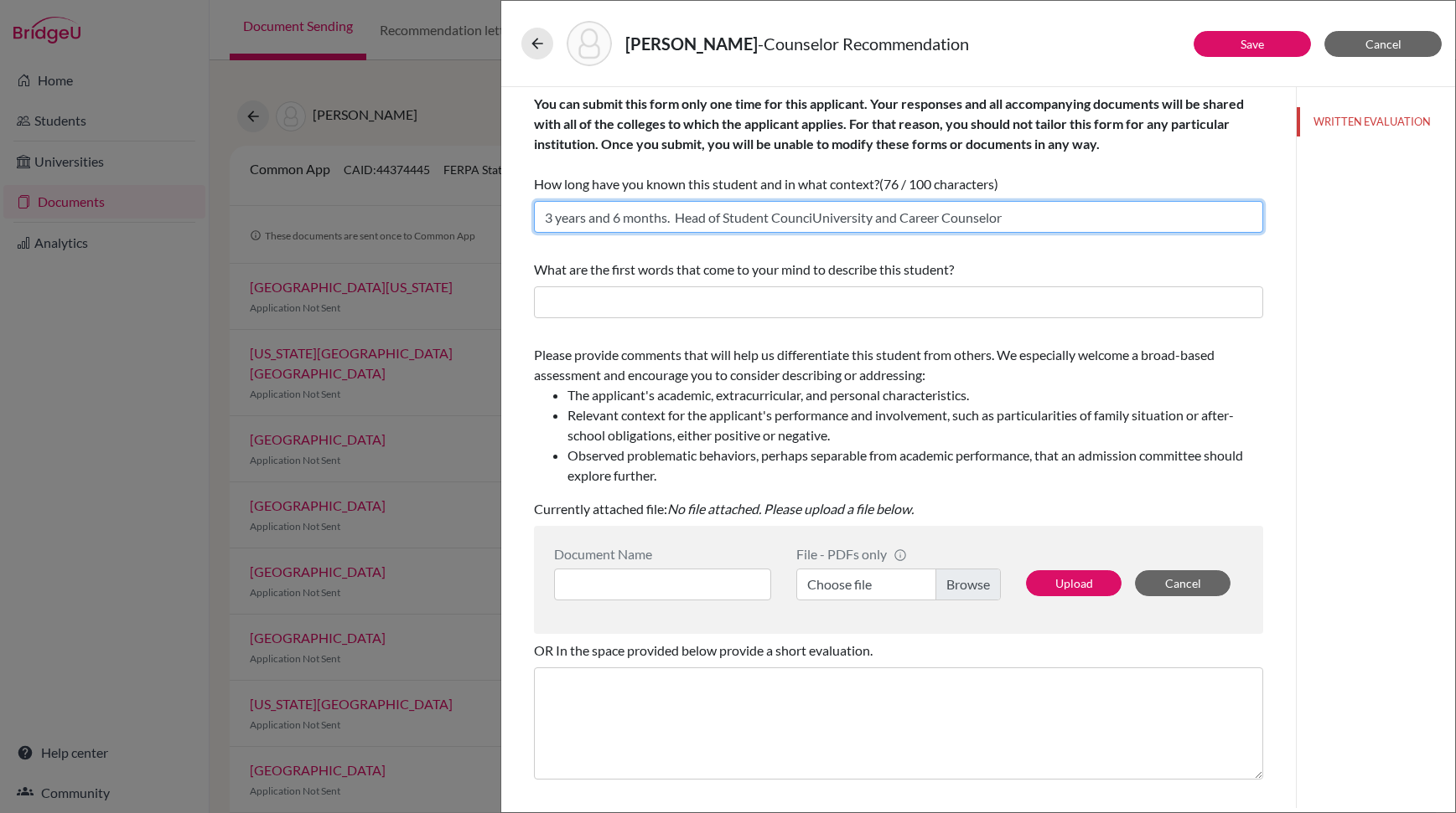
click at [814, 218] on input "3 years and 6 months. Head of Student CounciUniversity and Career Counselor" at bounding box center [898, 217] width 729 height 32
type input "3 years and 6 months. Student Council Advisor, University and Career Counselor"
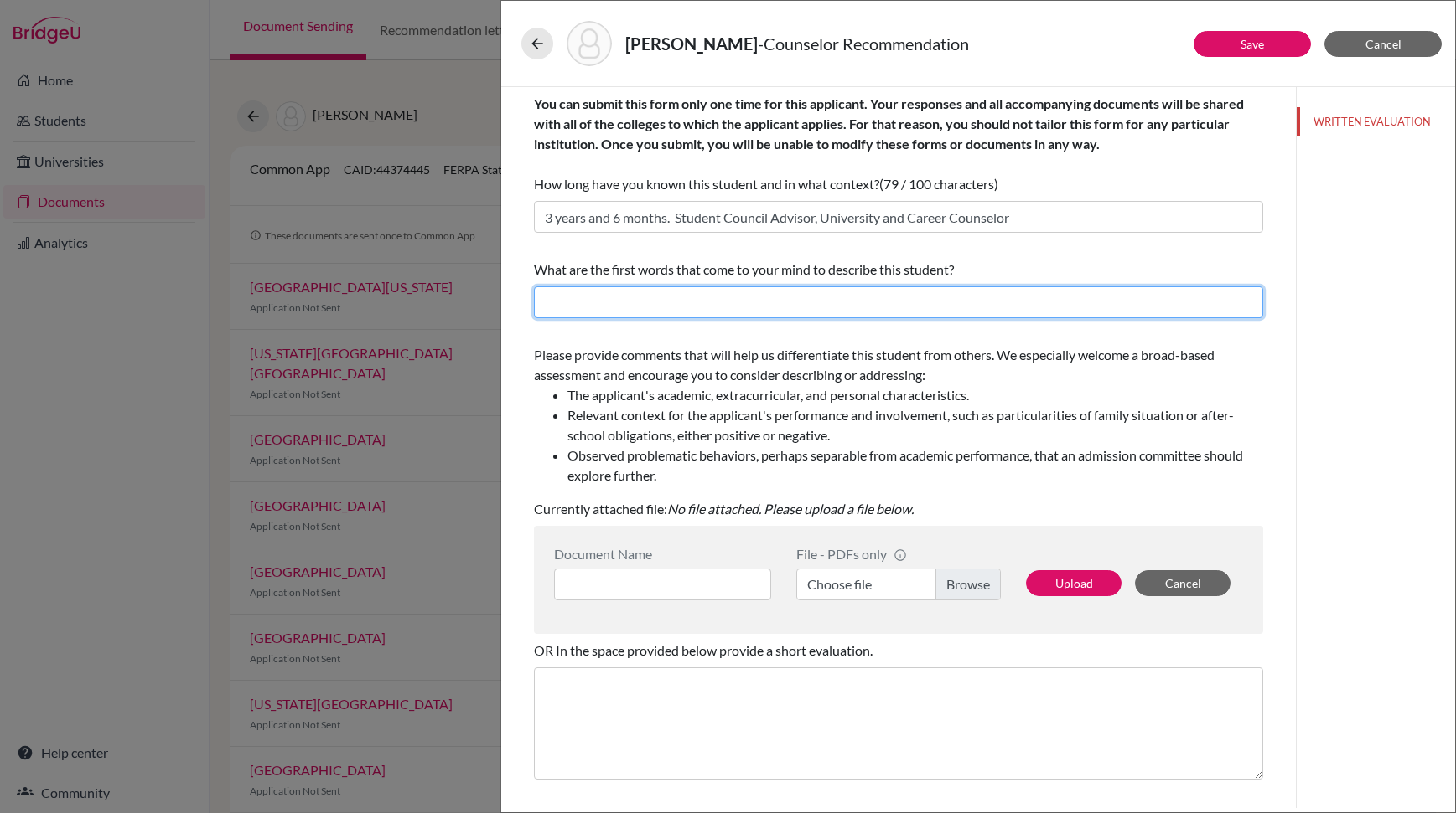
click at [740, 311] on input "text" at bounding box center [898, 302] width 729 height 32
click at [679, 289] on input "text" at bounding box center [898, 302] width 729 height 32
click at [621, 307] on input "Dedication, compassionate, Initiative and Assertive" at bounding box center [898, 302] width 729 height 32
type input "Dedication, Compassionate, Initiative and Assertive"
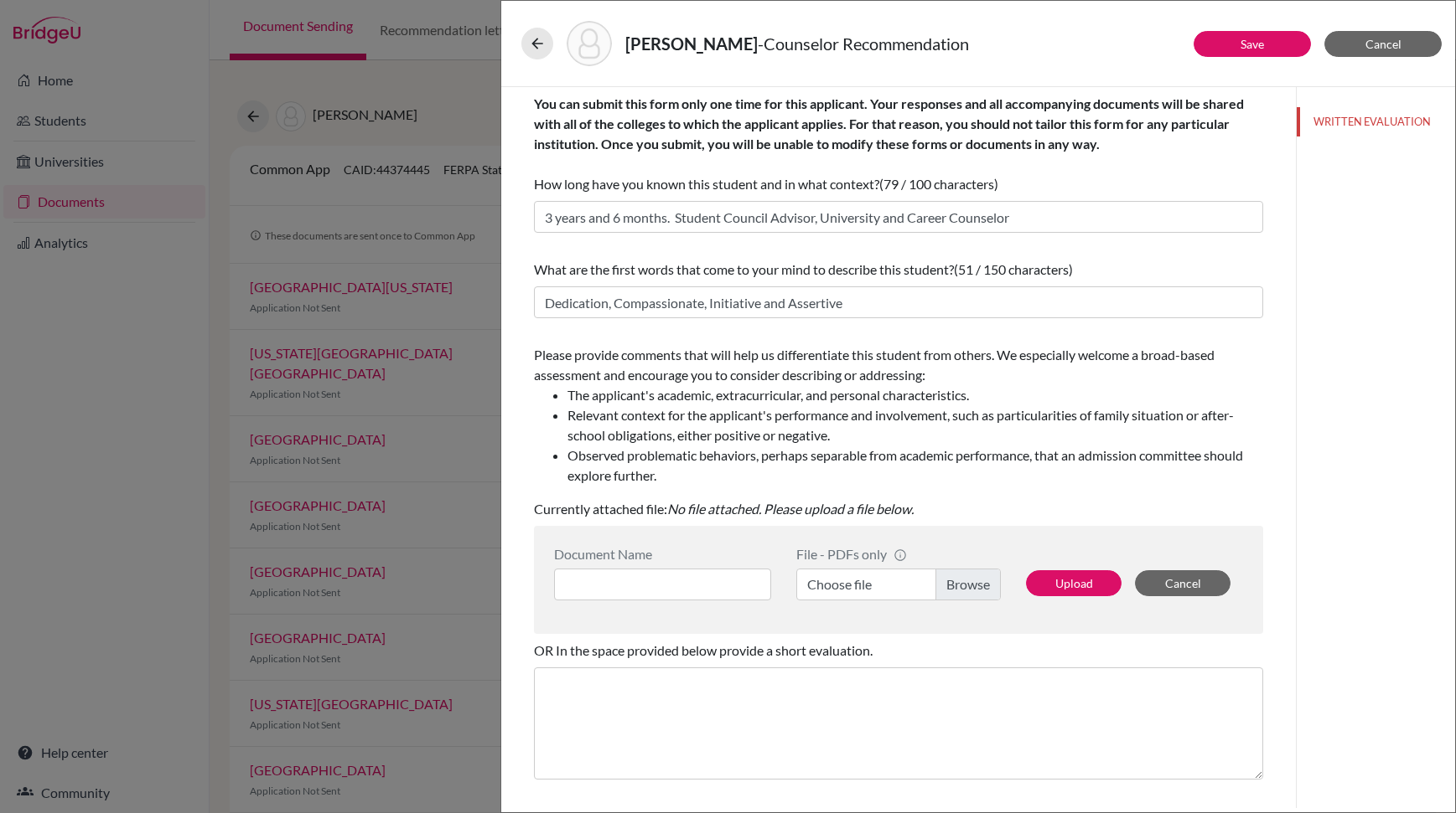
click at [700, 396] on li "The applicant's academic, extracurricular, and personal characteristics." at bounding box center [915, 396] width 696 height 21
click at [1046, 582] on button "Upload" at bounding box center [1073, 583] width 95 height 26
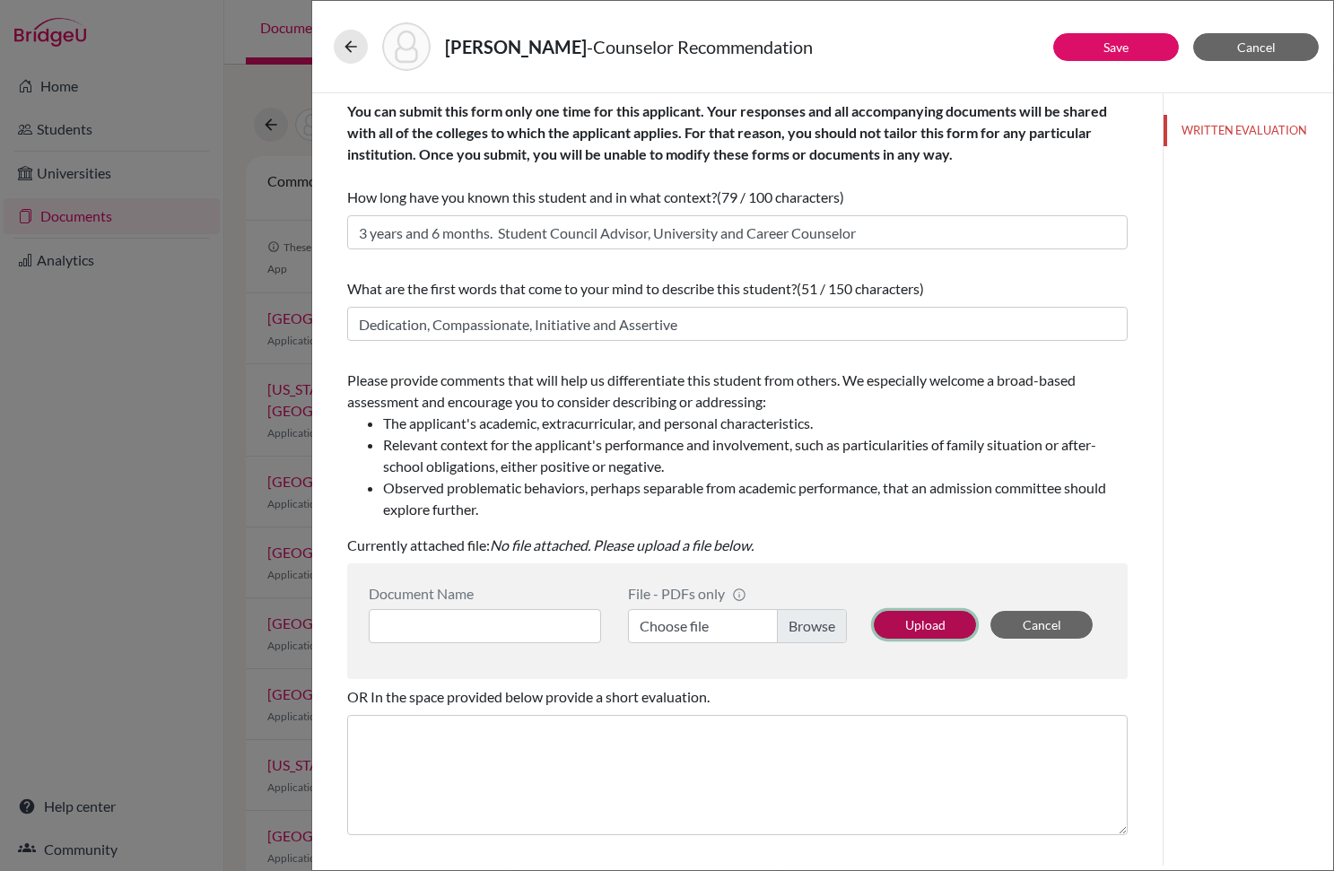
click at [914, 618] on button "Upload" at bounding box center [925, 625] width 102 height 28
click at [944, 622] on button "Upload" at bounding box center [925, 625] width 102 height 28
click at [795, 621] on label "Choose file" at bounding box center [737, 626] width 219 height 34
click at [795, 621] on input "Choose file" at bounding box center [737, 626] width 219 height 34
click at [887, 620] on button "Upload" at bounding box center [925, 625] width 102 height 28
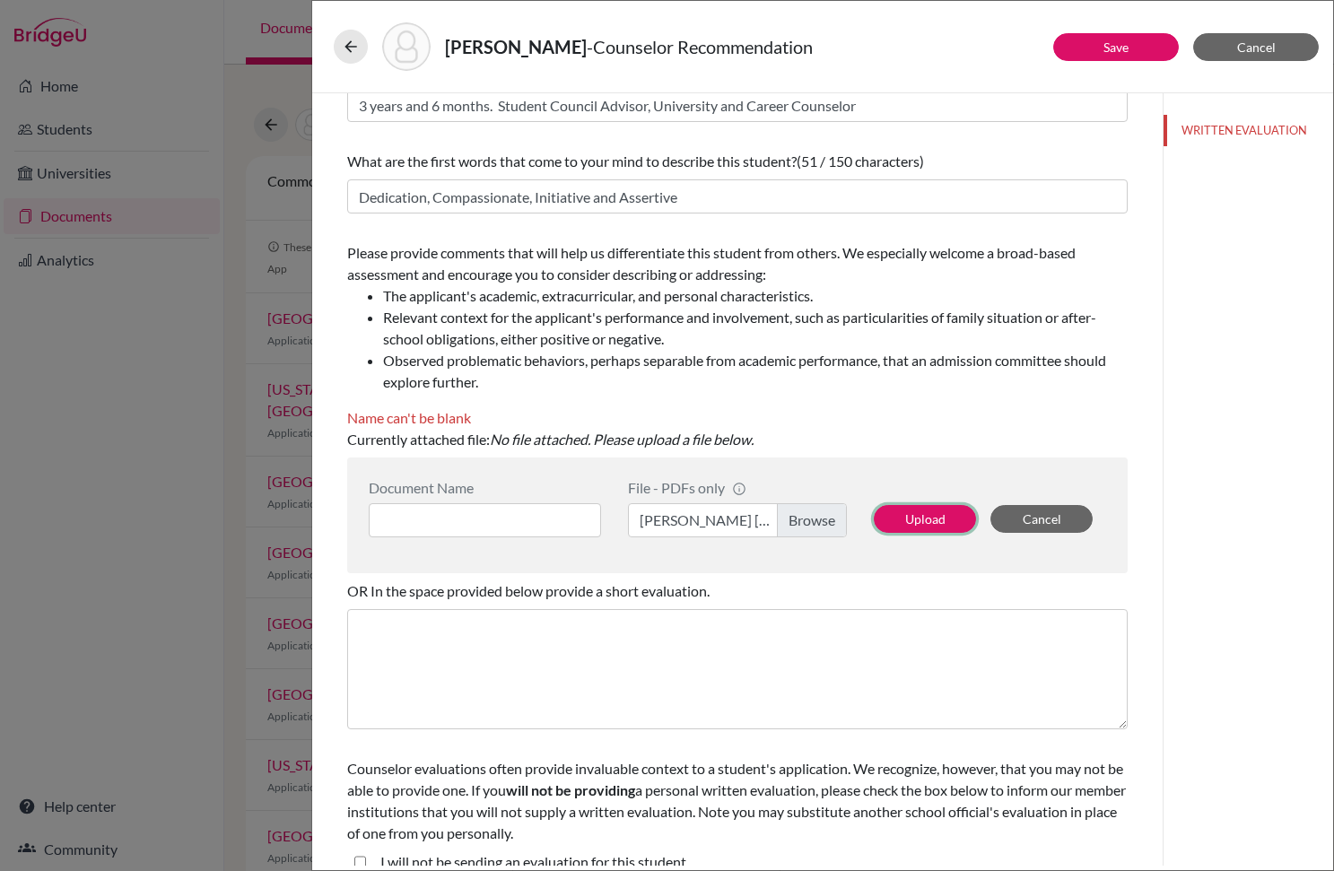
scroll to position [149, 0]
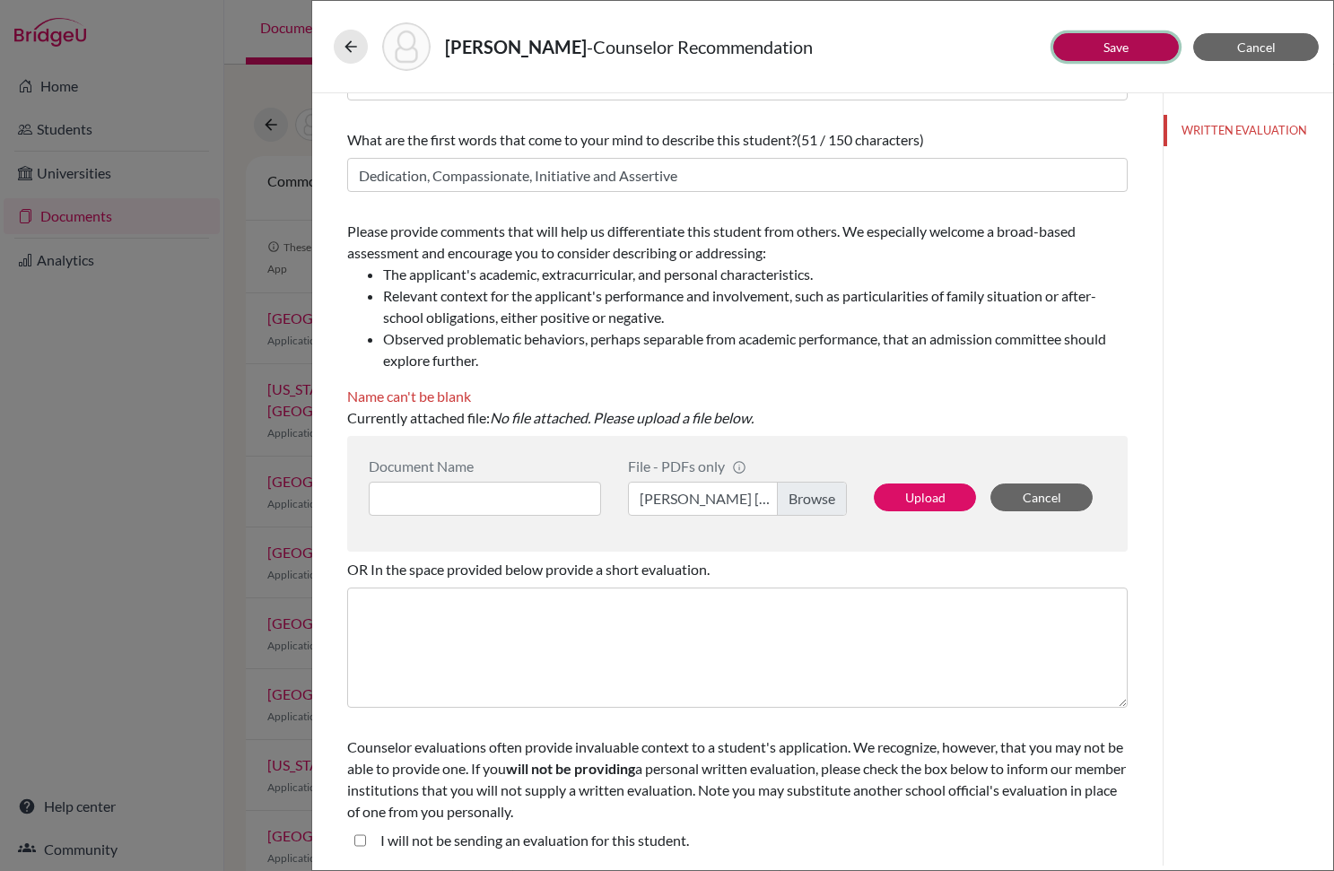
click at [1086, 58] on button "Save" at bounding box center [1117, 47] width 126 height 28
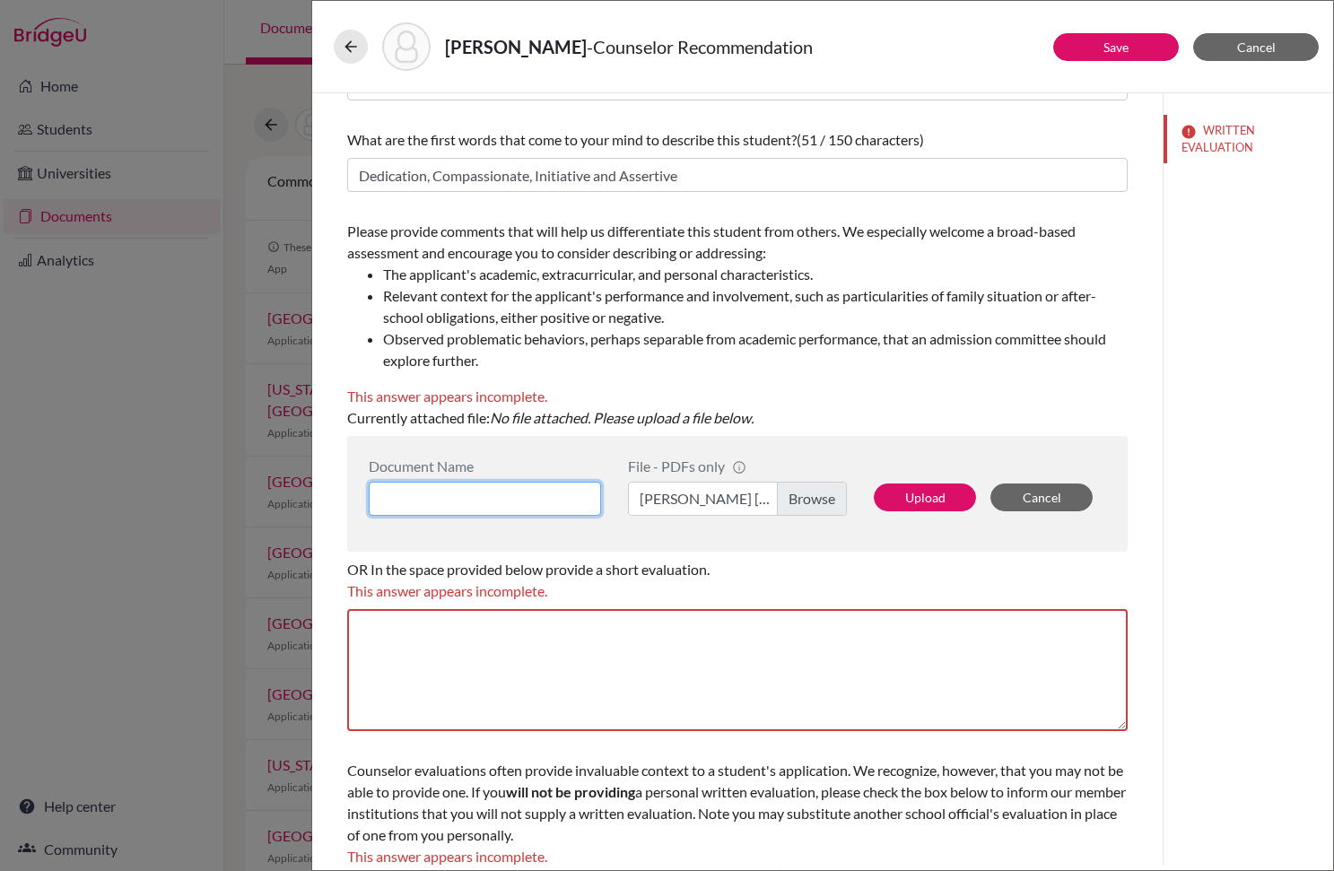
click at [465, 507] on input at bounding box center [485, 499] width 232 height 34
type input "[PERSON_NAME] [PERSON_NAME]"
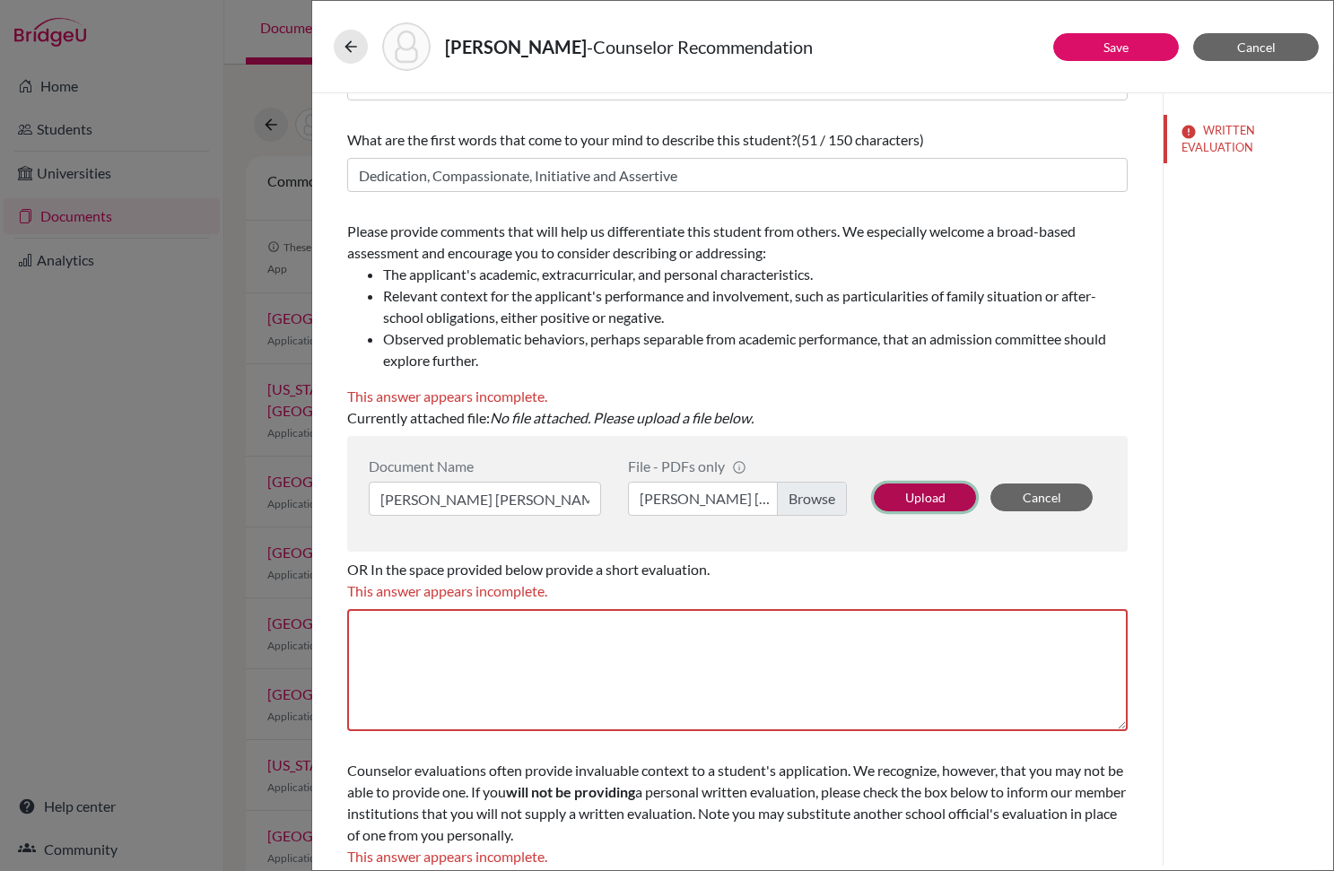
click at [885, 498] on button "Upload" at bounding box center [925, 498] width 102 height 28
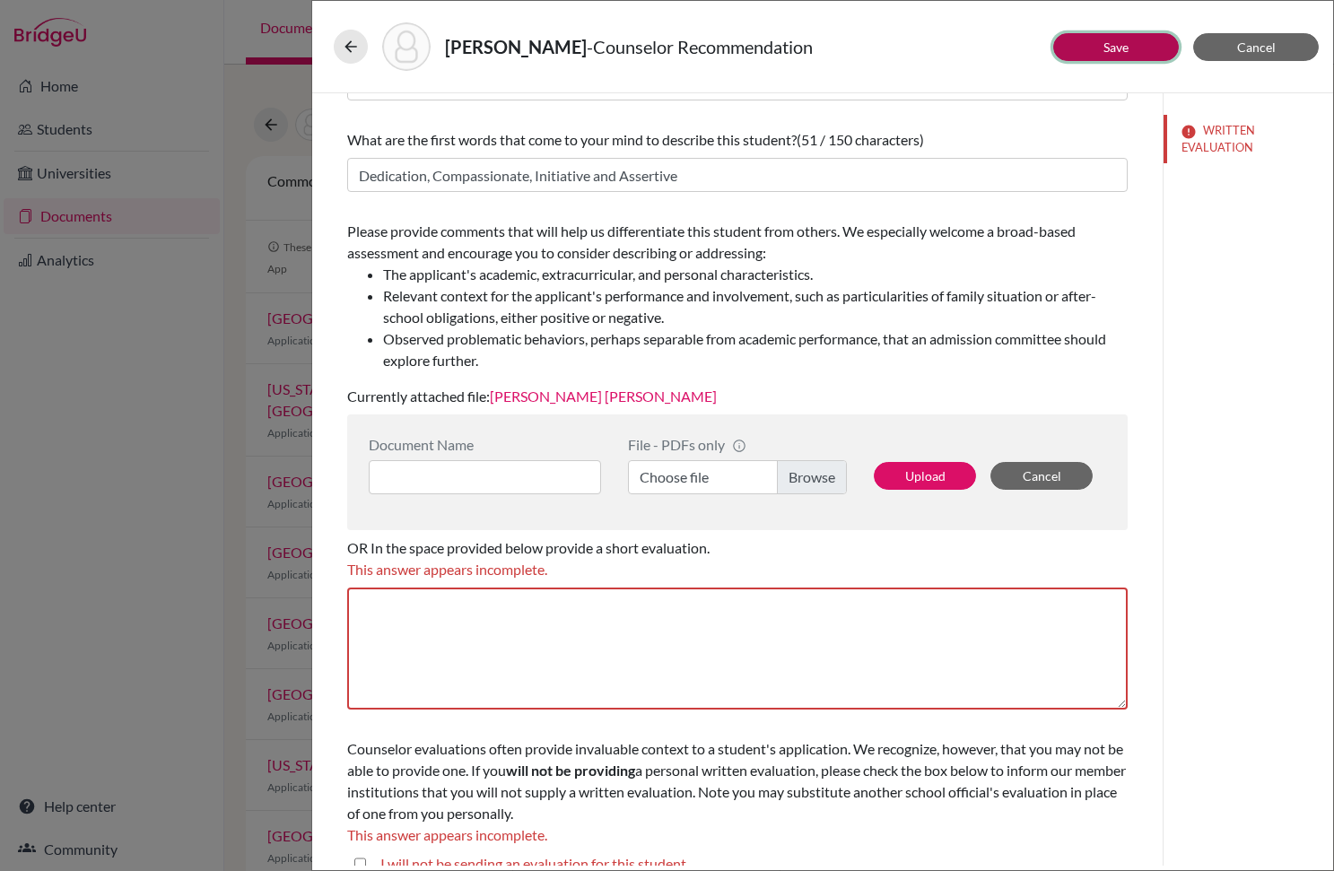
click at [1118, 44] on link "Save" at bounding box center [1116, 46] width 25 height 15
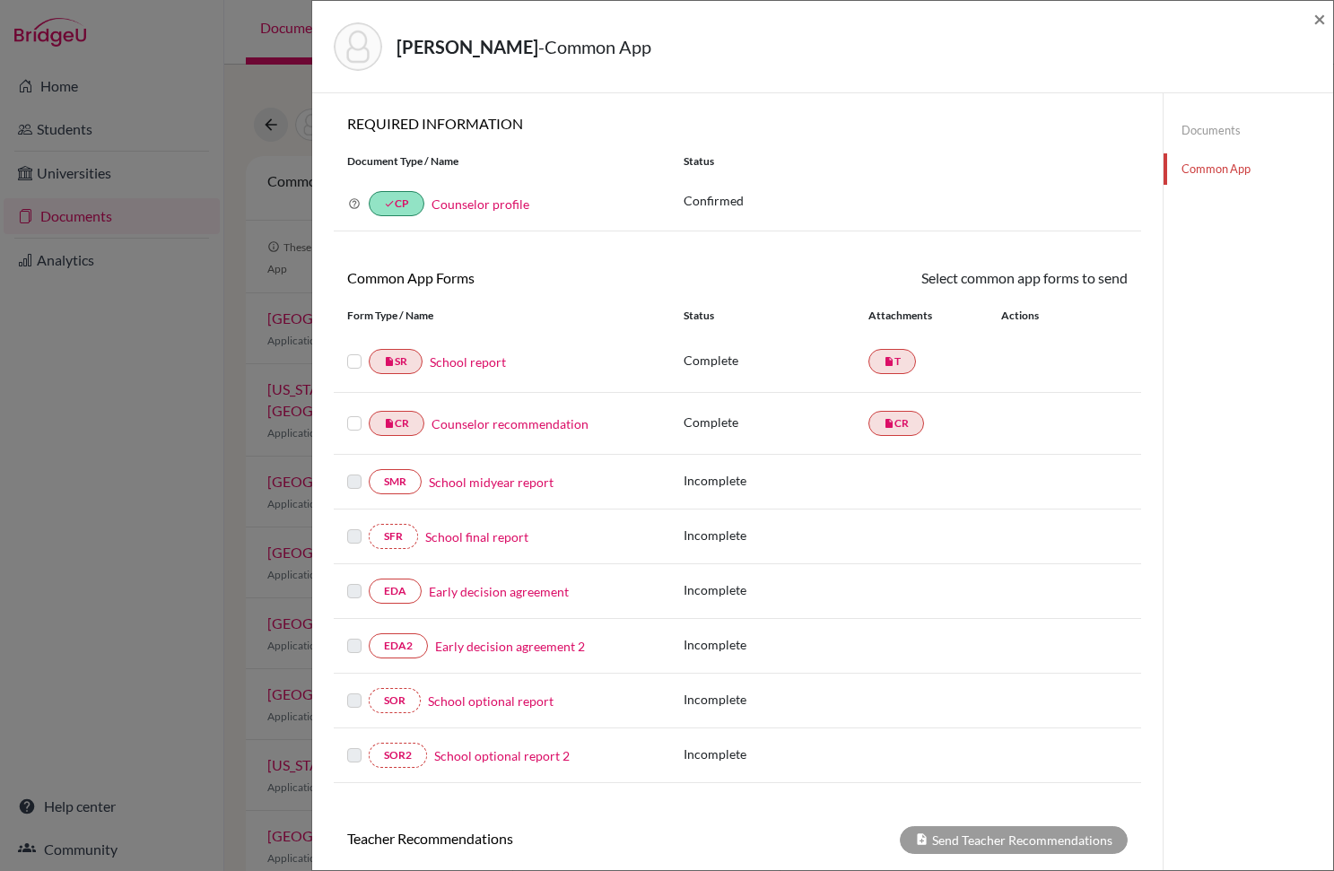
drag, startPoint x: 354, startPoint y: 362, endPoint x: 360, endPoint y: 400, distance: 39.1
click at [354, 351] on label at bounding box center [354, 351] width 14 height 0
click at [0, 0] on input "checkbox" at bounding box center [0, 0] width 0 height 0
click at [352, 415] on label at bounding box center [354, 415] width 14 height 0
click at [0, 0] on input "checkbox" at bounding box center [0, 0] width 0 height 0
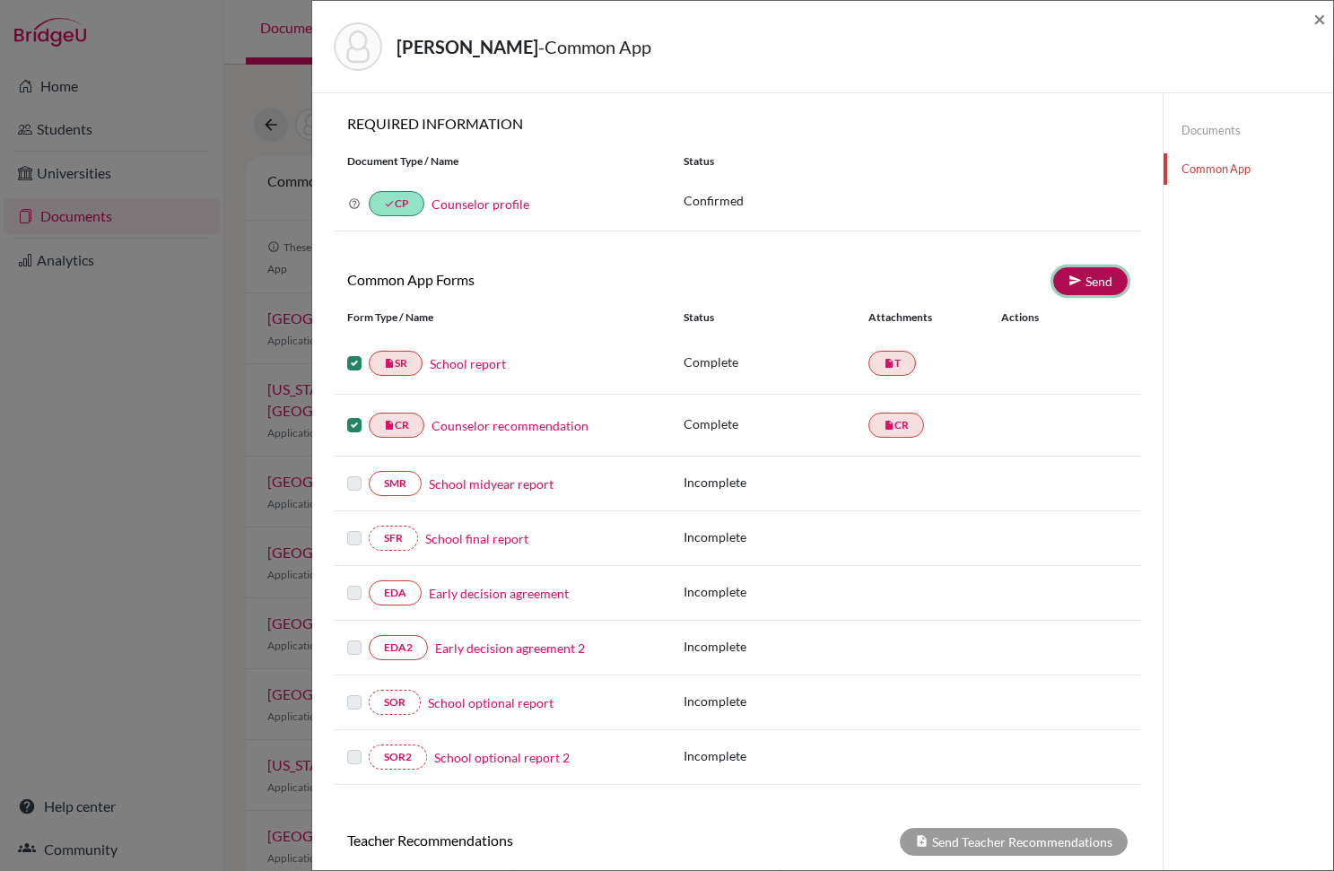
click at [1099, 280] on link "Send" at bounding box center [1091, 281] width 74 height 28
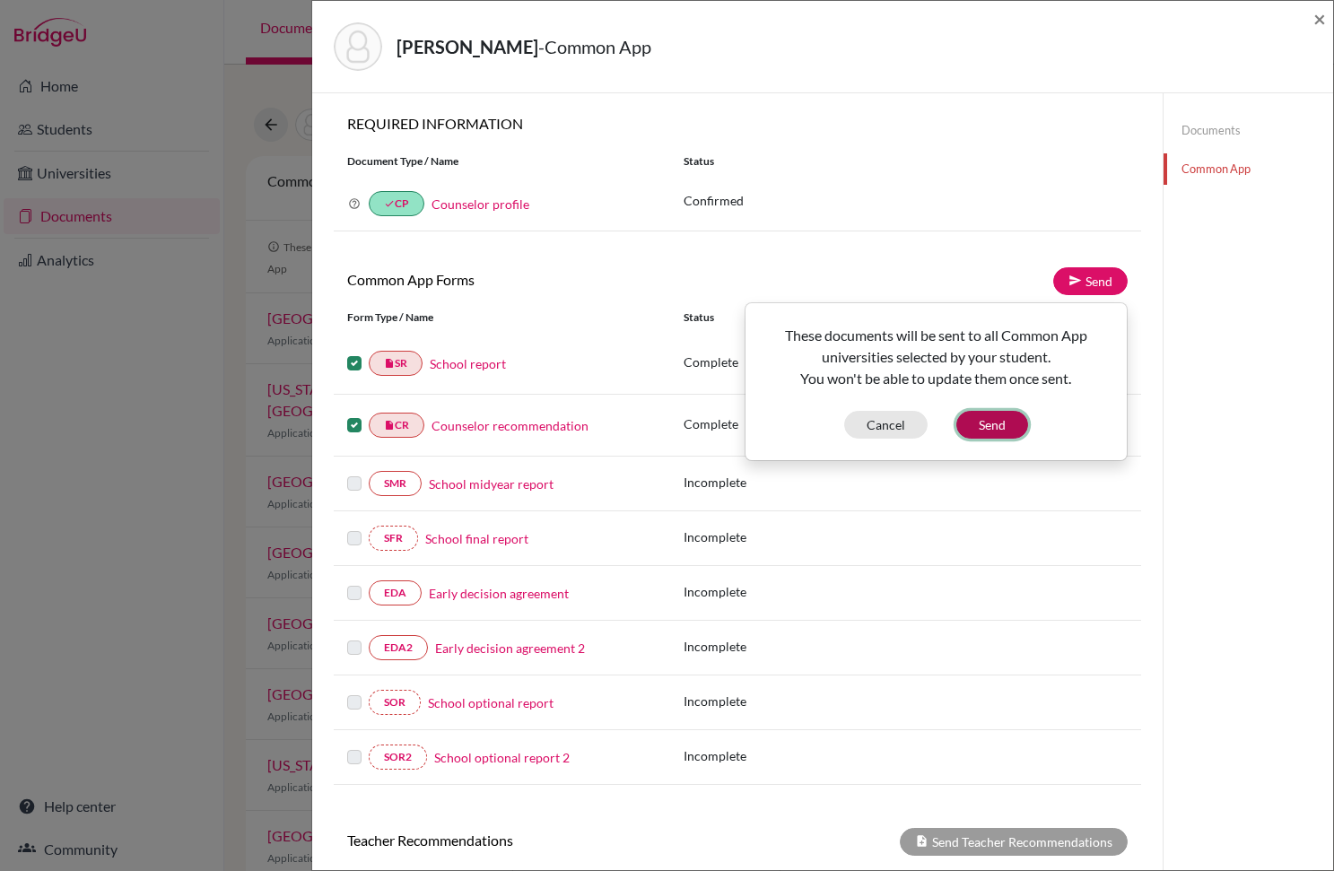
click at [977, 420] on button "Send" at bounding box center [993, 425] width 72 height 28
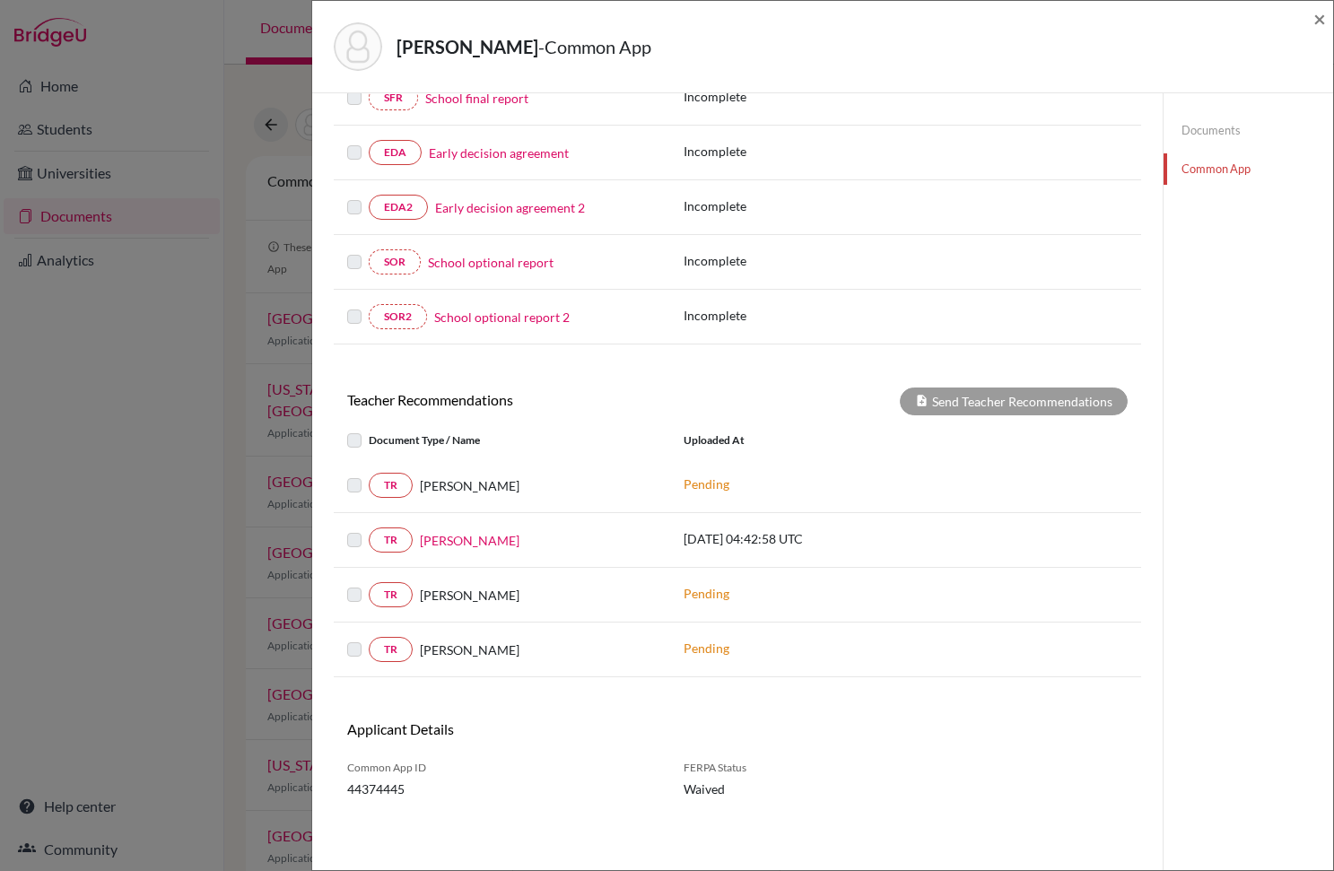
scroll to position [476, 0]
click at [364, 540] on div at bounding box center [358, 540] width 22 height 22
click at [363, 540] on div at bounding box center [358, 540] width 22 height 22
click at [369, 529] on label at bounding box center [369, 529] width 0 height 0
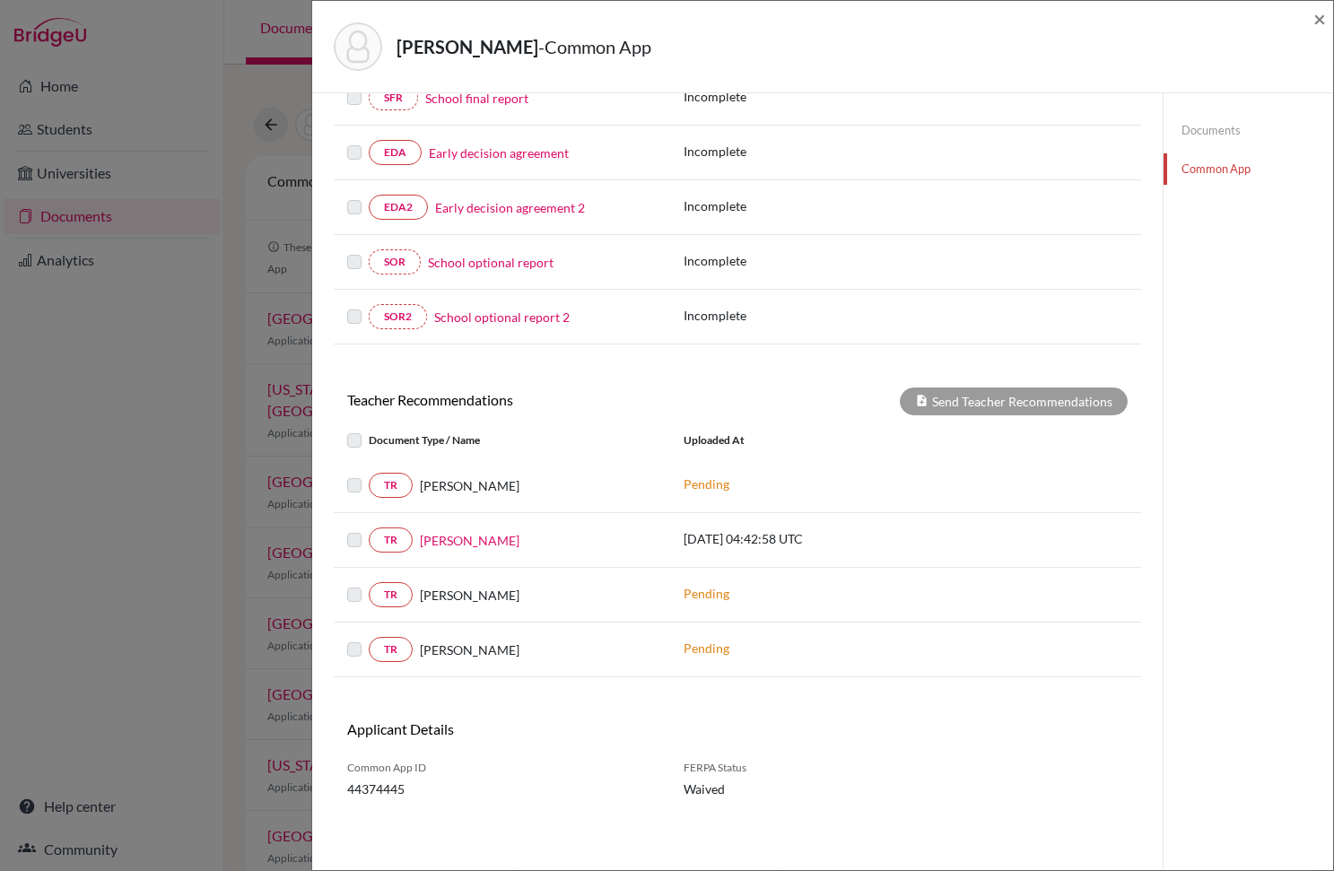
click at [369, 529] on label at bounding box center [369, 529] width 0 height 0
click at [369, 430] on label at bounding box center [369, 430] width 0 height 0
click at [719, 438] on div "Uploaded at" at bounding box center [804, 441] width 269 height 22
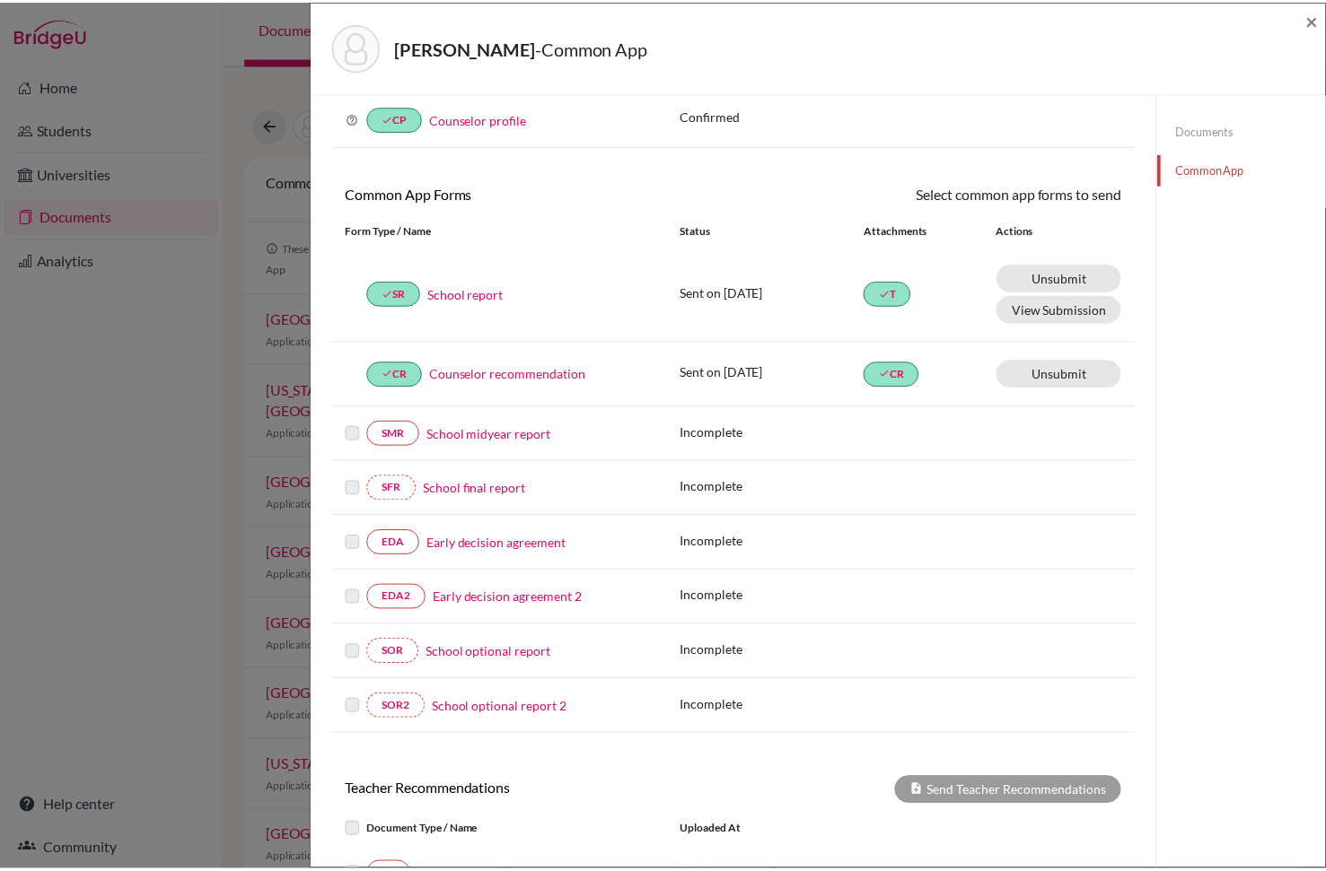
scroll to position [0, 0]
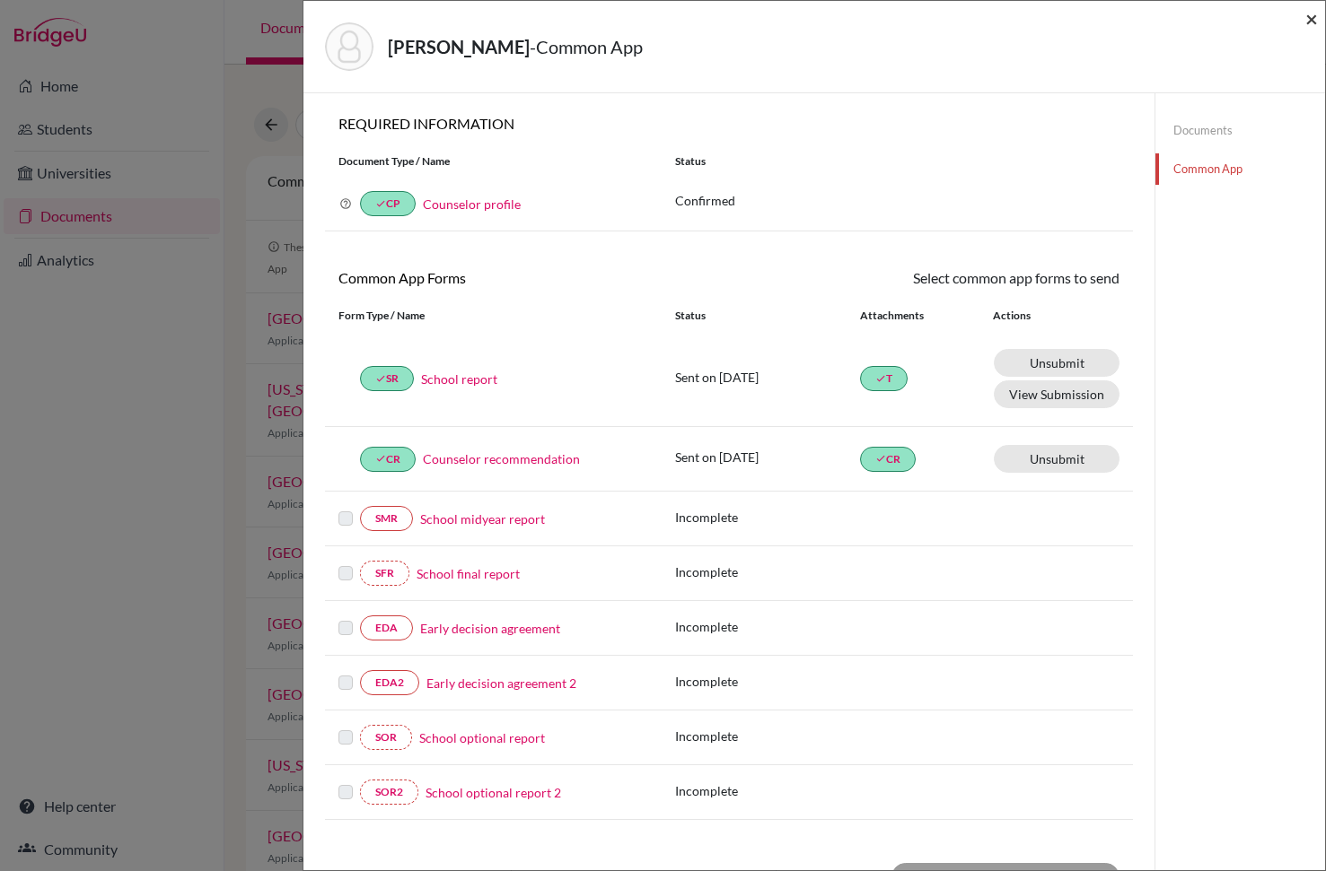
click at [1310, 22] on span "×" at bounding box center [1311, 18] width 13 height 26
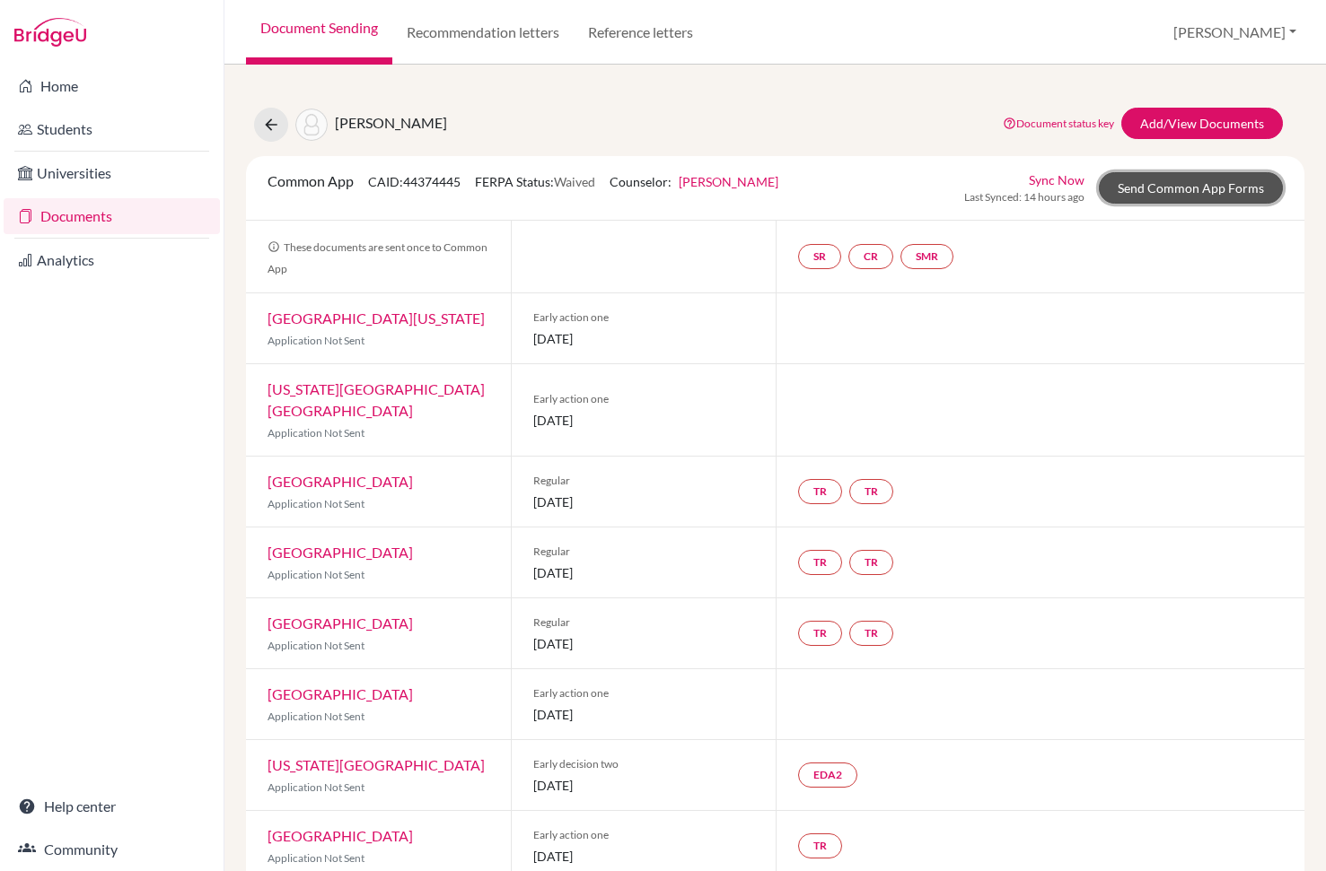
click at [1159, 188] on link "Send Common App Forms" at bounding box center [1190, 187] width 184 height 31
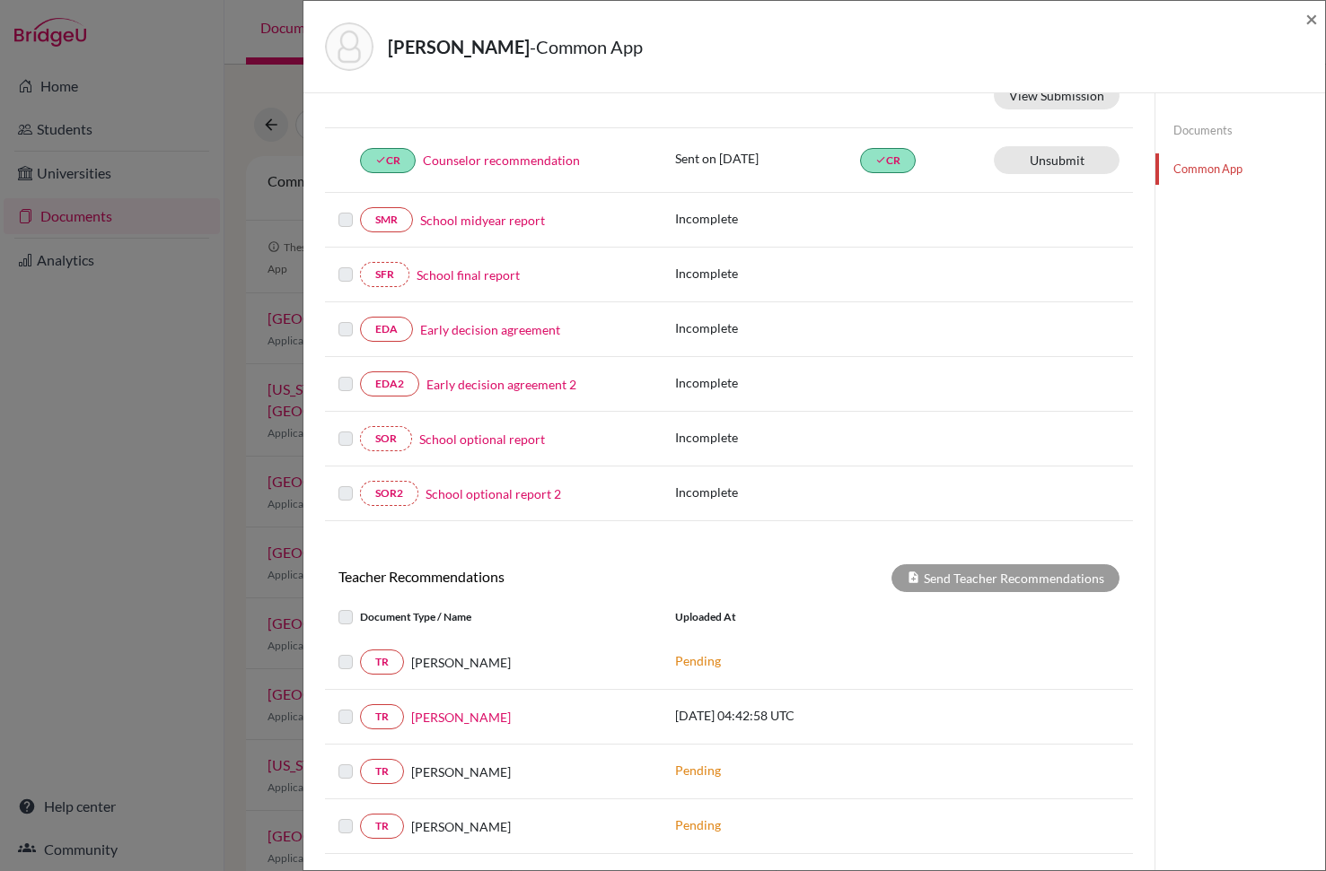
scroll to position [476, 0]
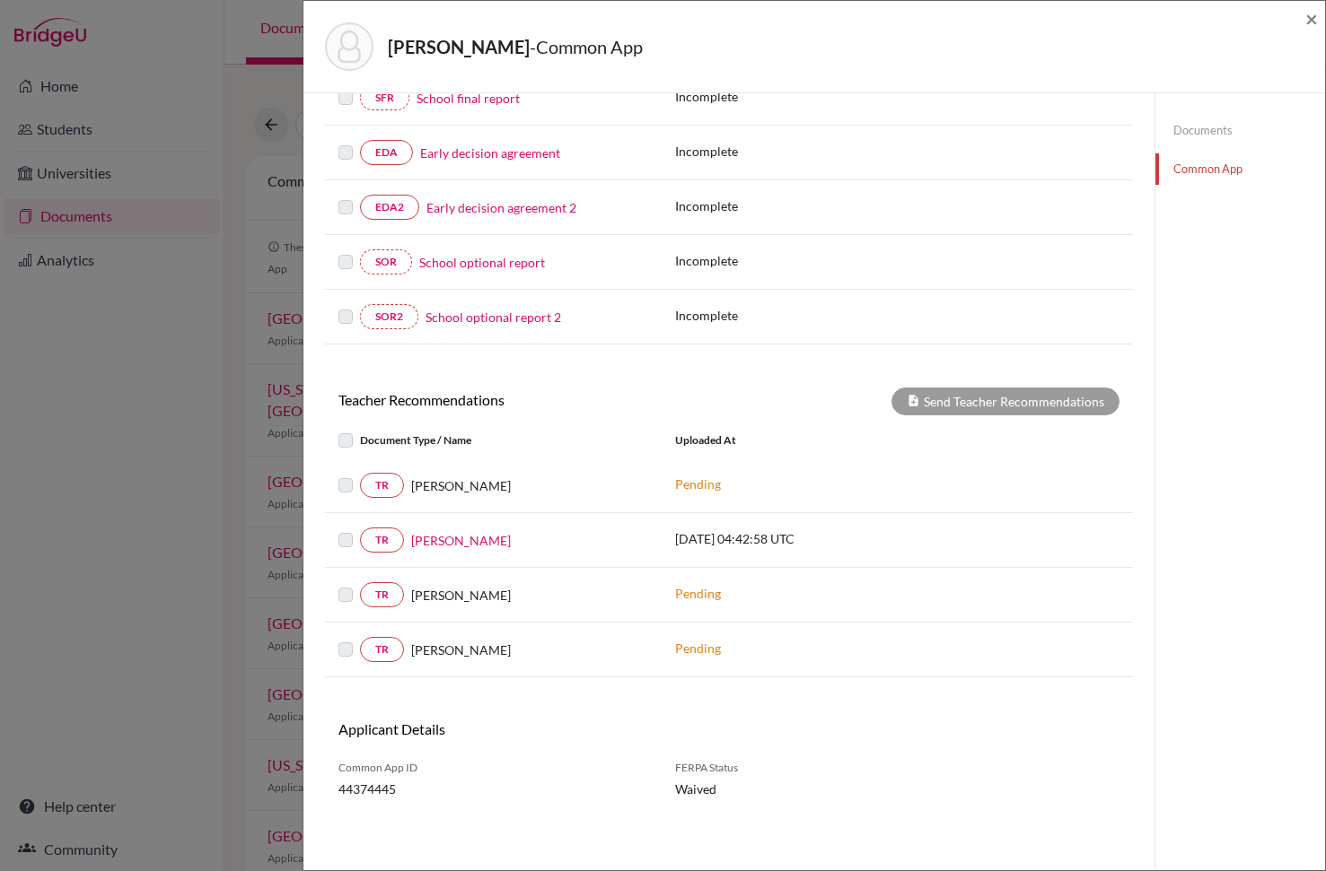
click at [360, 475] on label at bounding box center [360, 475] width 0 height 0
drag, startPoint x: 372, startPoint y: 527, endPoint x: 380, endPoint y: 533, distance: 10.2
click at [372, 527] on div "[PERSON_NAME] [DATE] 04:42:58 UTC" at bounding box center [729, 540] width 808 height 55
click at [389, 541] on link "TR" at bounding box center [382, 540] width 44 height 25
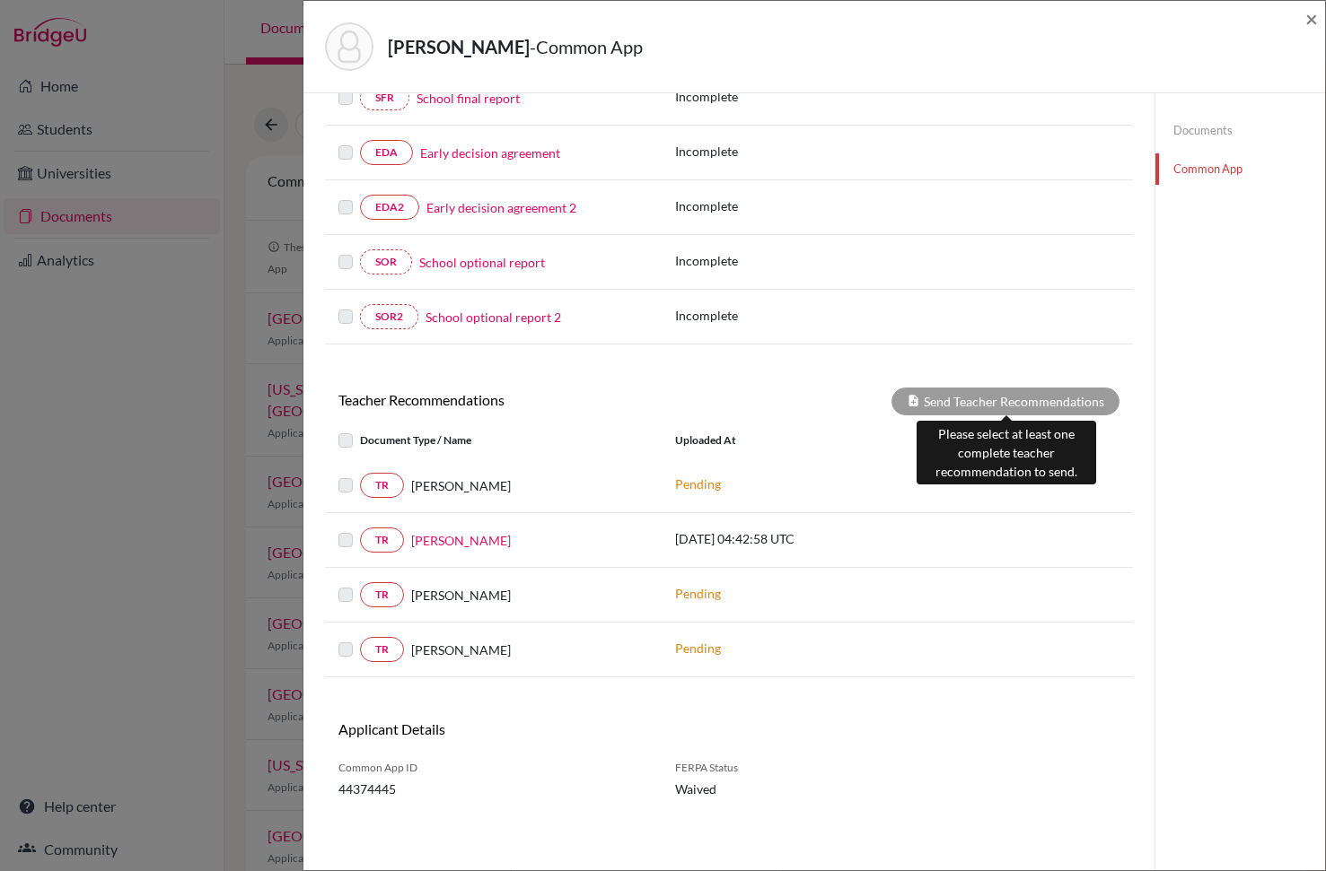
click at [996, 399] on div "Send Teacher Recommendations" at bounding box center [1005, 402] width 228 height 28
click at [360, 529] on label at bounding box center [360, 529] width 0 height 0
drag, startPoint x: 341, startPoint y: 536, endPoint x: 346, endPoint y: 522, distance: 14.2
click at [360, 529] on label at bounding box center [360, 529] width 0 height 0
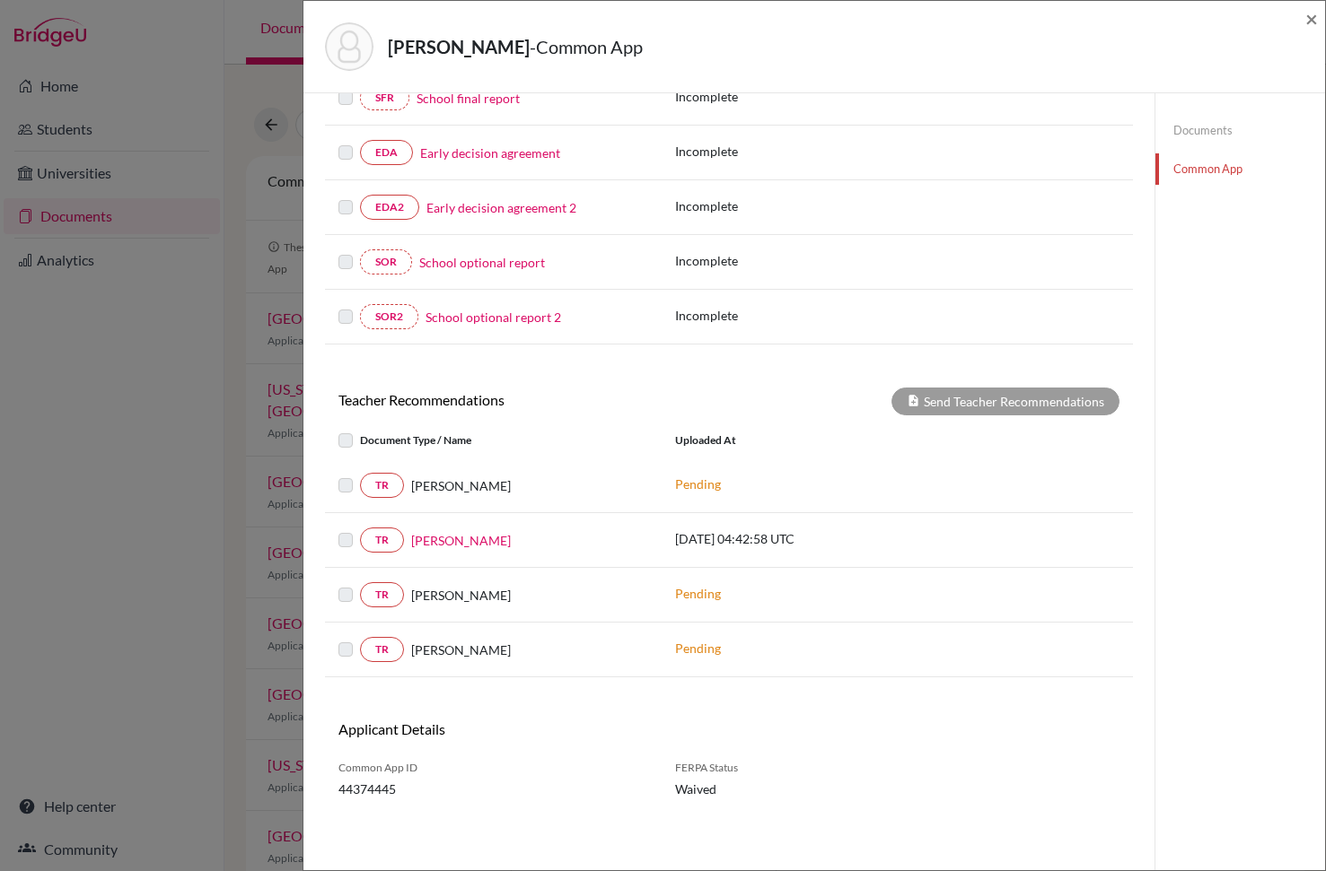
click at [349, 477] on div at bounding box center [349, 486] width 22 height 22
click at [360, 430] on label at bounding box center [360, 430] width 0 height 0
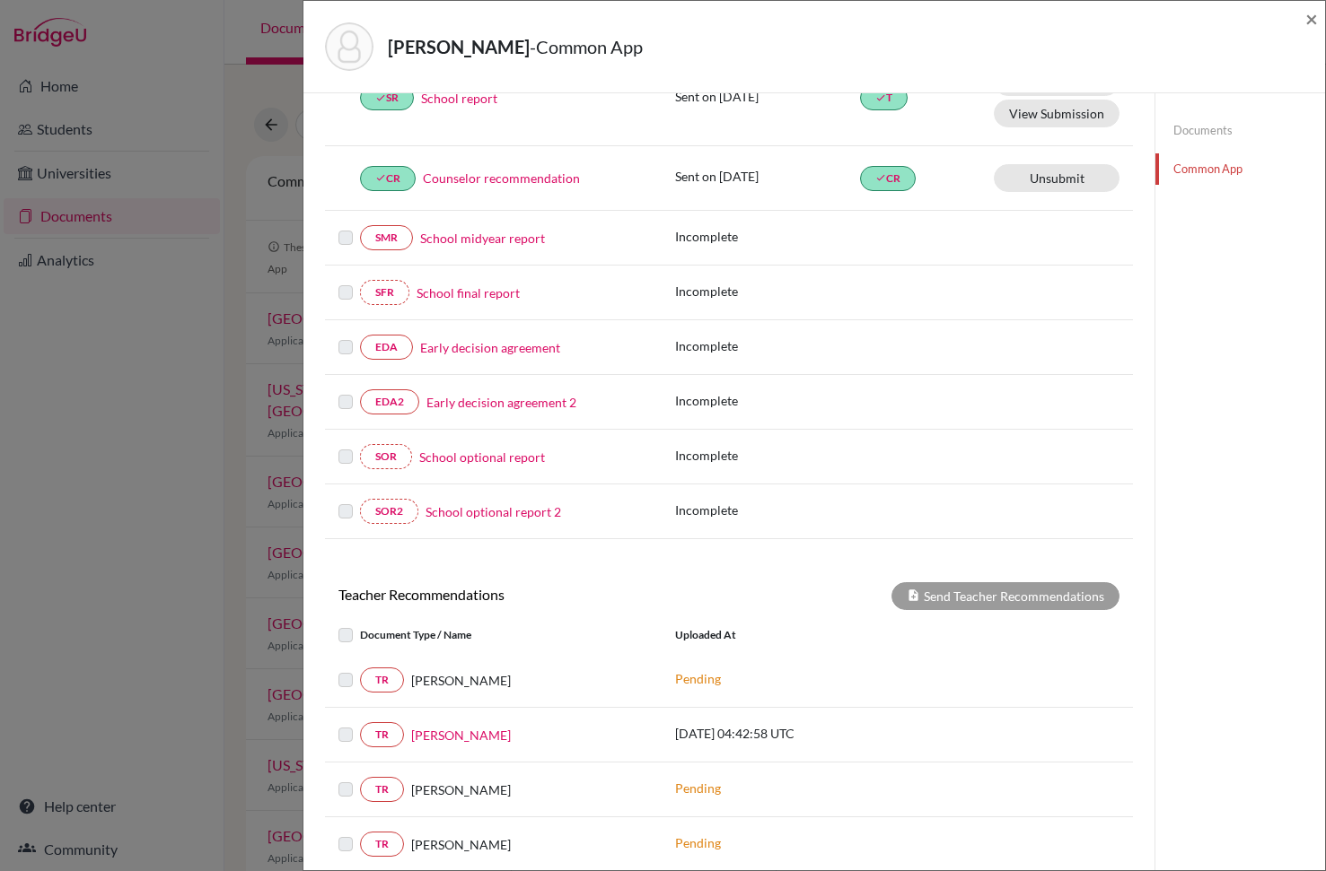
scroll to position [354, 0]
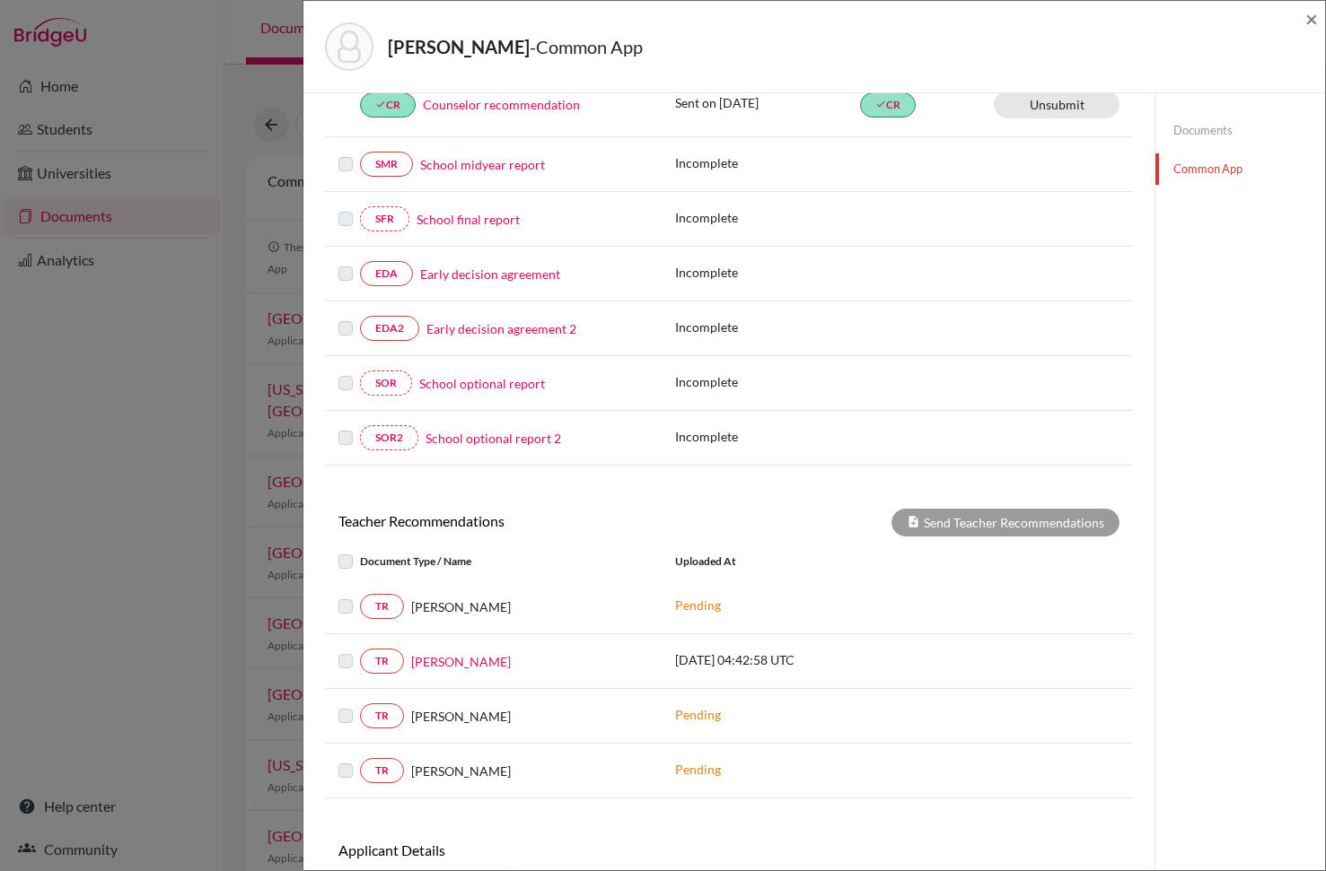
drag, startPoint x: 330, startPoint y: 559, endPoint x: 340, endPoint y: 560, distance: 9.9
click at [333, 559] on div "Document Type / Name" at bounding box center [493, 562] width 337 height 22
click at [360, 551] on label at bounding box center [360, 551] width 0 height 0
